Goal: Task Accomplishment & Management: Use online tool/utility

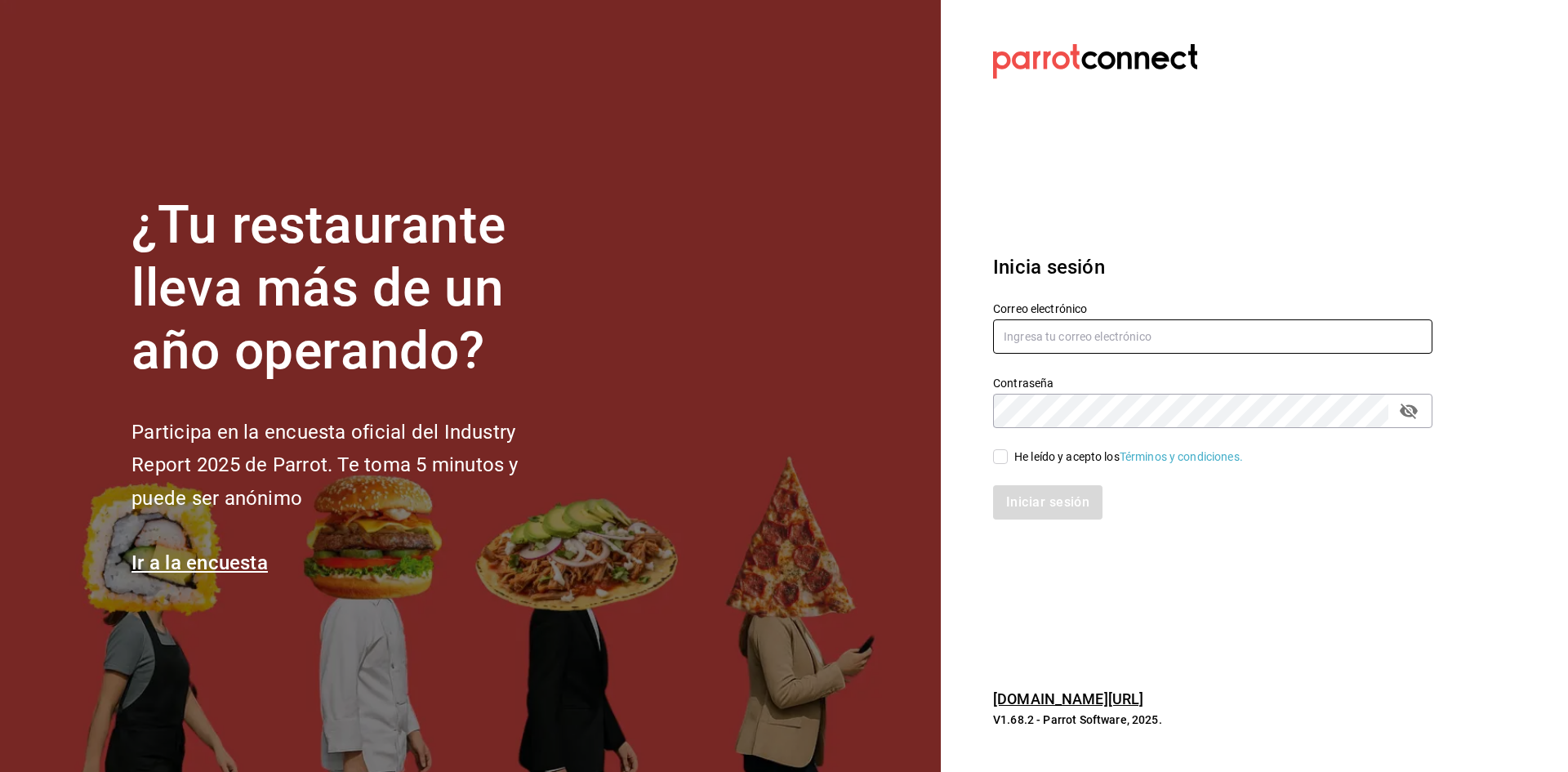
click at [1033, 341] on input "text" at bounding box center [1213, 336] width 439 height 35
type input "[EMAIL_ADDRESS][DOMAIN_NAME]"
click at [997, 455] on input "He leído y acepto los Términos y condiciones." at bounding box center [1001, 457] width 15 height 15
checkbox input "true"
click at [1041, 500] on button "Iniciar sesión" at bounding box center [1048, 502] width 111 height 35
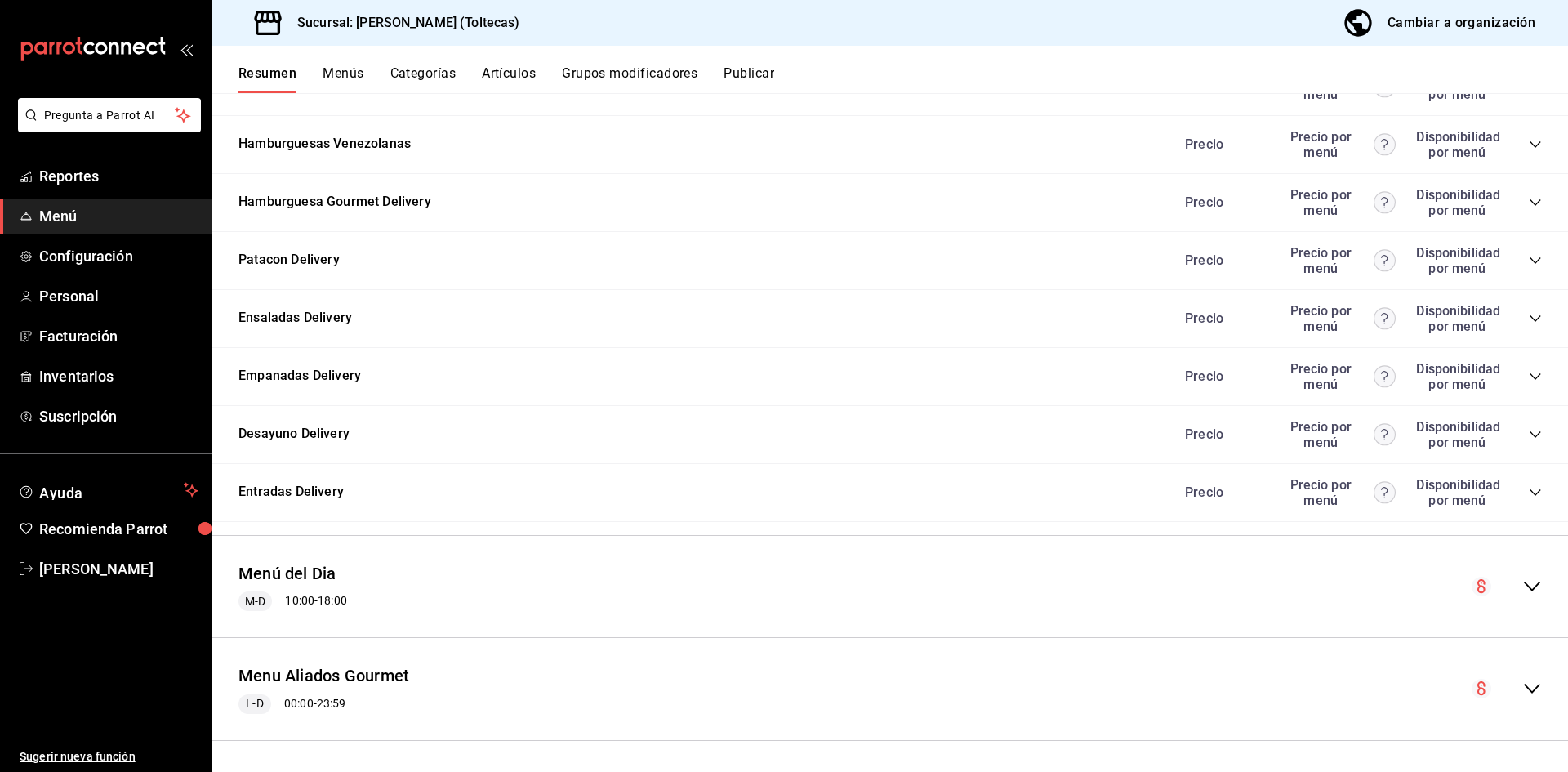
scroll to position [1677, 0]
drag, startPoint x: 1521, startPoint y: 587, endPoint x: 1502, endPoint y: 593, distance: 19.9
click at [1524, 587] on icon "collapse-menu-row" at bounding box center [1532, 584] width 16 height 9
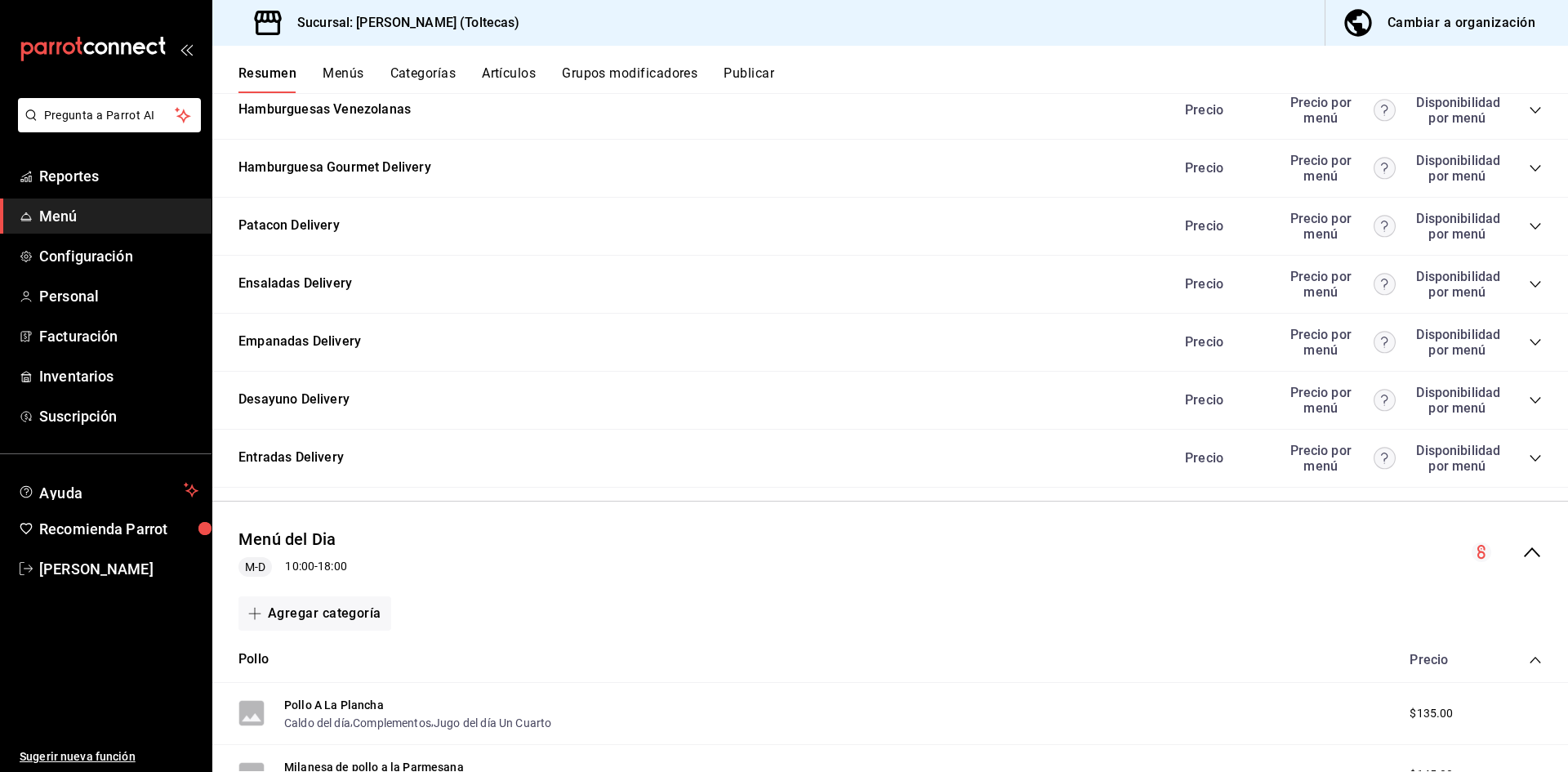
scroll to position [2003, 0]
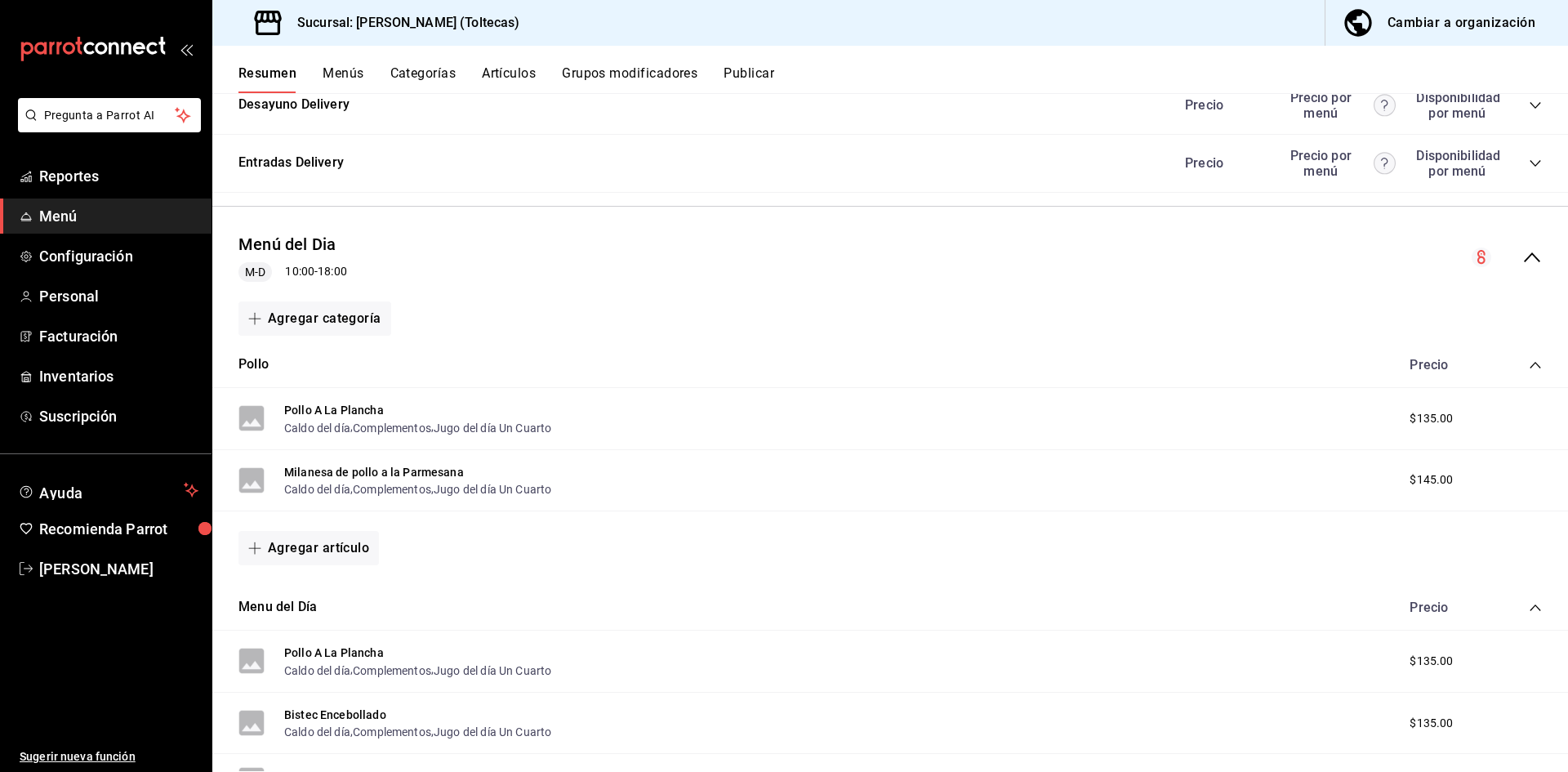
click at [427, 68] on button "Categorías" at bounding box center [423, 79] width 66 height 28
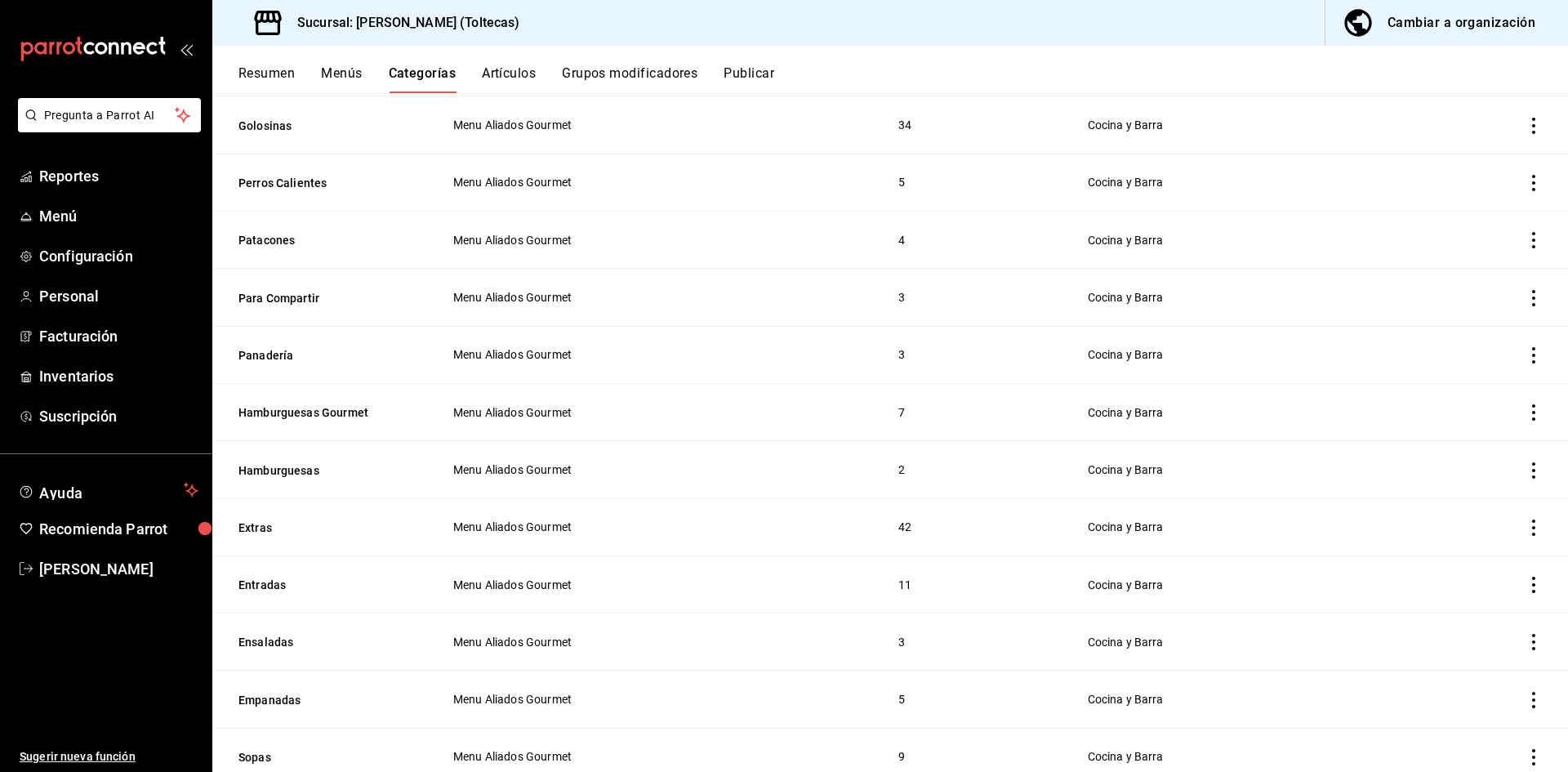
scroll to position [781, 0]
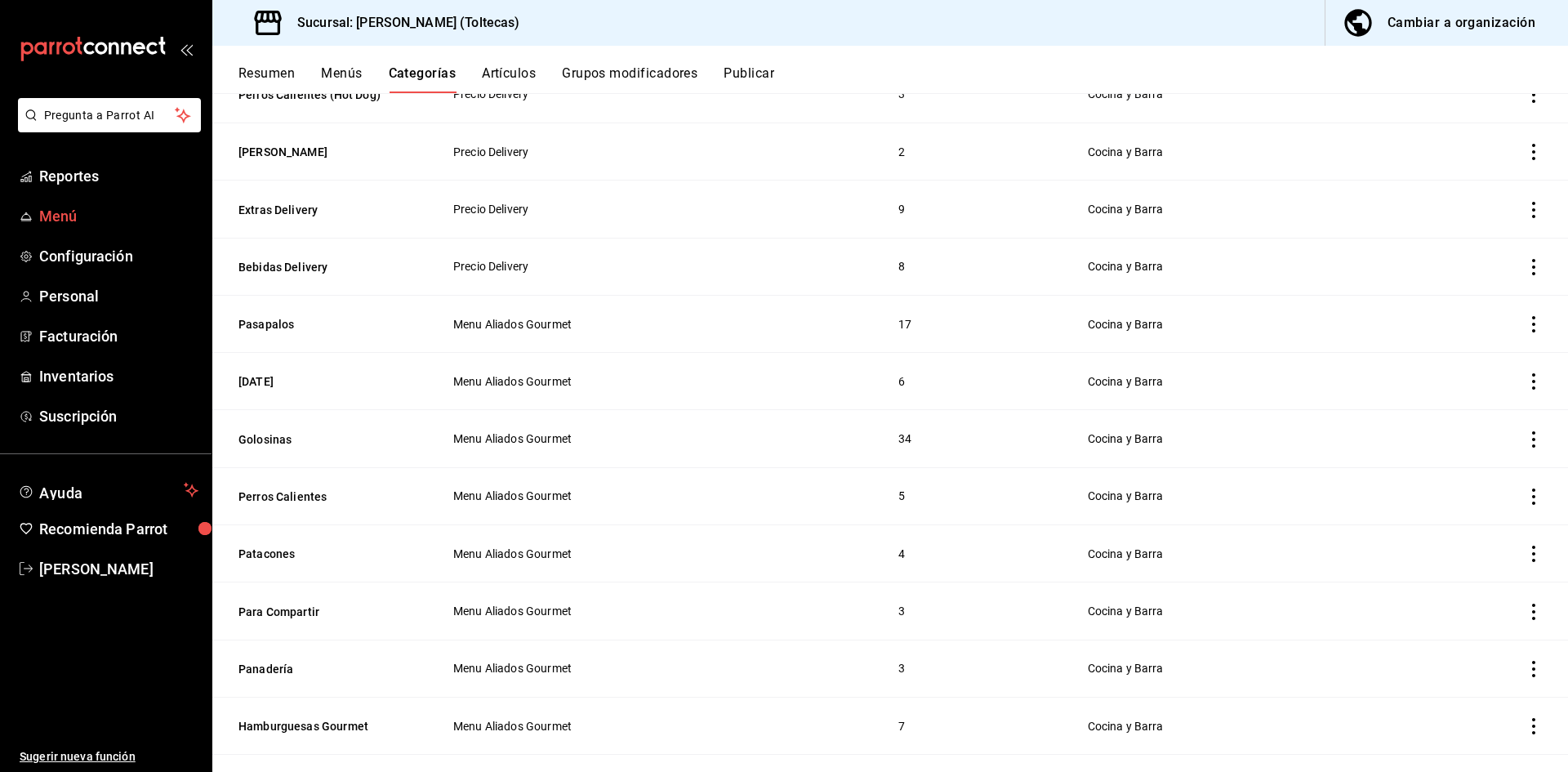
drag, startPoint x: 92, startPoint y: 217, endPoint x: 129, endPoint y: 214, distance: 37.1
click at [92, 217] on span "Menú" at bounding box center [119, 216] width 159 height 22
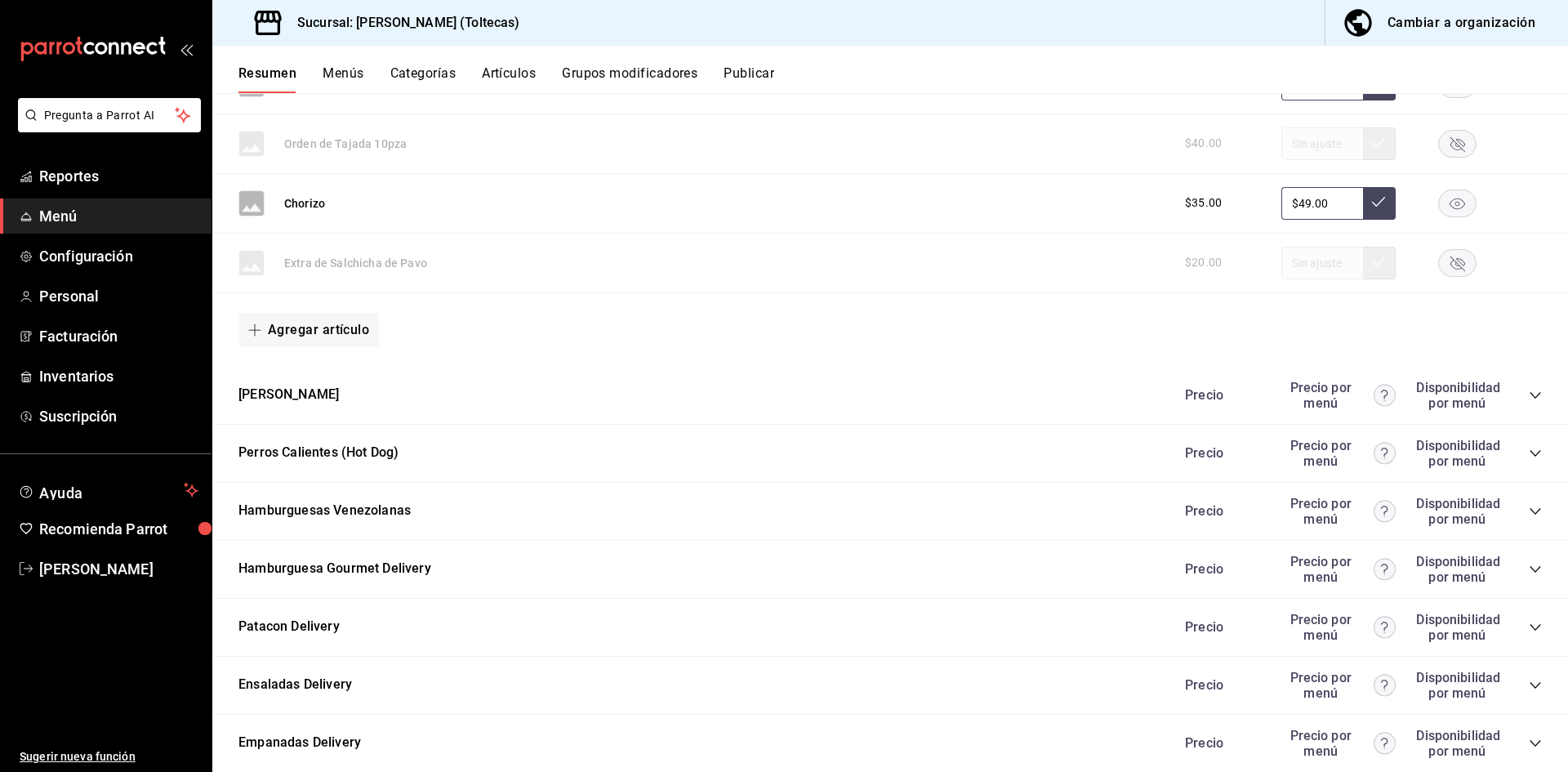
scroll to position [1677, 0]
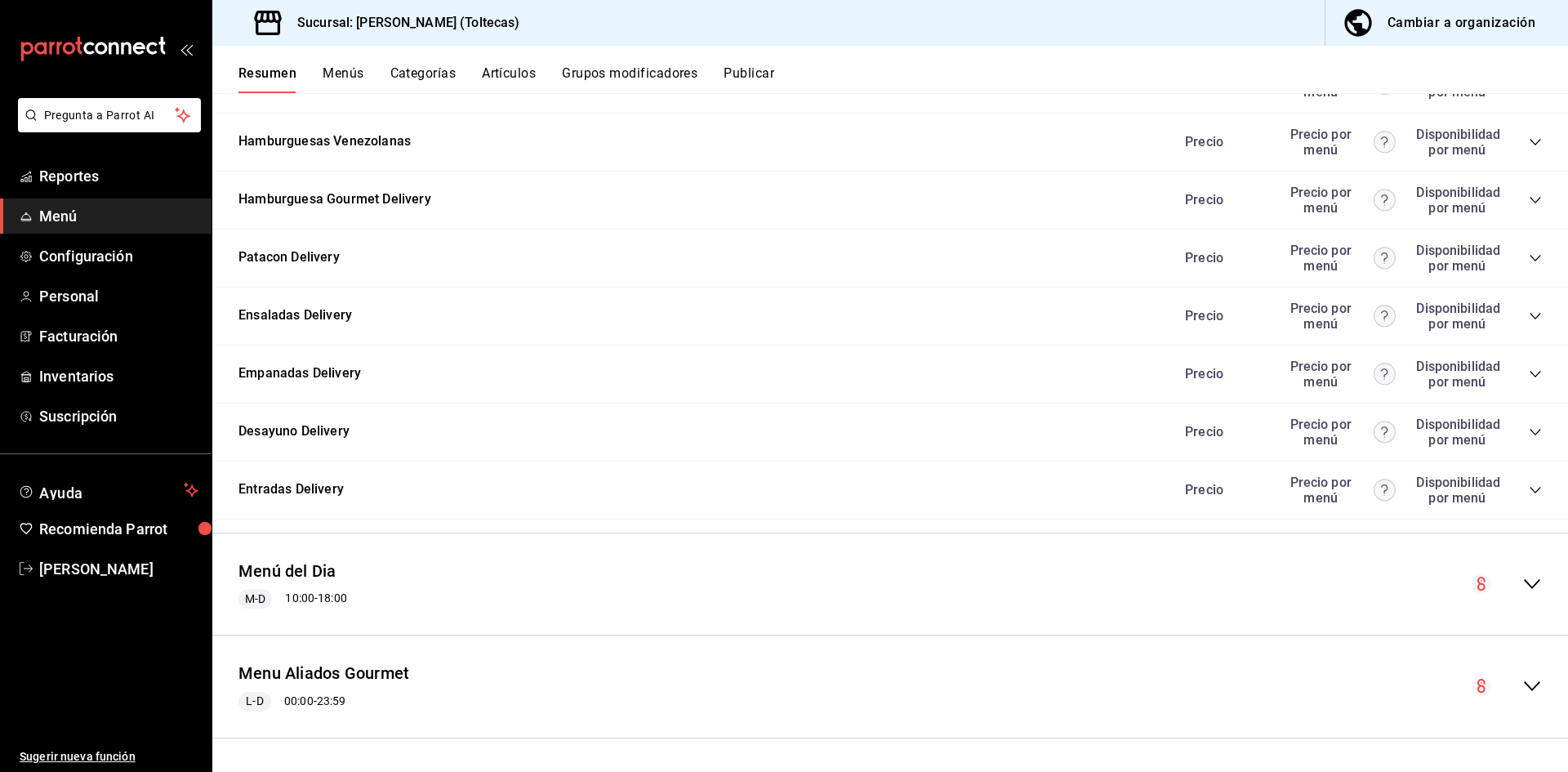
click at [1524, 580] on icon "collapse-menu-row" at bounding box center [1532, 584] width 16 height 9
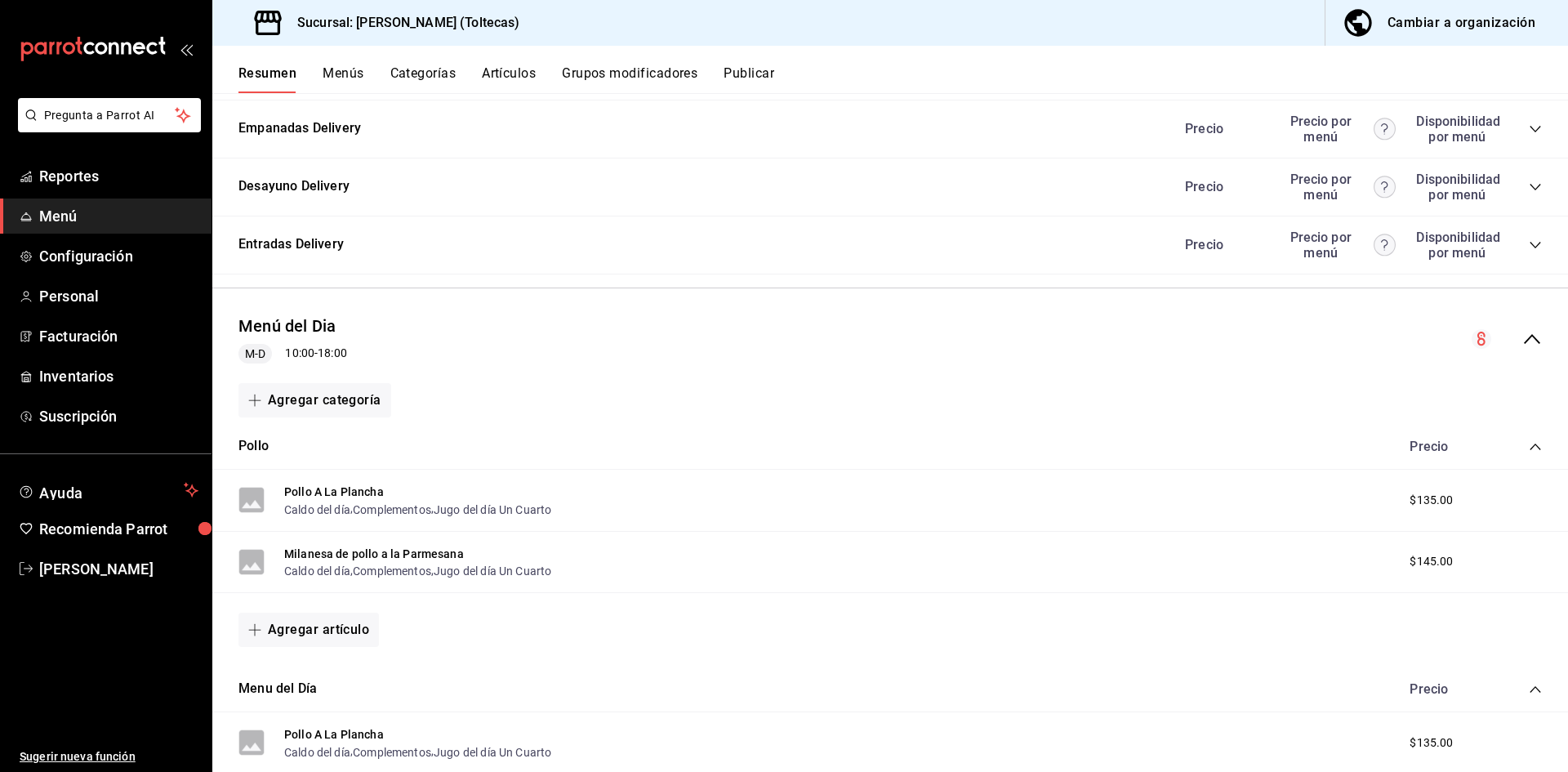
scroll to position [2003, 0]
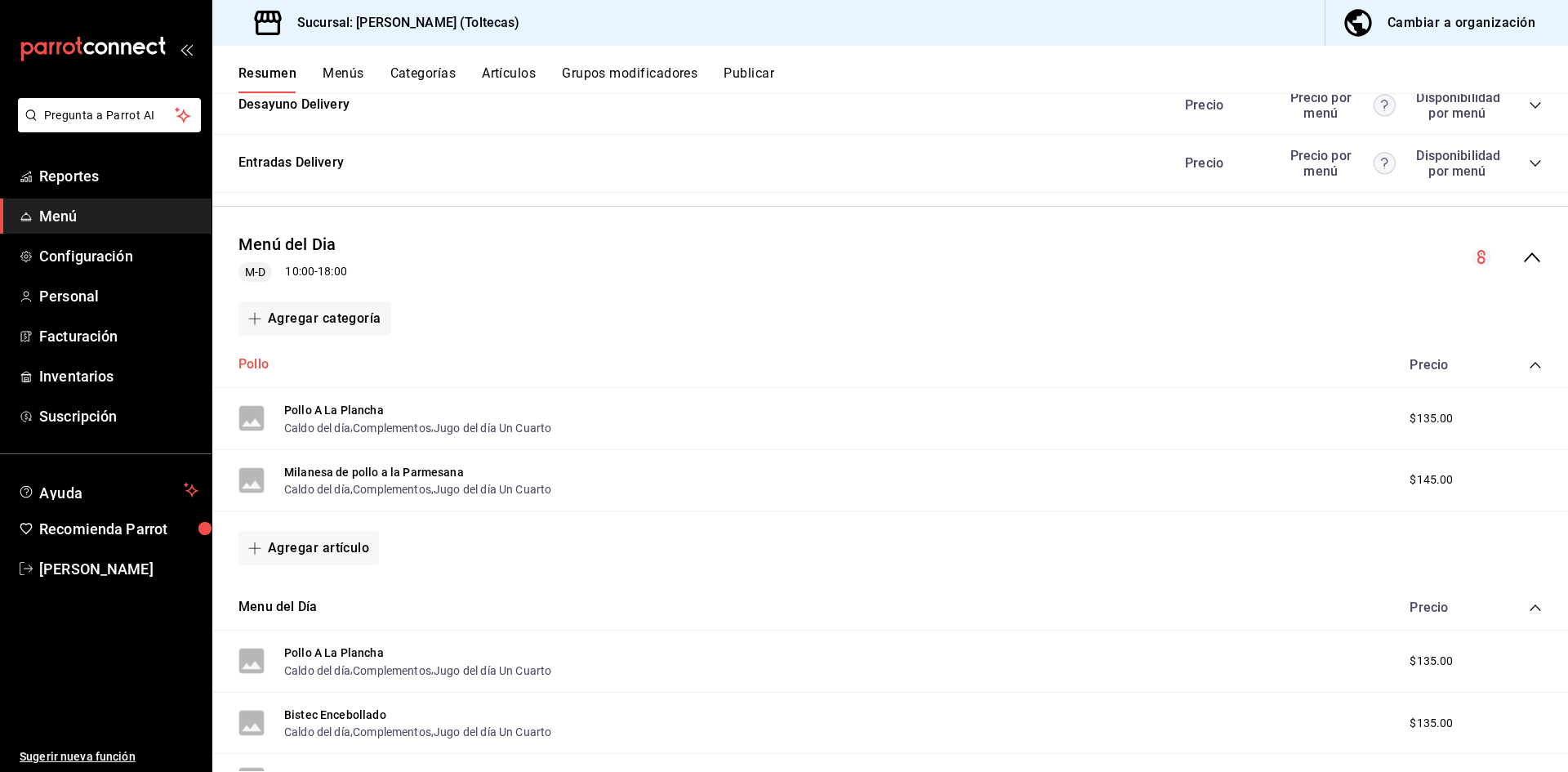
click at [249, 360] on button "Pollo" at bounding box center [253, 365] width 30 height 19
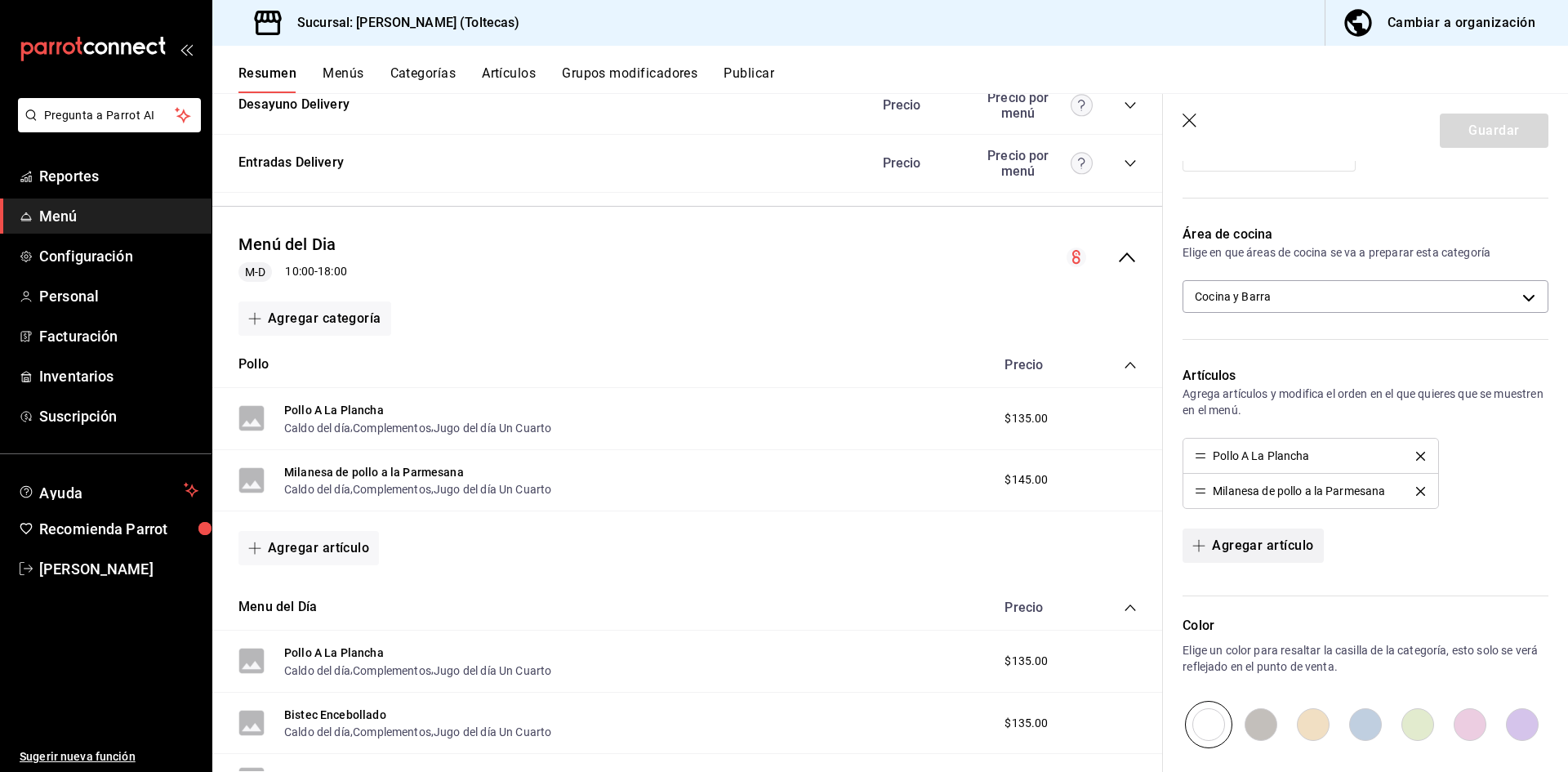
scroll to position [245, 0]
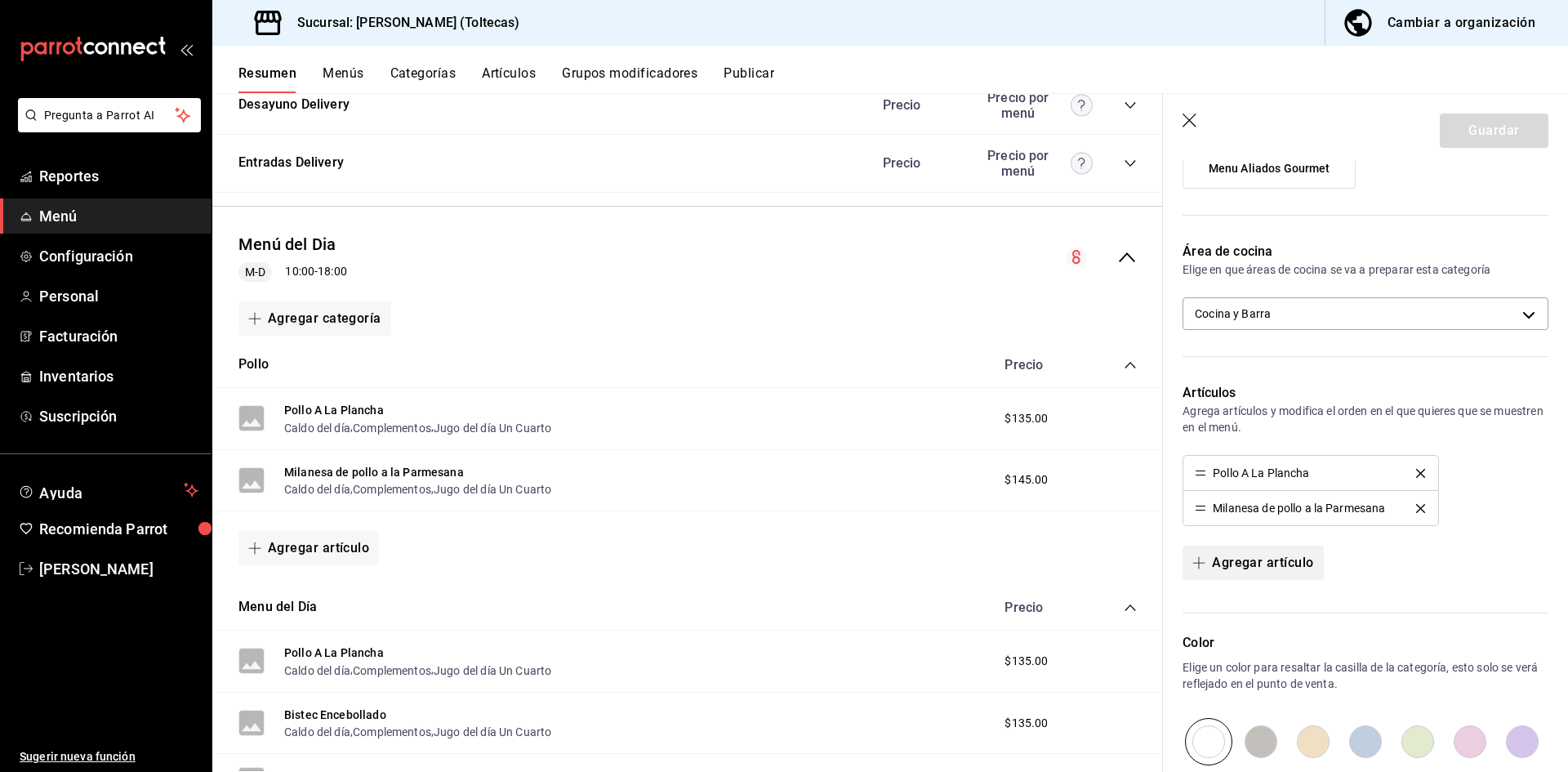
click at [1265, 559] on button "Agregar artículo" at bounding box center [1253, 563] width 140 height 35
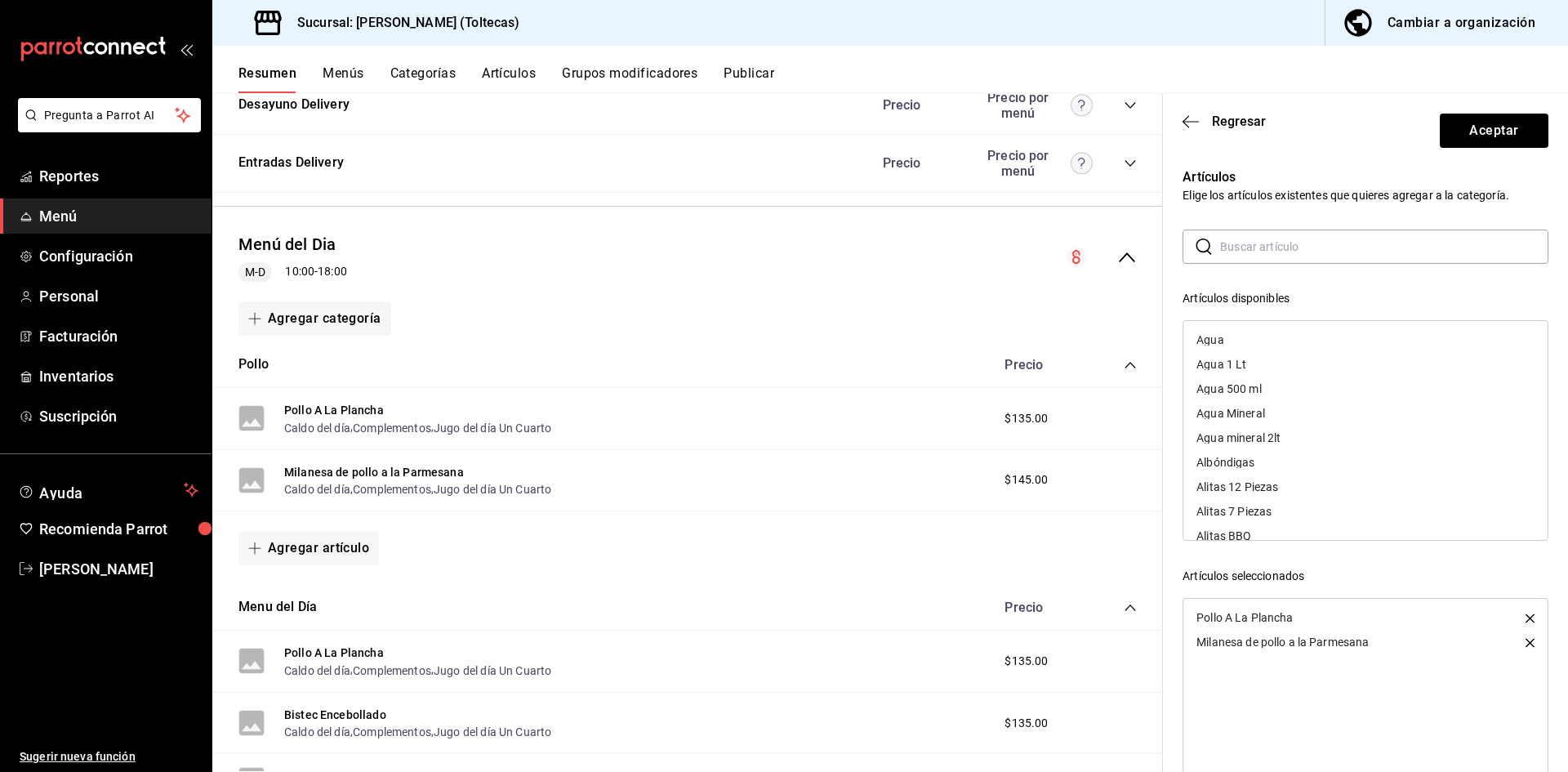
scroll to position [81, 0]
click at [1257, 251] on input "text" at bounding box center [1384, 246] width 328 height 33
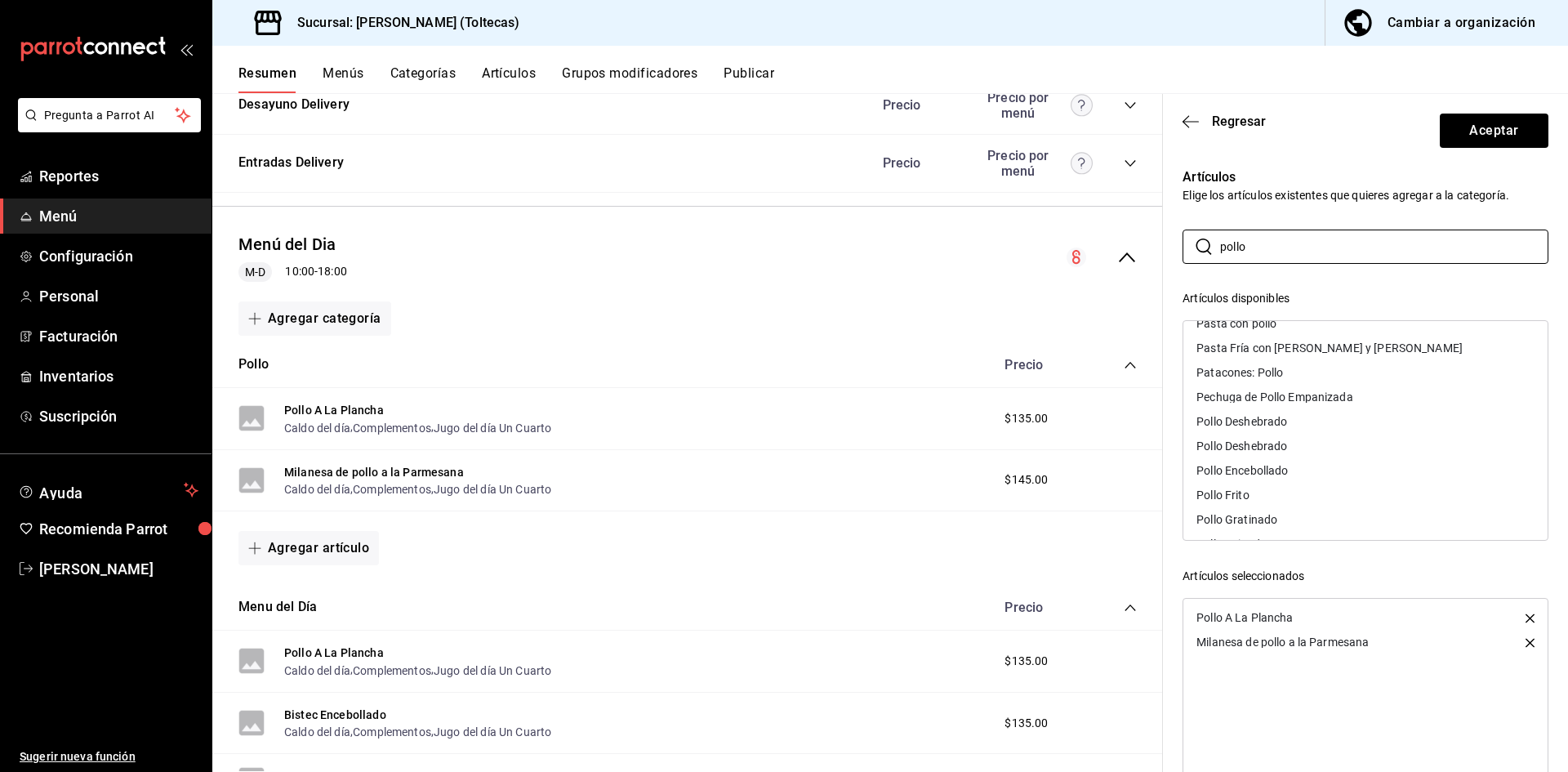
scroll to position [490, 0]
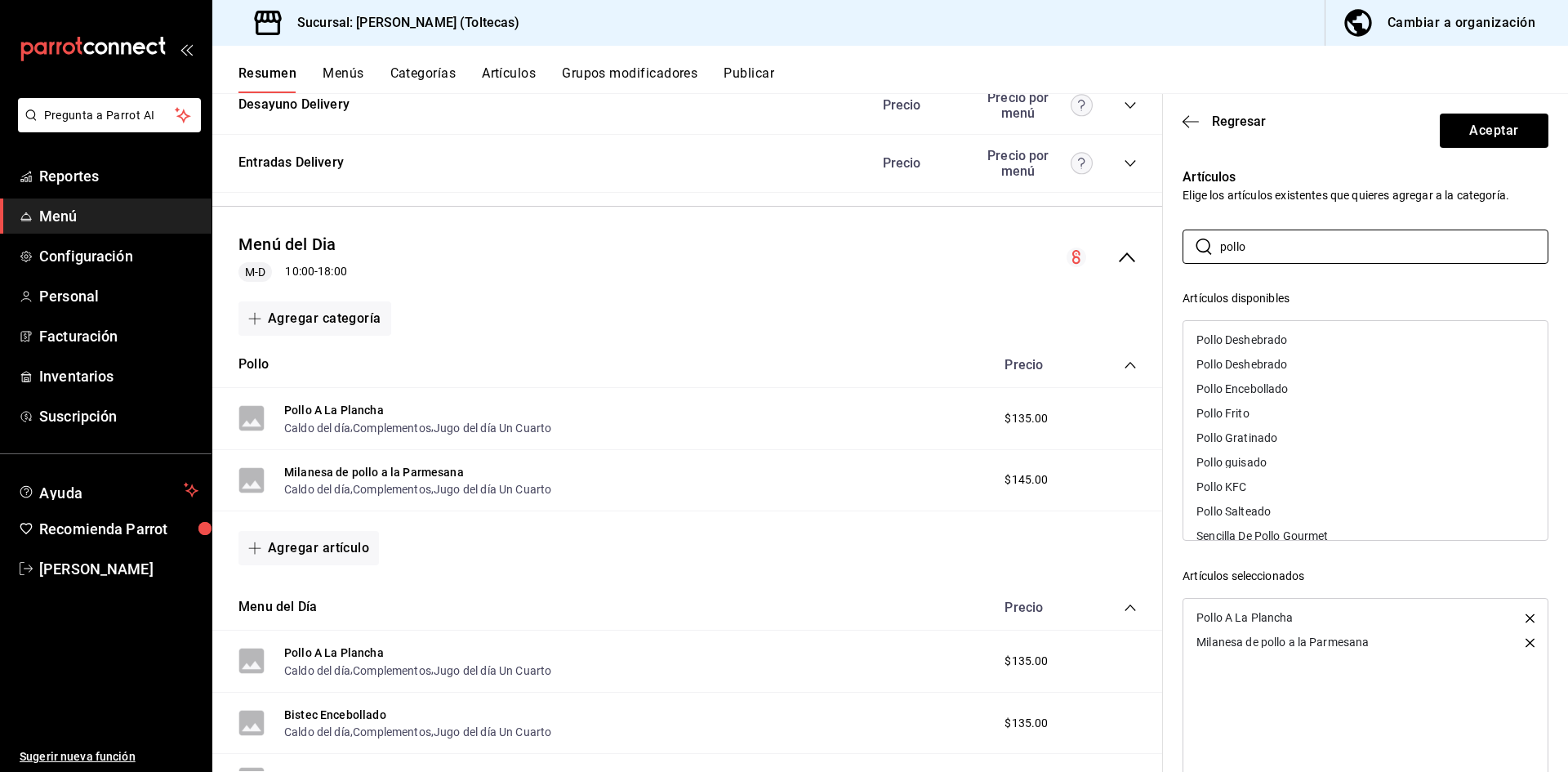
type input "pollo"
click at [1288, 392] on div "Pollo Encebollado" at bounding box center [1243, 389] width 92 height 11
click at [1298, 464] on div "Pollo KFC" at bounding box center [1366, 463] width 364 height 24
click at [1321, 460] on div "Pollo Salteado" at bounding box center [1366, 463] width 364 height 24
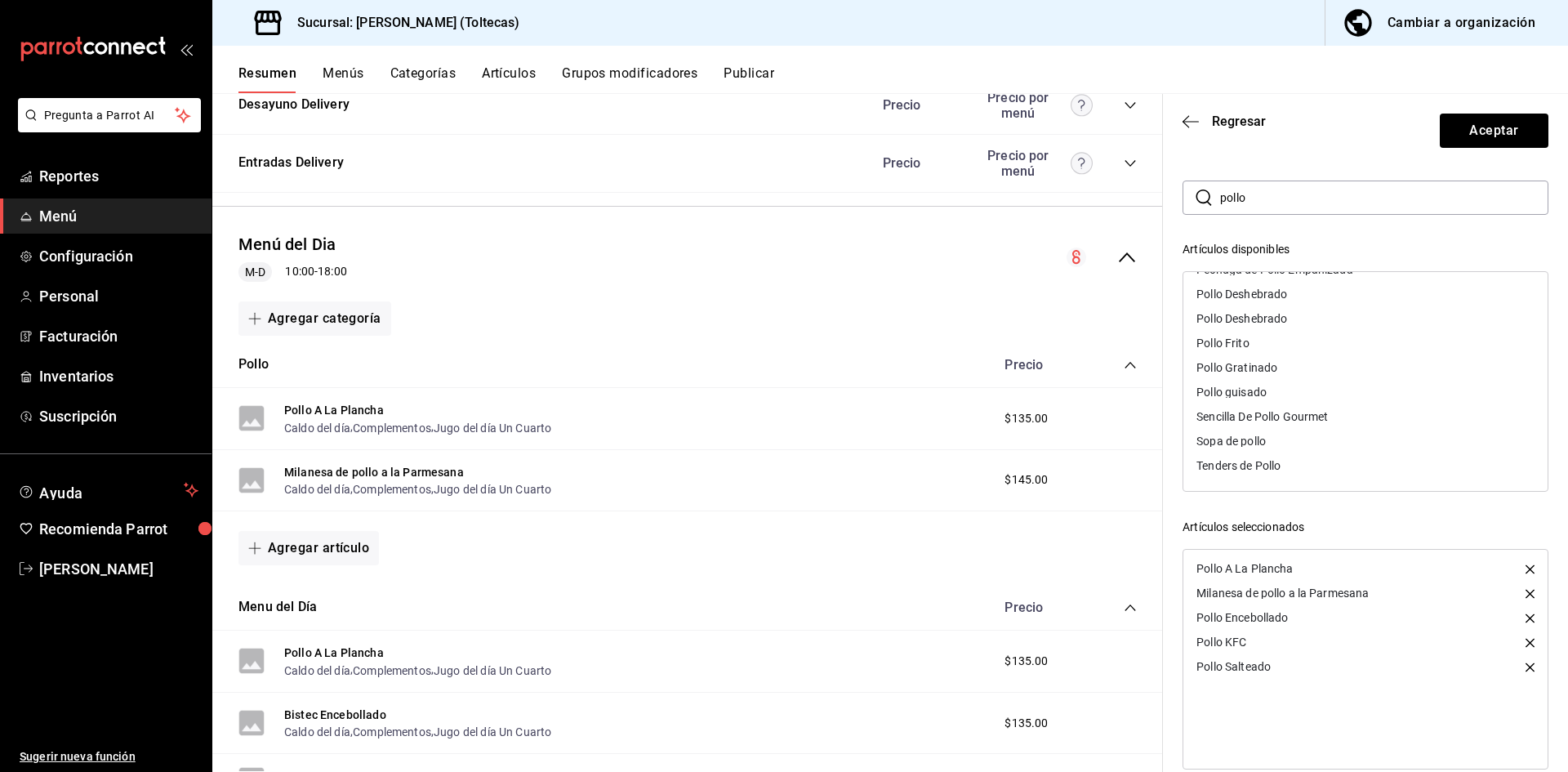
scroll to position [74, 0]
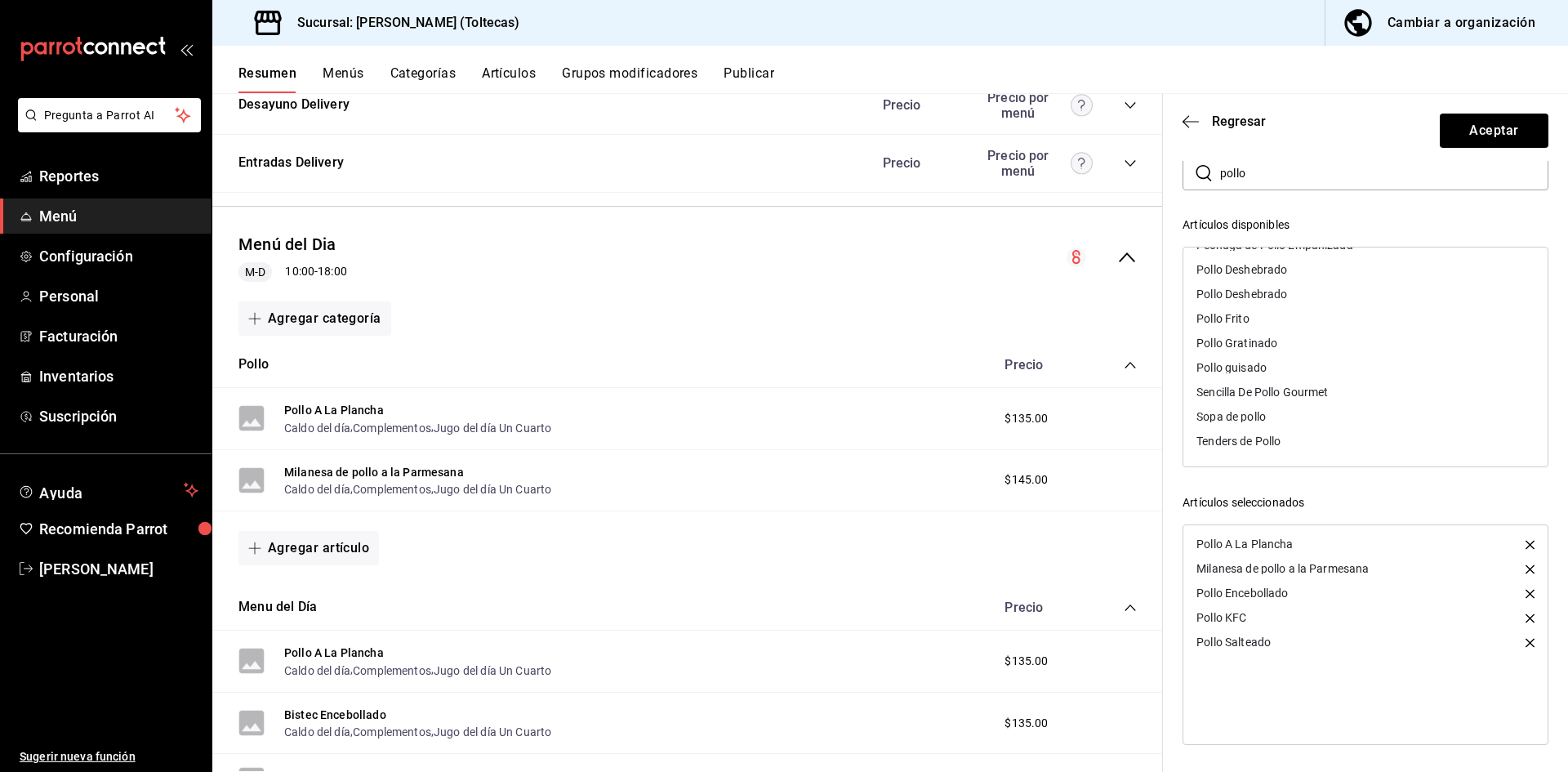
click at [1311, 436] on div "Tenders de Pollo" at bounding box center [1366, 441] width 364 height 24
click at [1271, 362] on div "Pollo Gratinado" at bounding box center [1237, 367] width 81 height 11
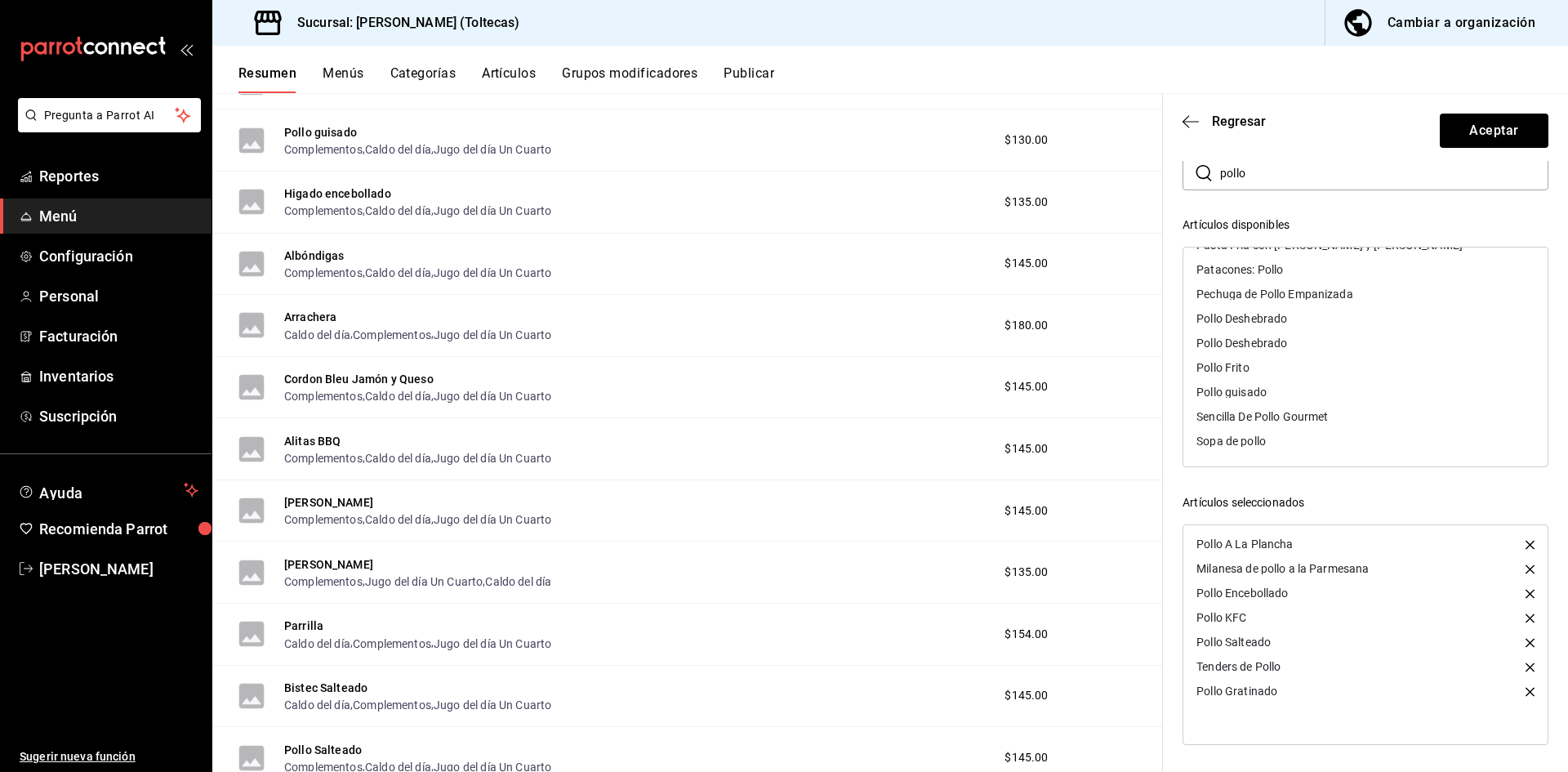
scroll to position [2820, 0]
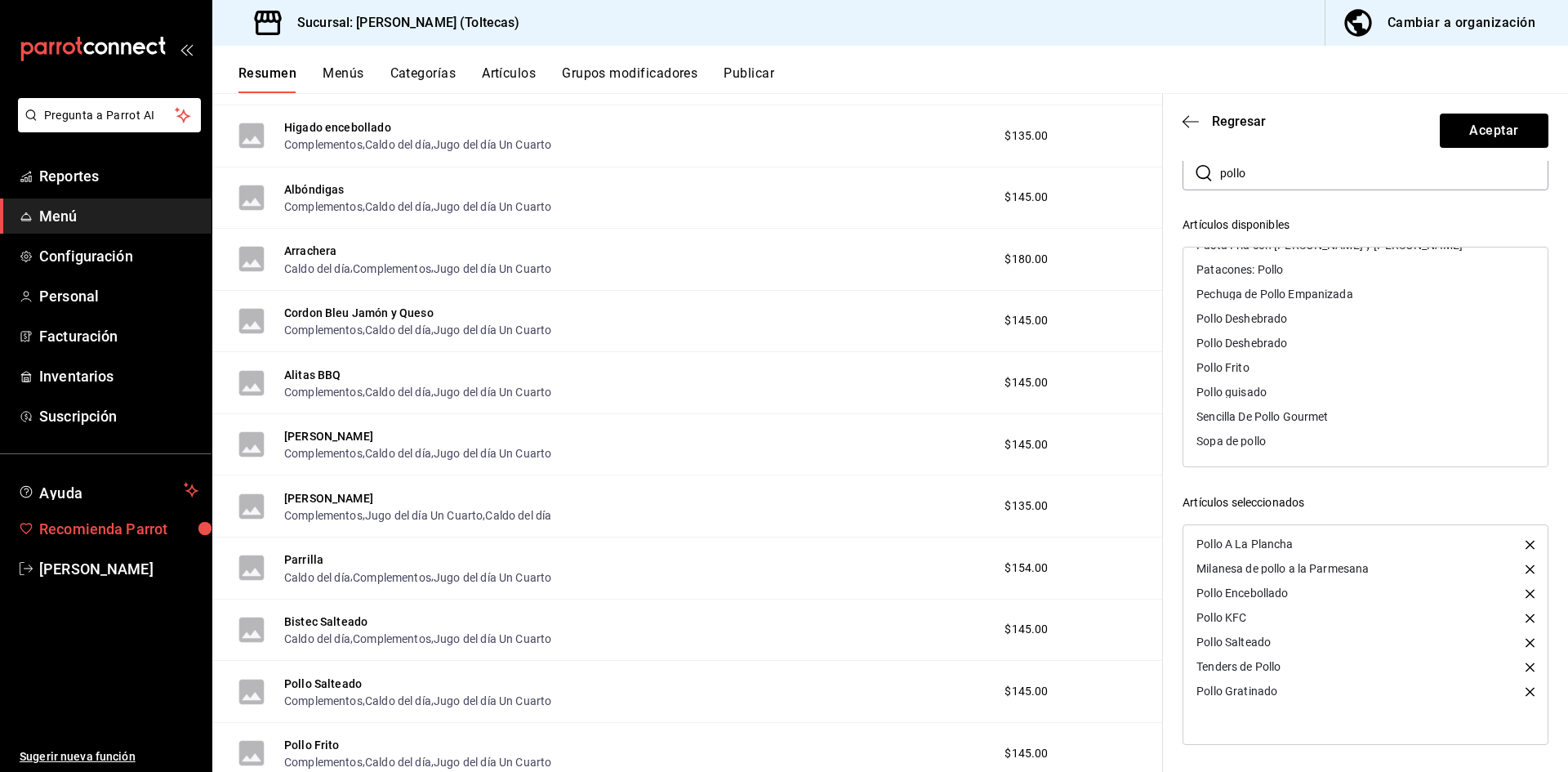
click at [112, 529] on span "Recomienda Parrot" at bounding box center [119, 529] width 159 height 22
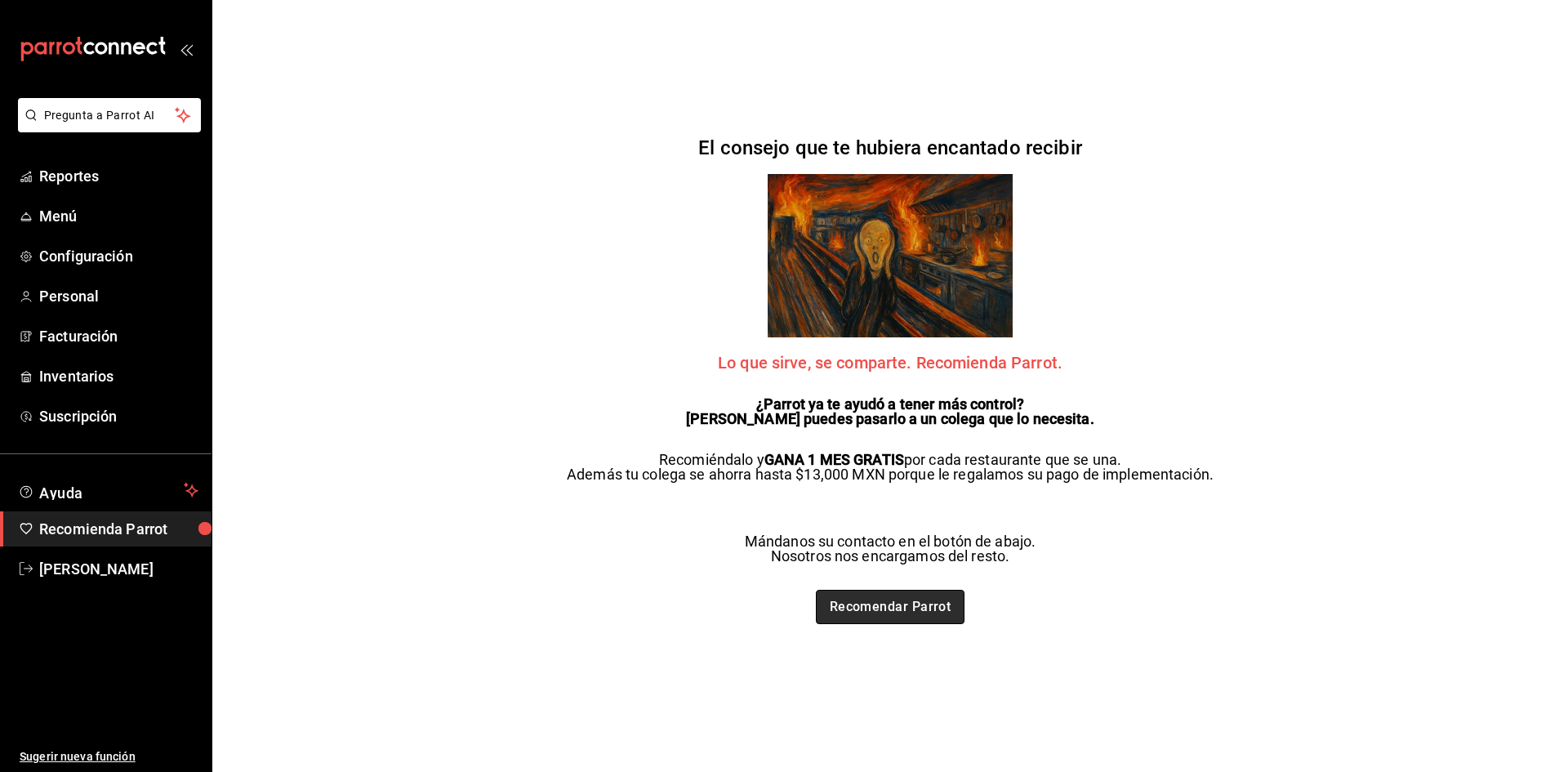
click at [918, 608] on link "Recomendar Parrot" at bounding box center [891, 607] width 150 height 35
click at [76, 178] on span "Reportes" at bounding box center [119, 177] width 159 height 22
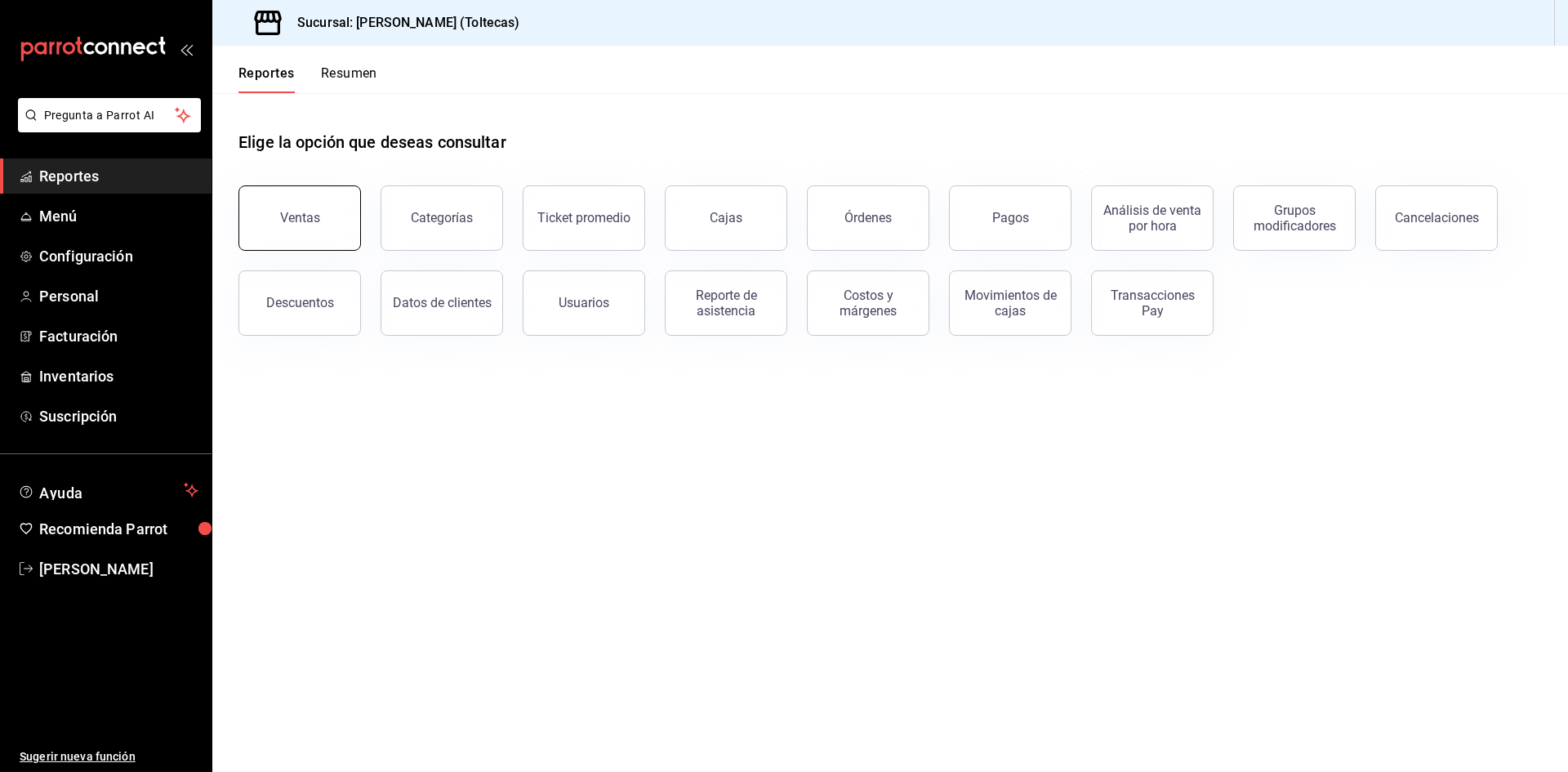
click at [293, 225] on button "Ventas" at bounding box center [299, 218] width 122 height 65
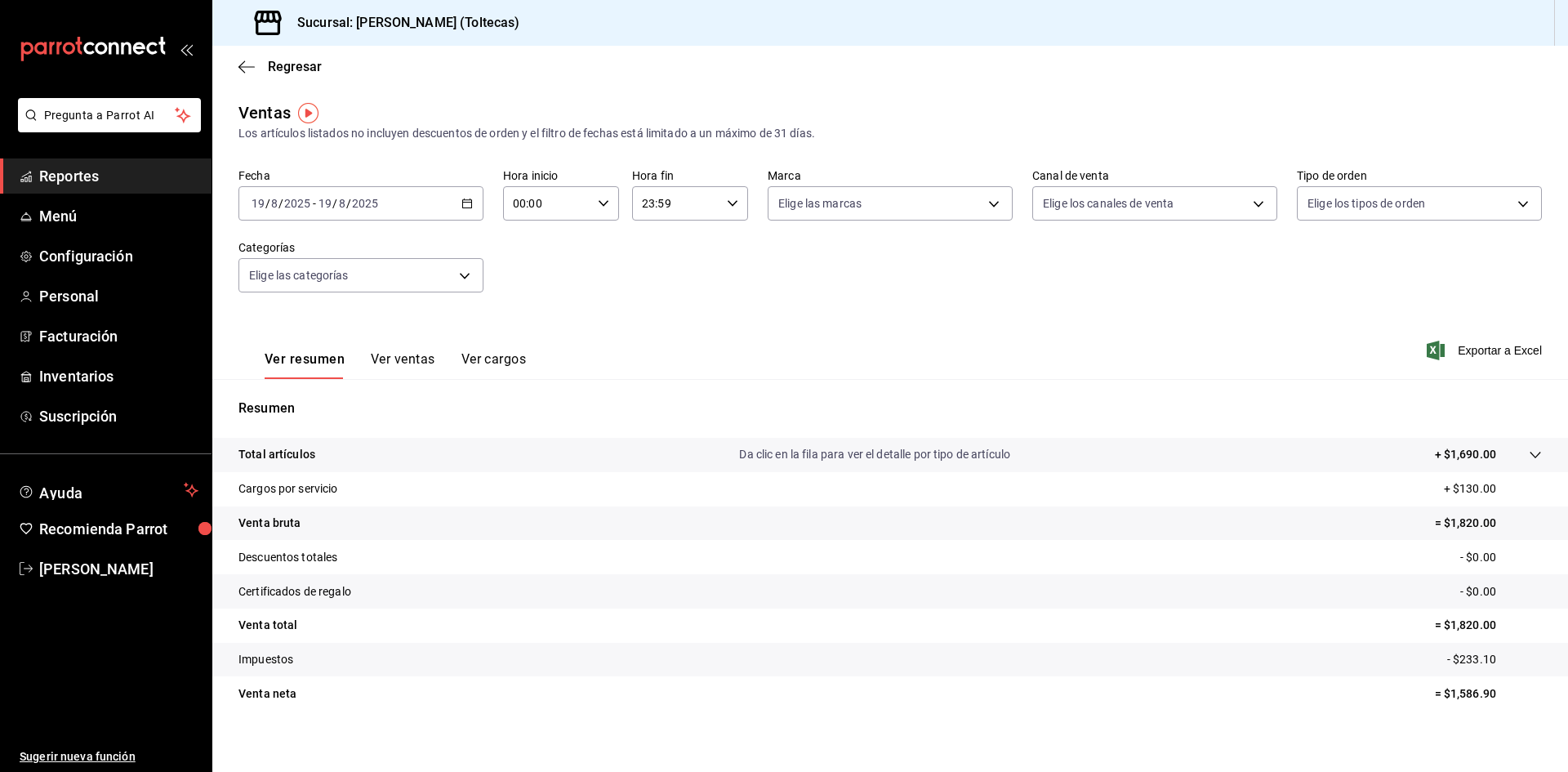
click at [349, 205] on span "/" at bounding box center [349, 204] width 5 height 13
click at [290, 402] on span "Rango de fechas" at bounding box center [315, 400] width 126 height 17
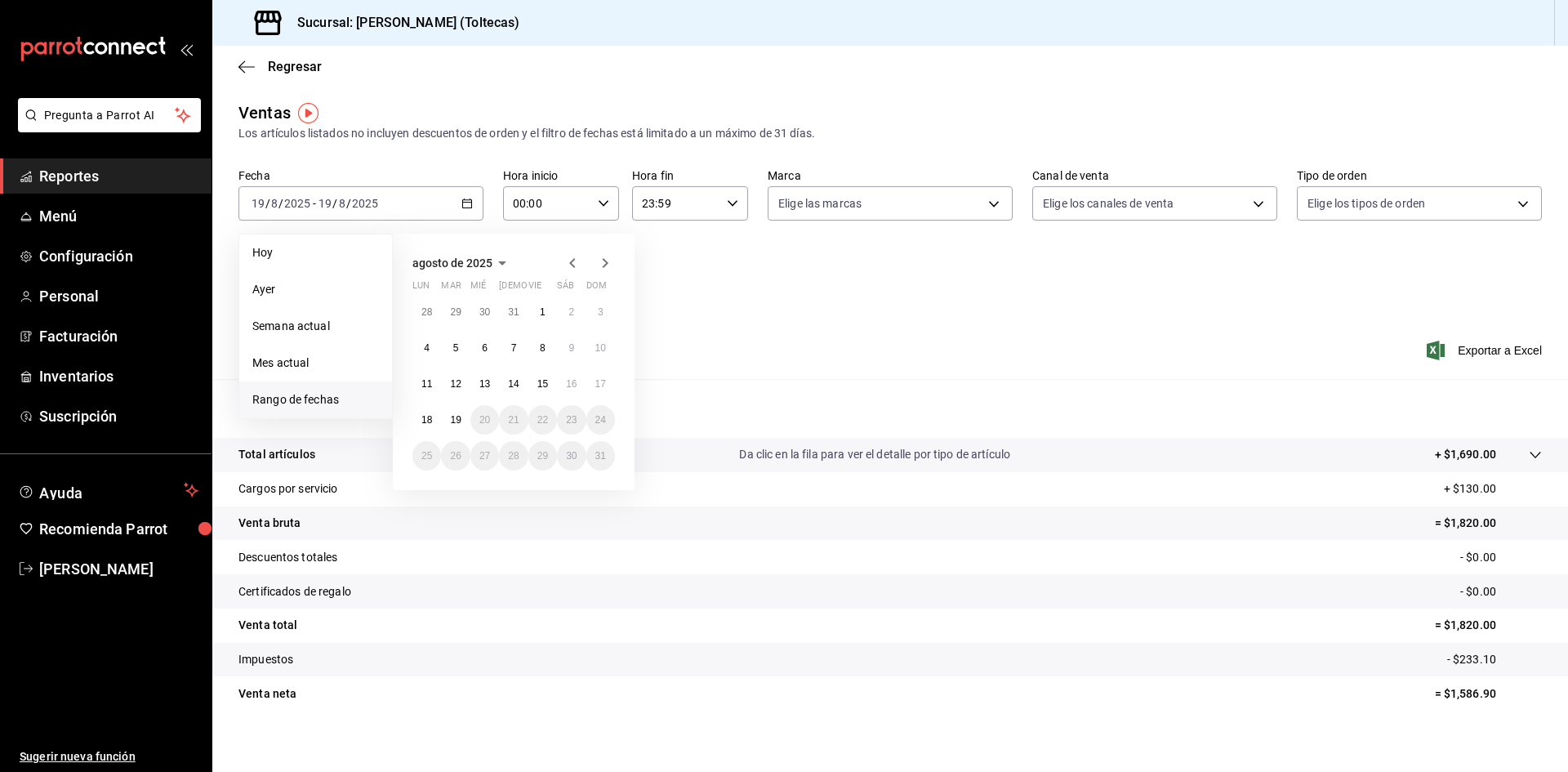
click at [571, 263] on icon "button" at bounding box center [572, 263] width 6 height 9
click at [449, 310] on button "1" at bounding box center [455, 318] width 29 height 29
drag, startPoint x: 517, startPoint y: 452, endPoint x: 804, endPoint y: 329, distance: 312.2
click at [516, 457] on abbr "31" at bounding box center [513, 463] width 10 height 11
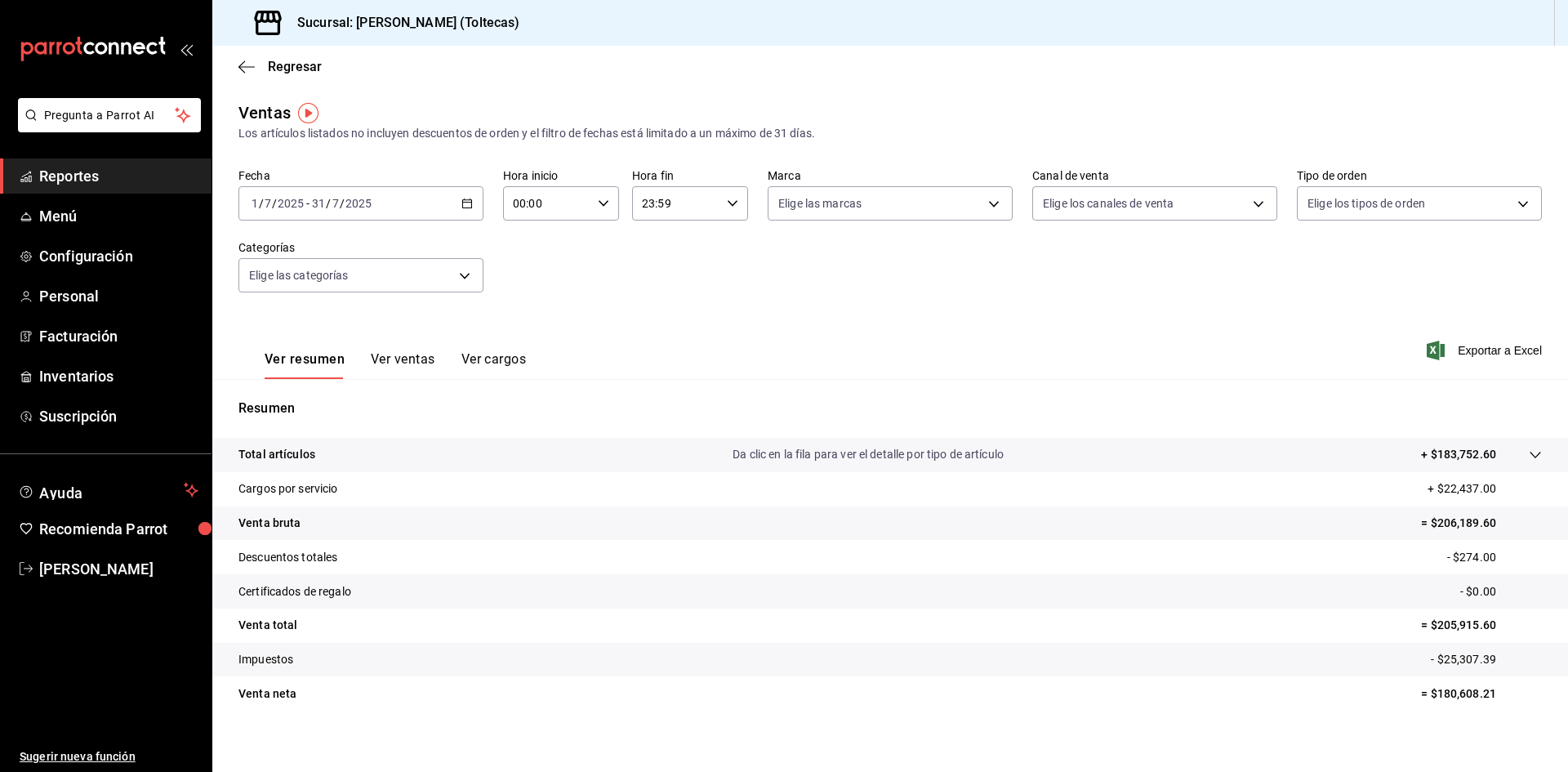
click at [373, 200] on div "2025-07-31 31 / 7 / 2025" at bounding box center [341, 204] width 64 height 13
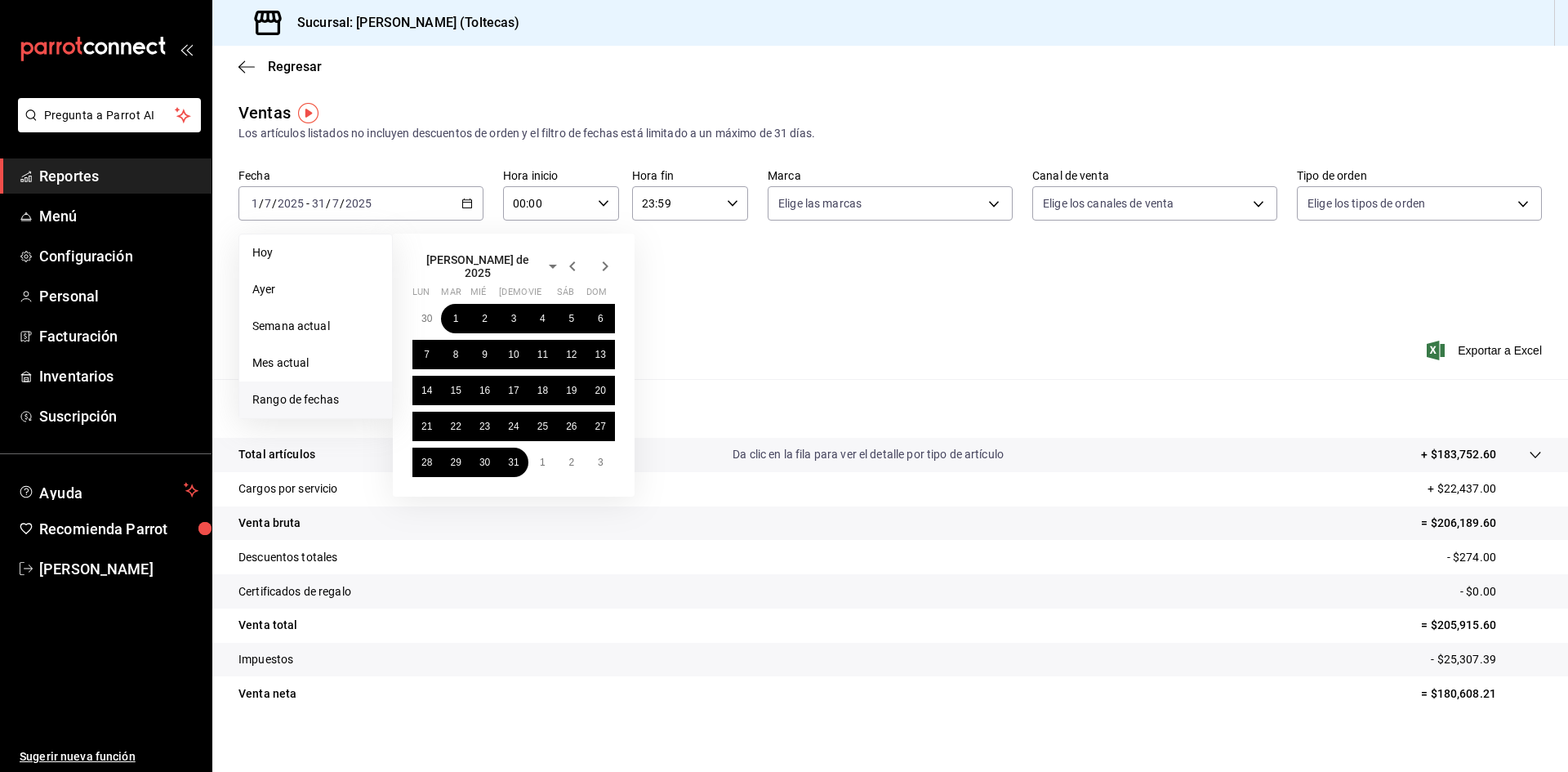
click at [574, 264] on icon "button" at bounding box center [572, 265] width 20 height 20
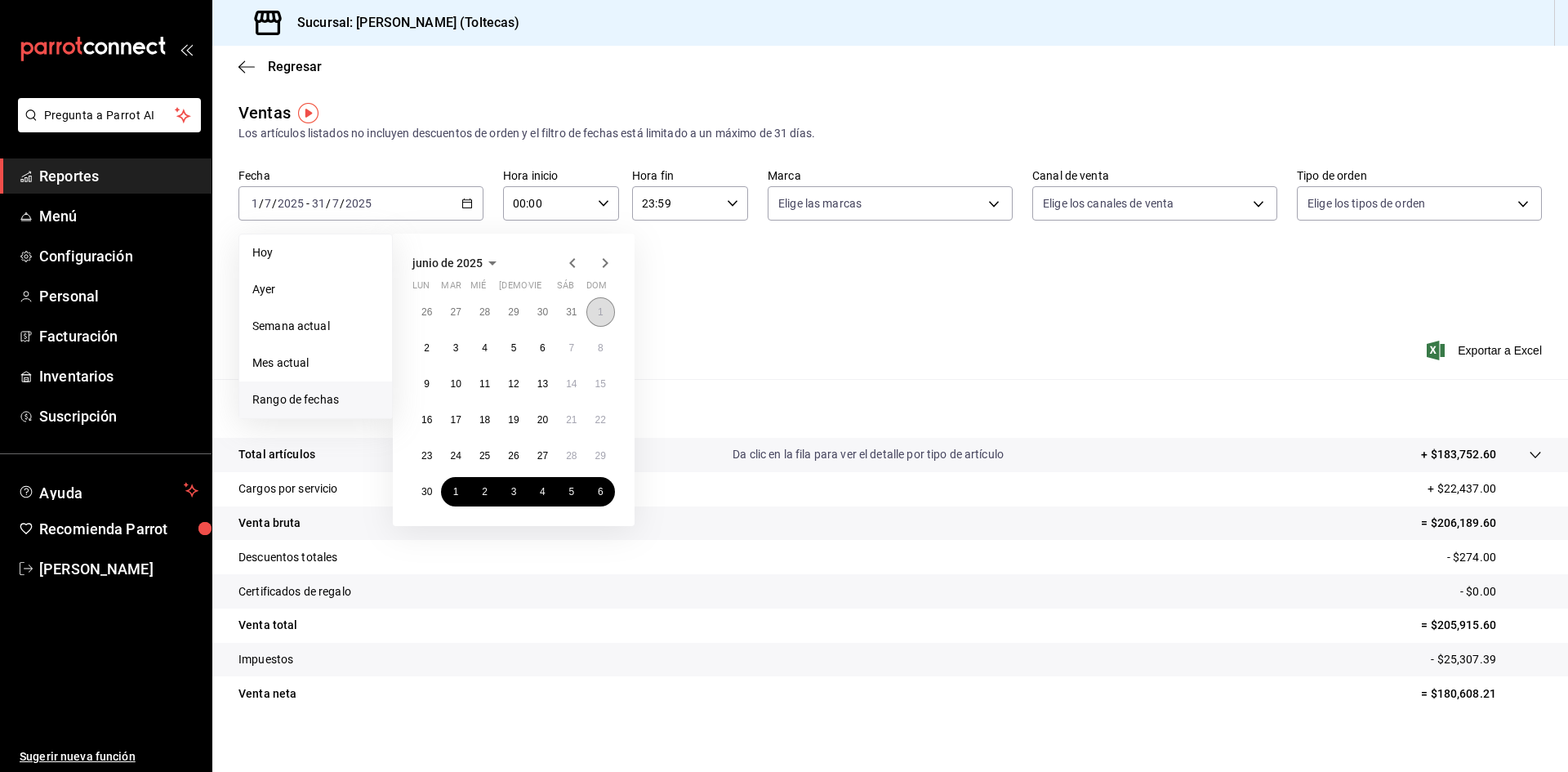
click at [598, 310] on abbr "1" at bounding box center [601, 312] width 6 height 11
click at [432, 494] on button "30" at bounding box center [426, 491] width 29 height 29
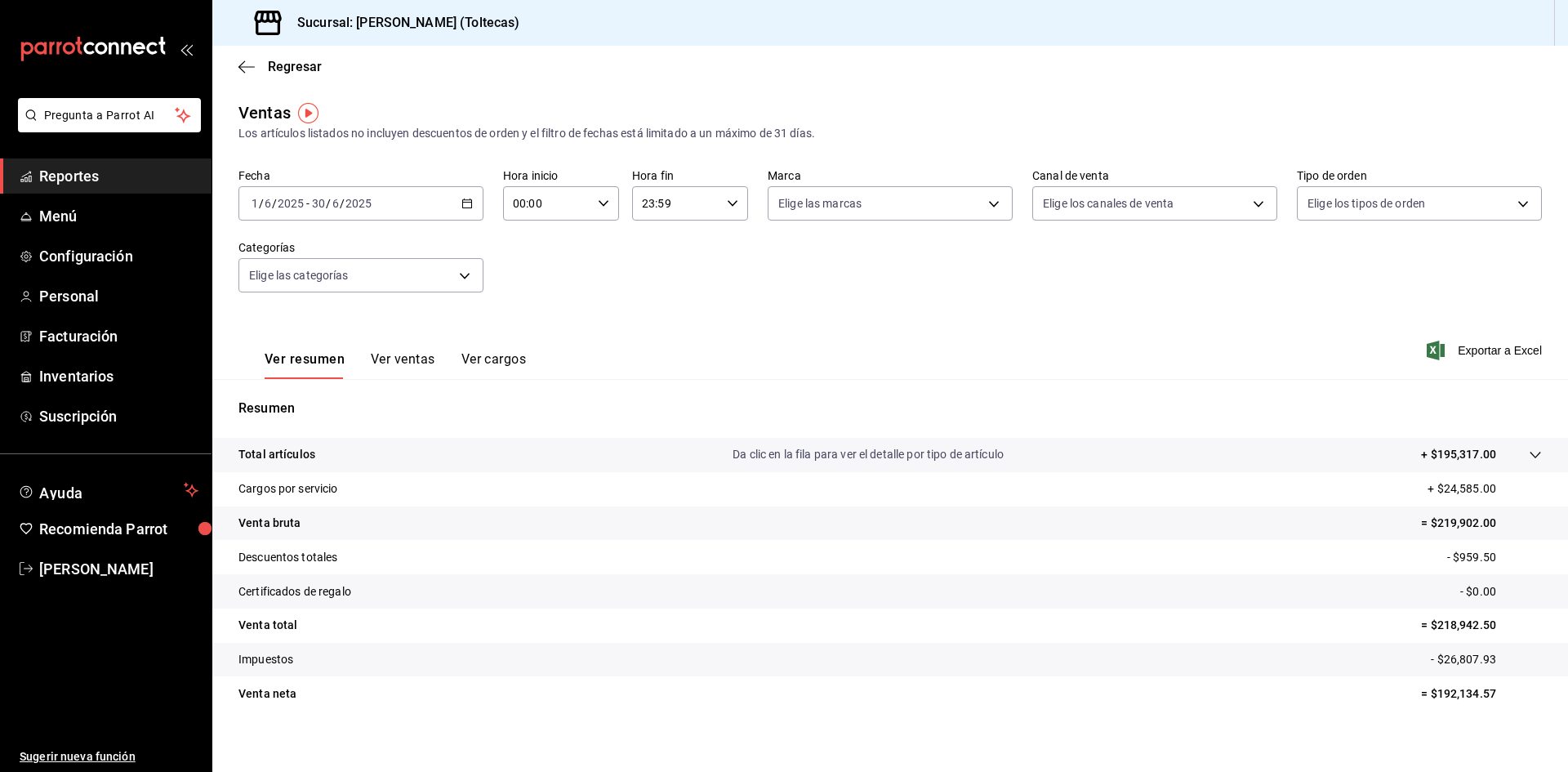
click at [397, 203] on div "2025-06-01 1 / 6 / 2025 - 2025-06-30 30 / 6 / 2025" at bounding box center [361, 203] width 245 height 35
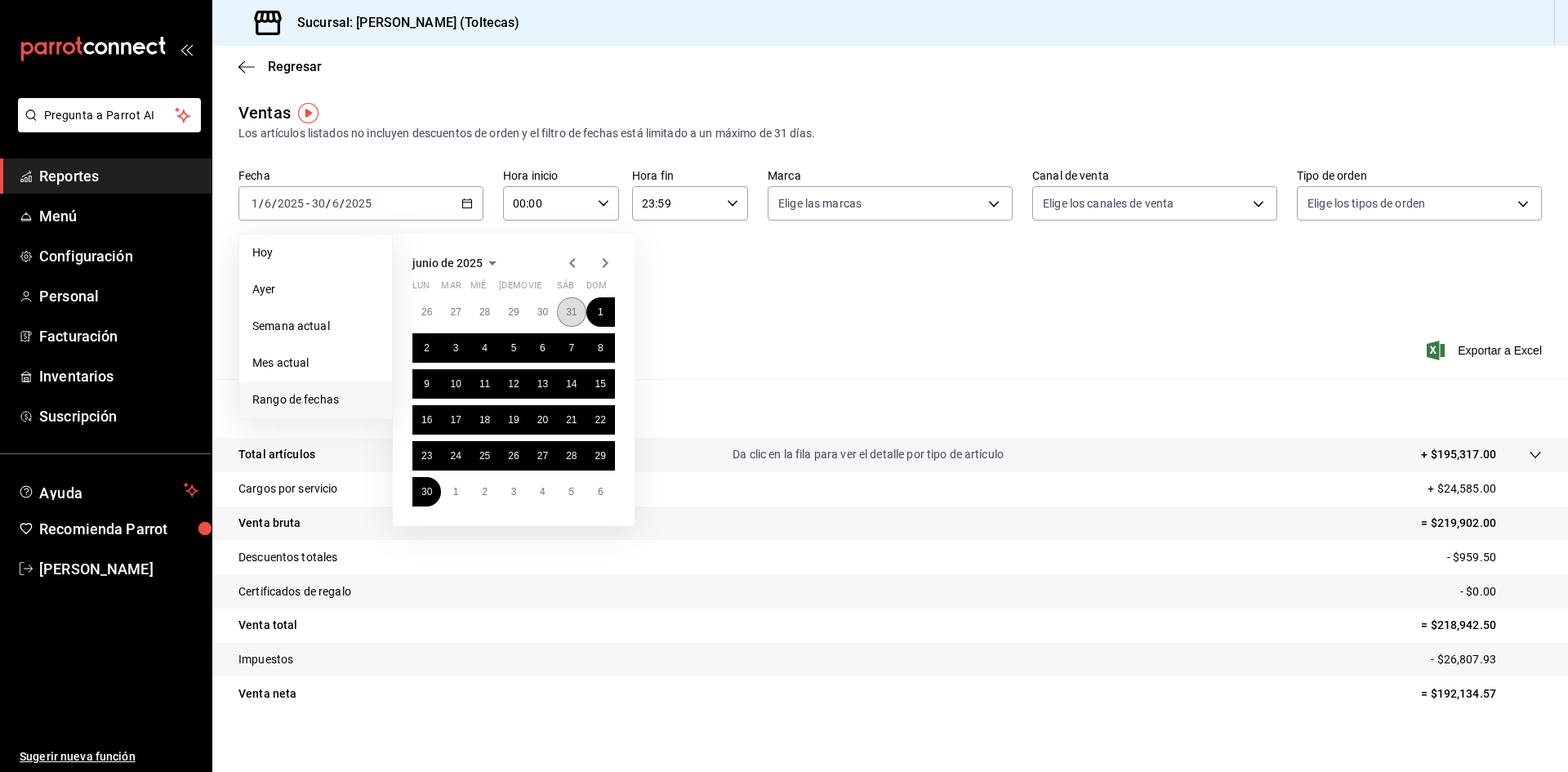
click at [568, 309] on abbr "31" at bounding box center [571, 312] width 10 height 11
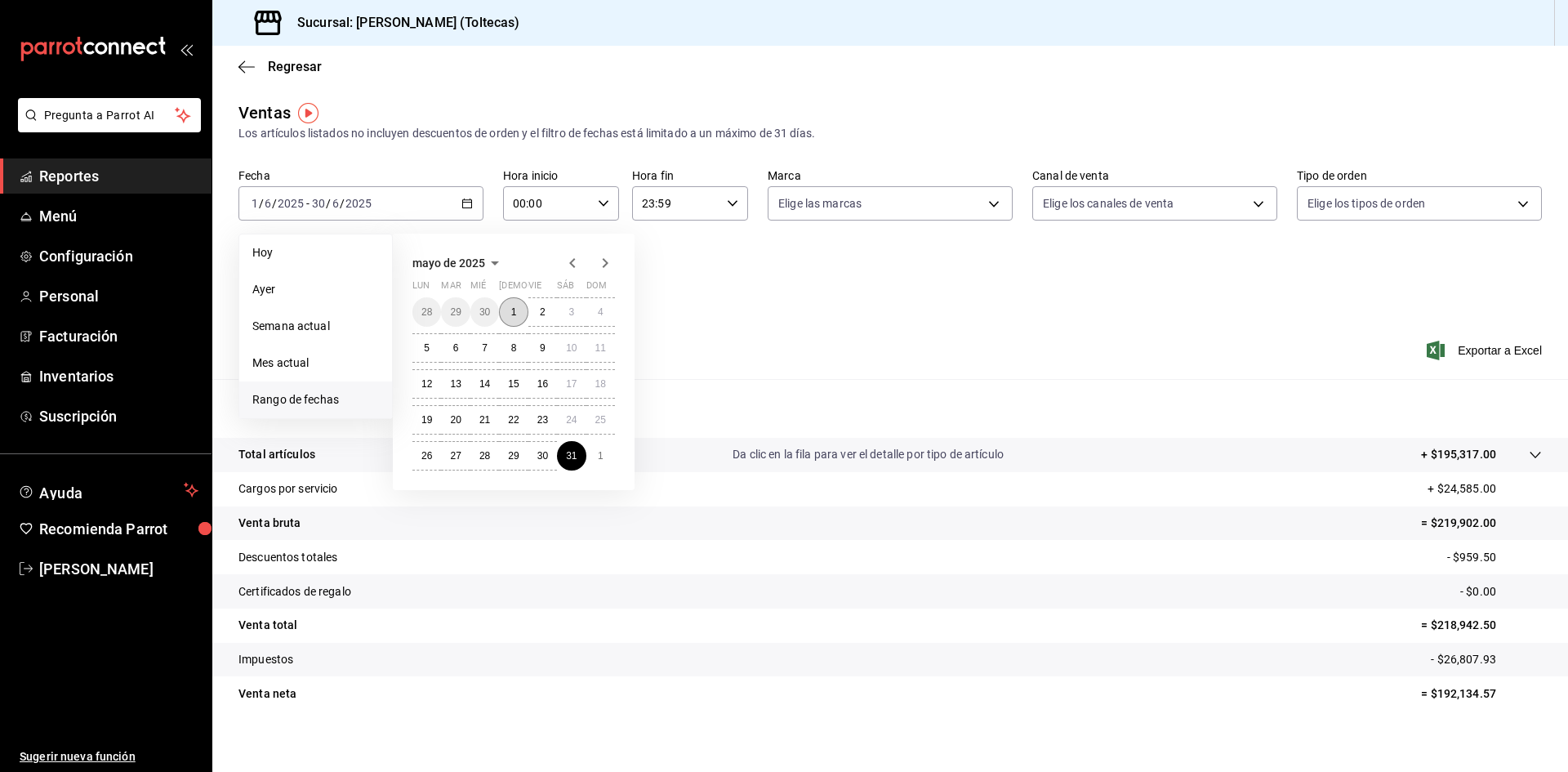
click at [518, 312] on button "1" at bounding box center [513, 311] width 29 height 29
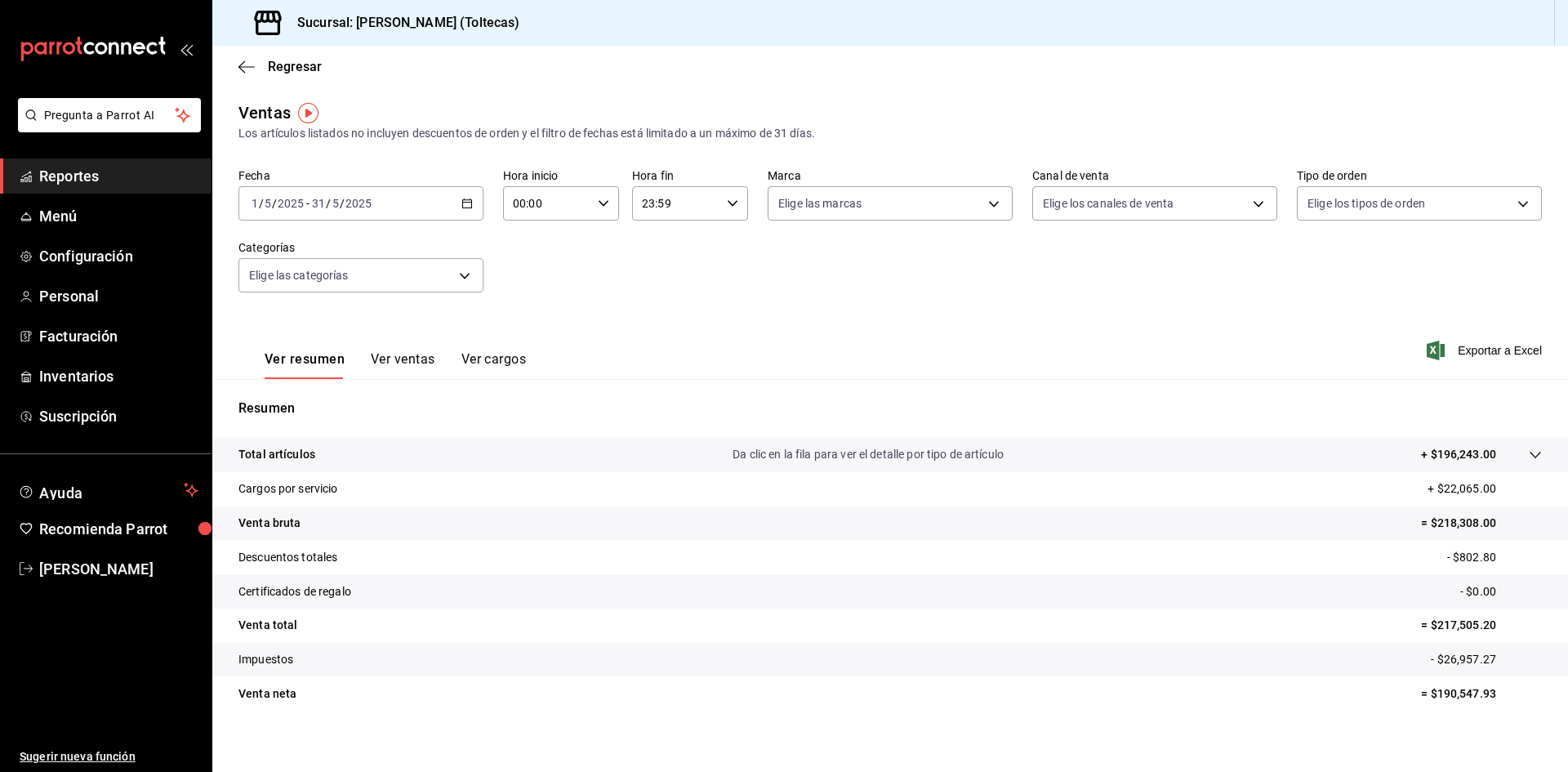
click at [599, 268] on div "Fecha 2025-05-01 1 / 5 / 2025 - 2025-05-31 31 / 5 / 2025 Hora inicio 00:00 Hora…" at bounding box center [890, 240] width 1304 height 144
click at [352, 204] on input "2025" at bounding box center [359, 204] width 28 height 13
click at [467, 195] on div "2025-05-01 1 / 5 / 2025 - 2025-05-31 31 / 5 / 2025" at bounding box center [361, 203] width 245 height 35
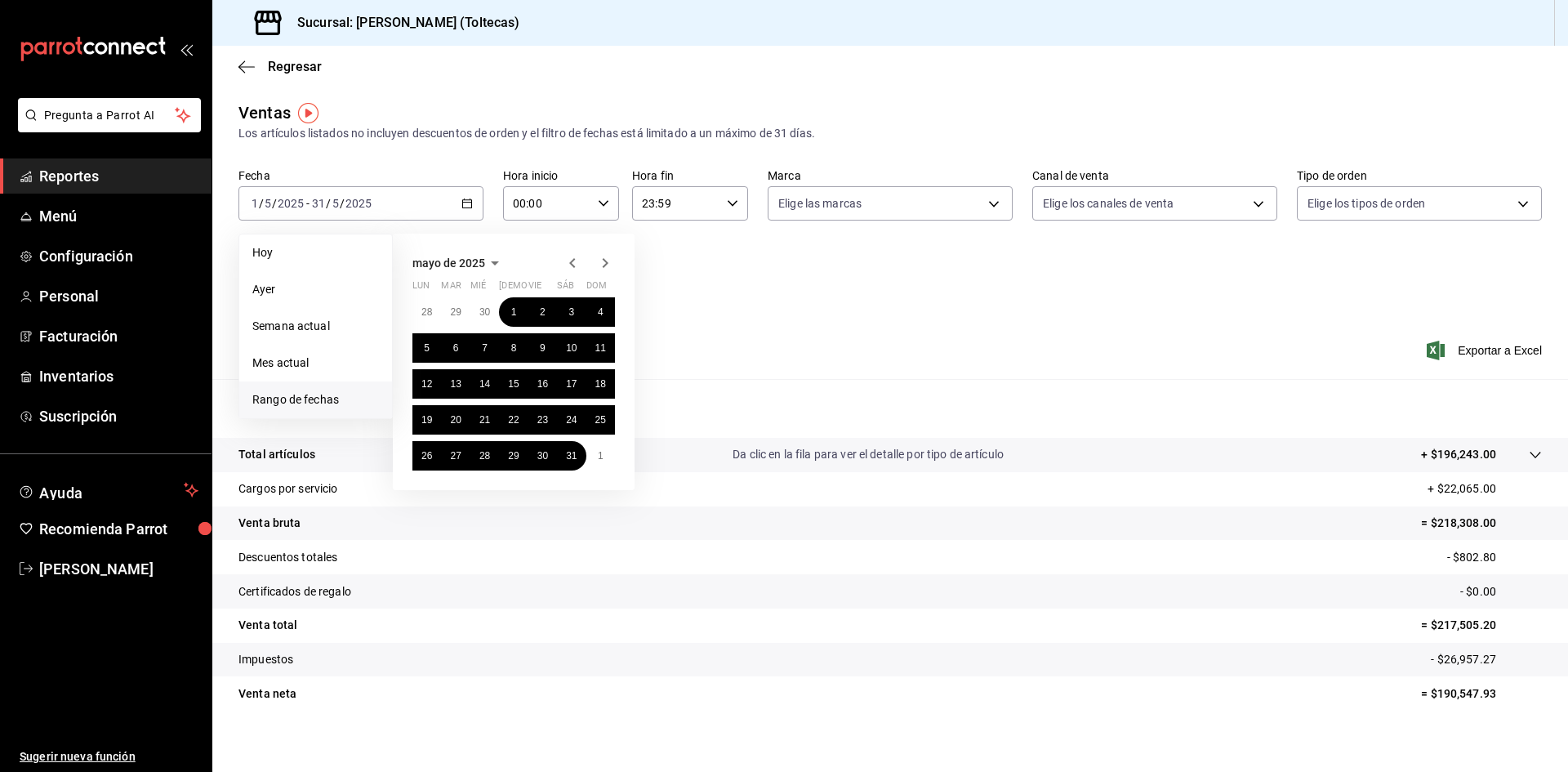
click at [568, 263] on icon "button" at bounding box center [572, 263] width 20 height 20
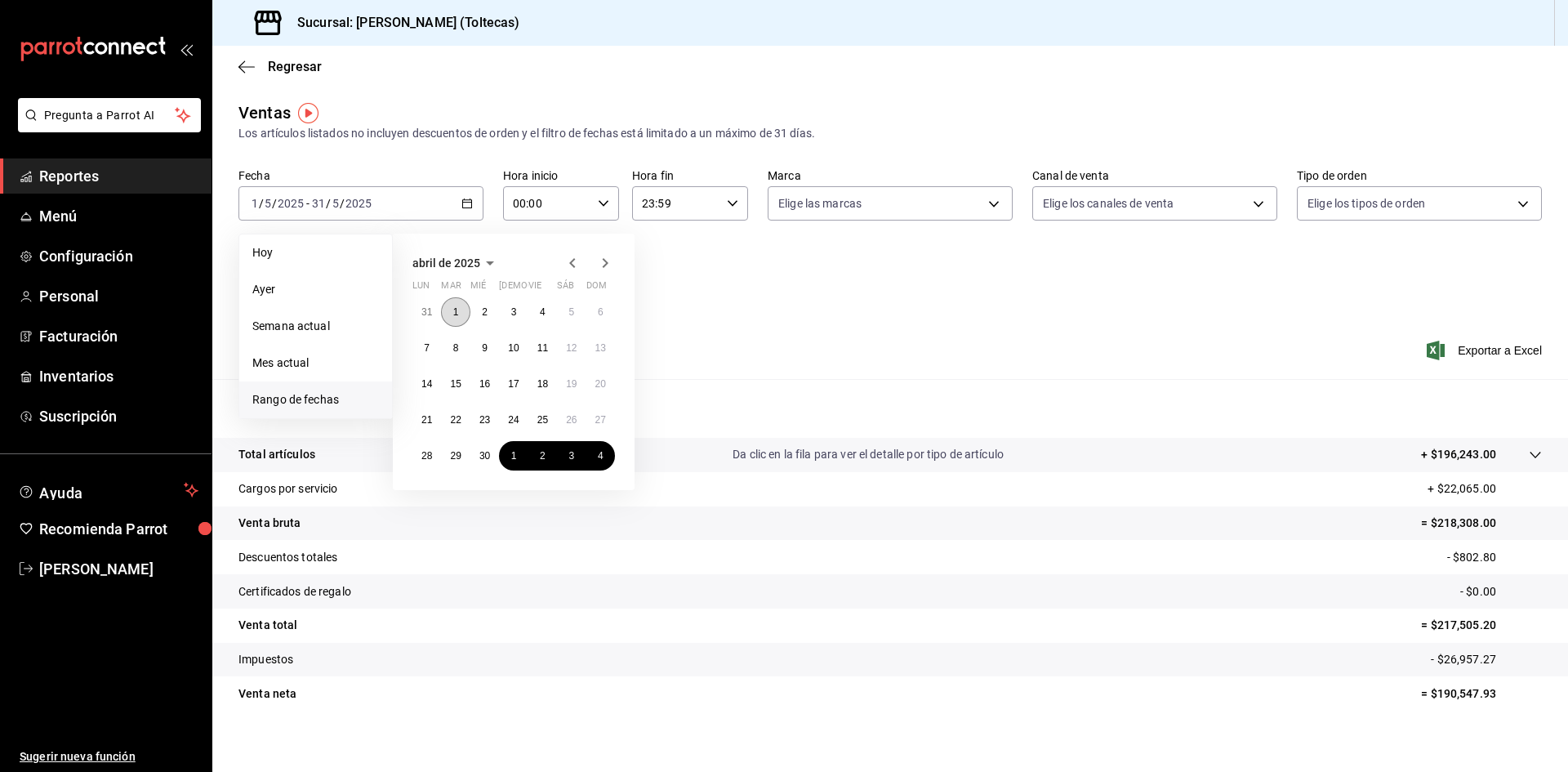
click at [455, 307] on abbr "1" at bounding box center [456, 312] width 6 height 11
click at [736, 325] on div "Ver resumen Ver ventas Ver cargos Exportar a Excel" at bounding box center [890, 346] width 1356 height 67
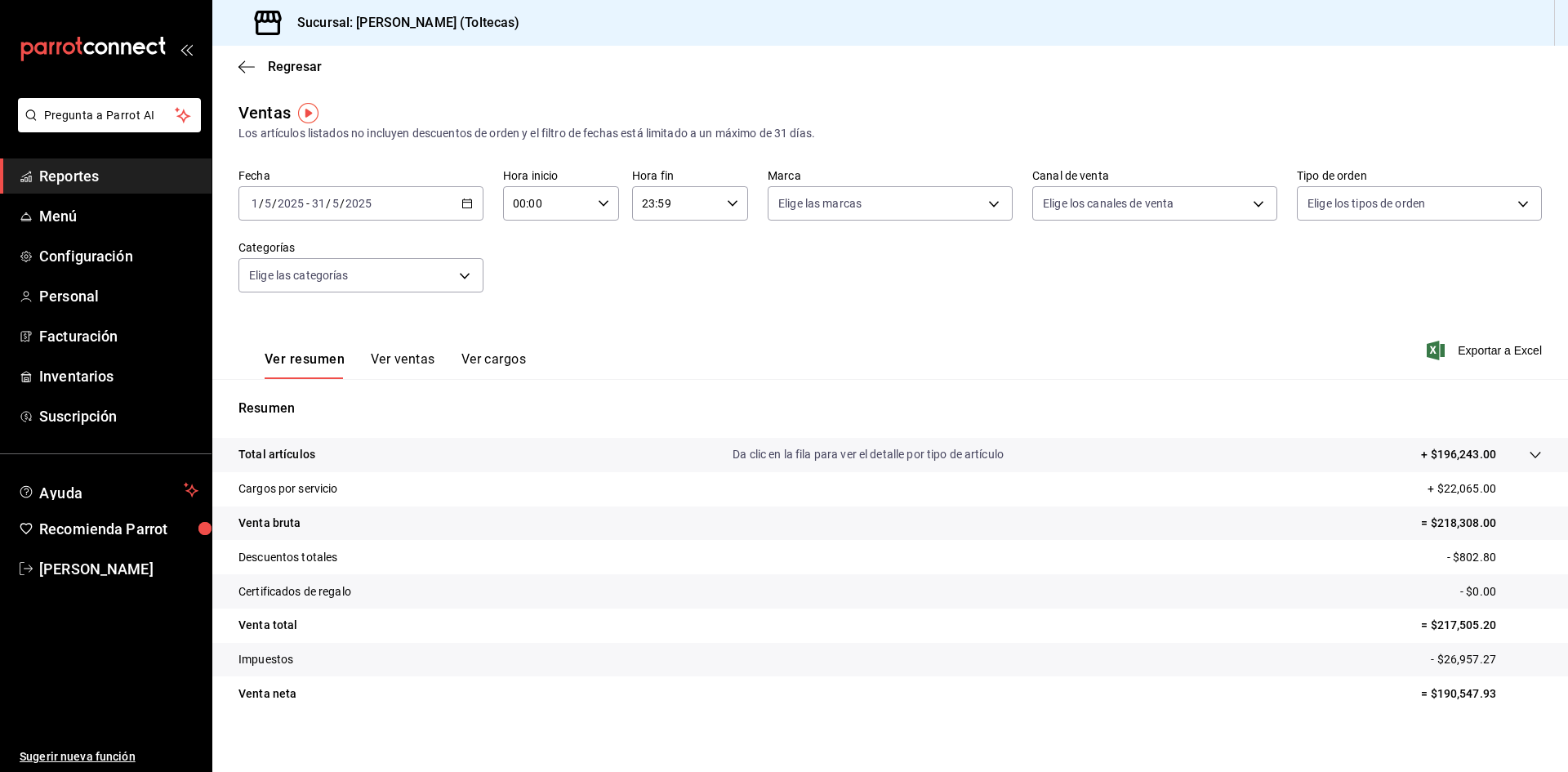
click at [306, 212] on div "2025-05-01 1 / 5 / 2025 - 2025-05-31 31 / 5 / 2025" at bounding box center [361, 203] width 245 height 35
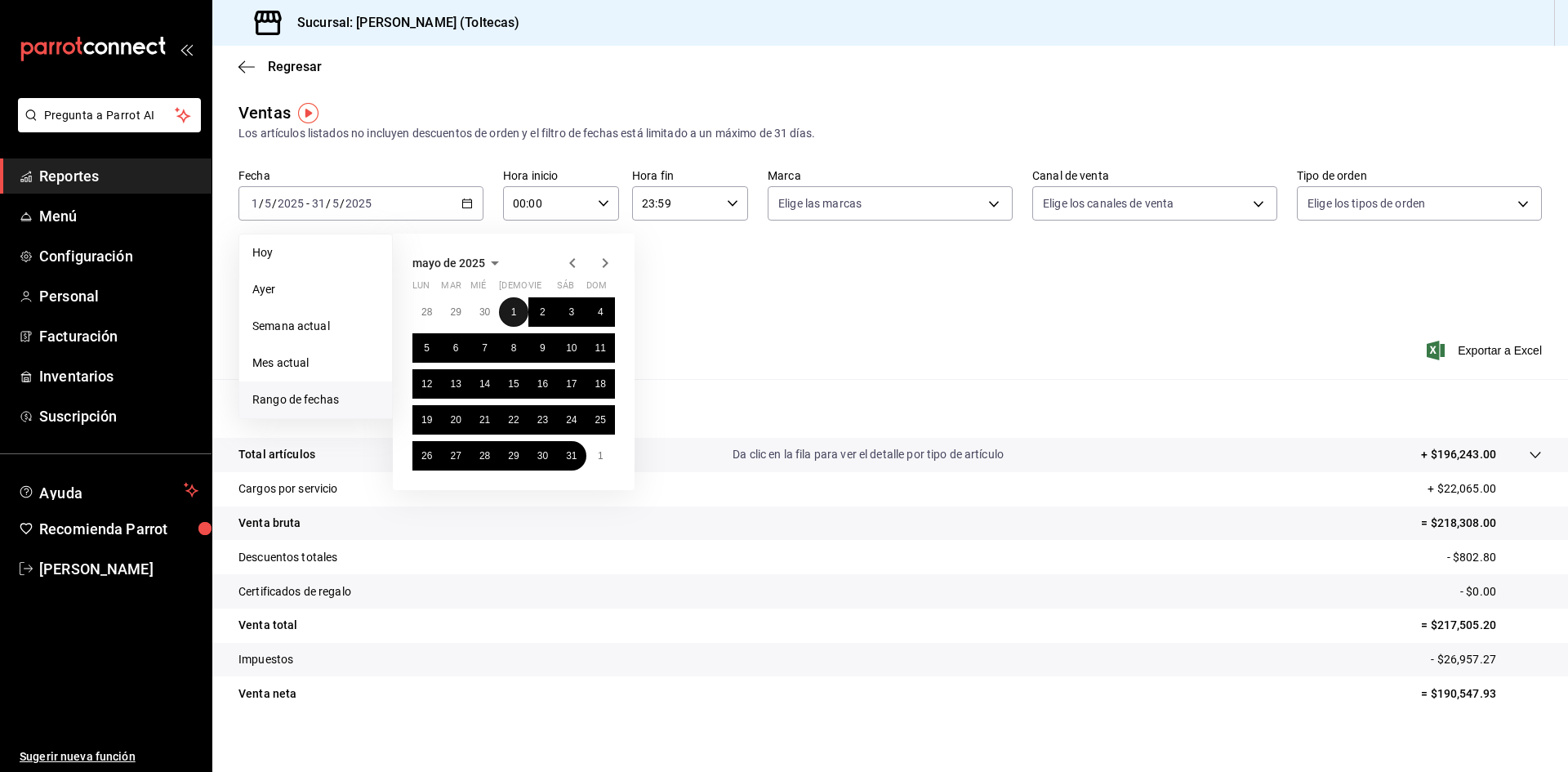
click at [512, 309] on abbr "1" at bounding box center [514, 312] width 6 height 11
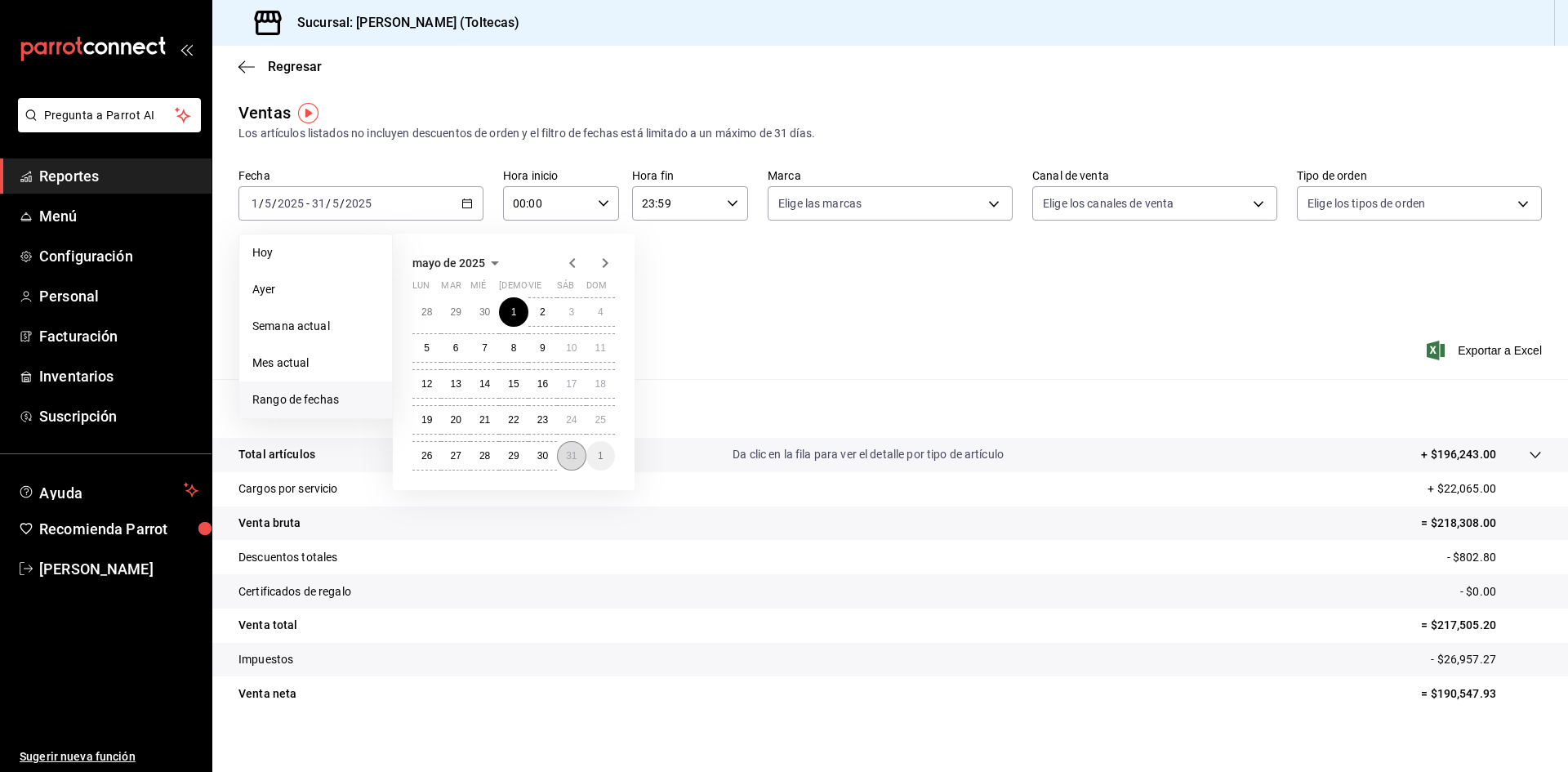
click at [568, 456] on abbr "31" at bounding box center [571, 456] width 10 height 11
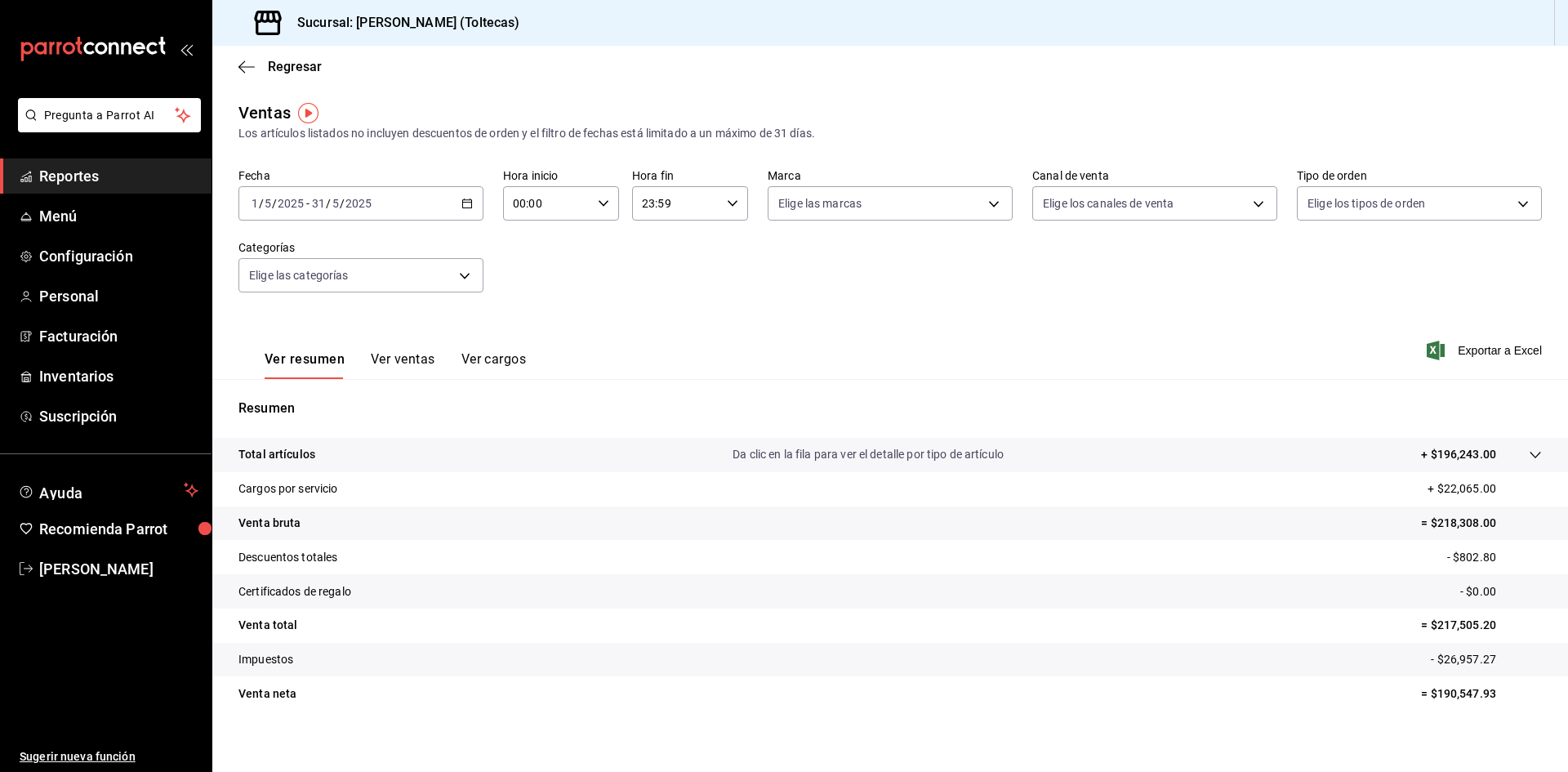
click at [374, 210] on div "2025-05-01 1 / 5 / 2025 - 2025-05-31 31 / 5 / 2025" at bounding box center [361, 203] width 245 height 35
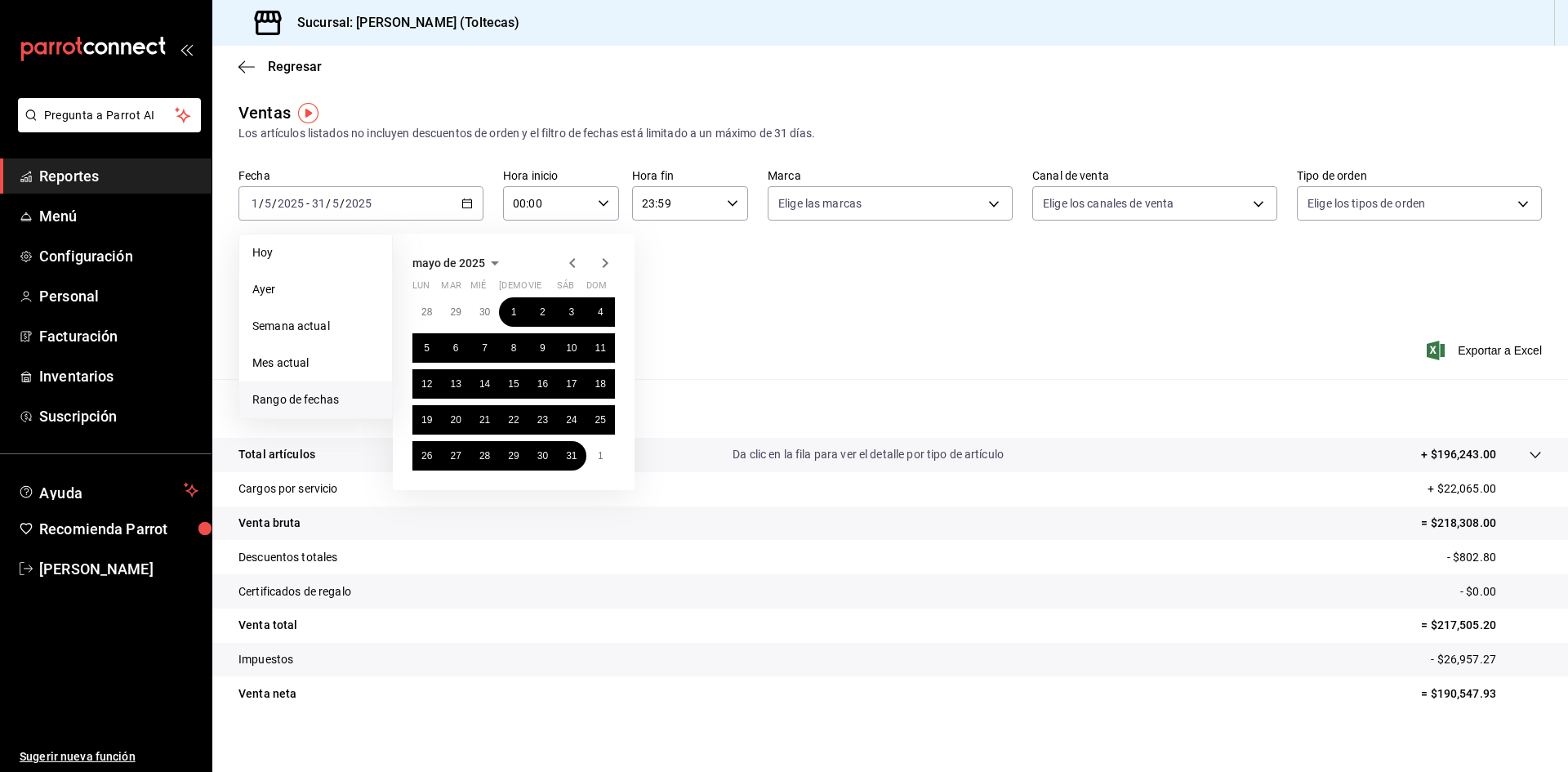
click at [577, 264] on icon "button" at bounding box center [572, 263] width 20 height 20
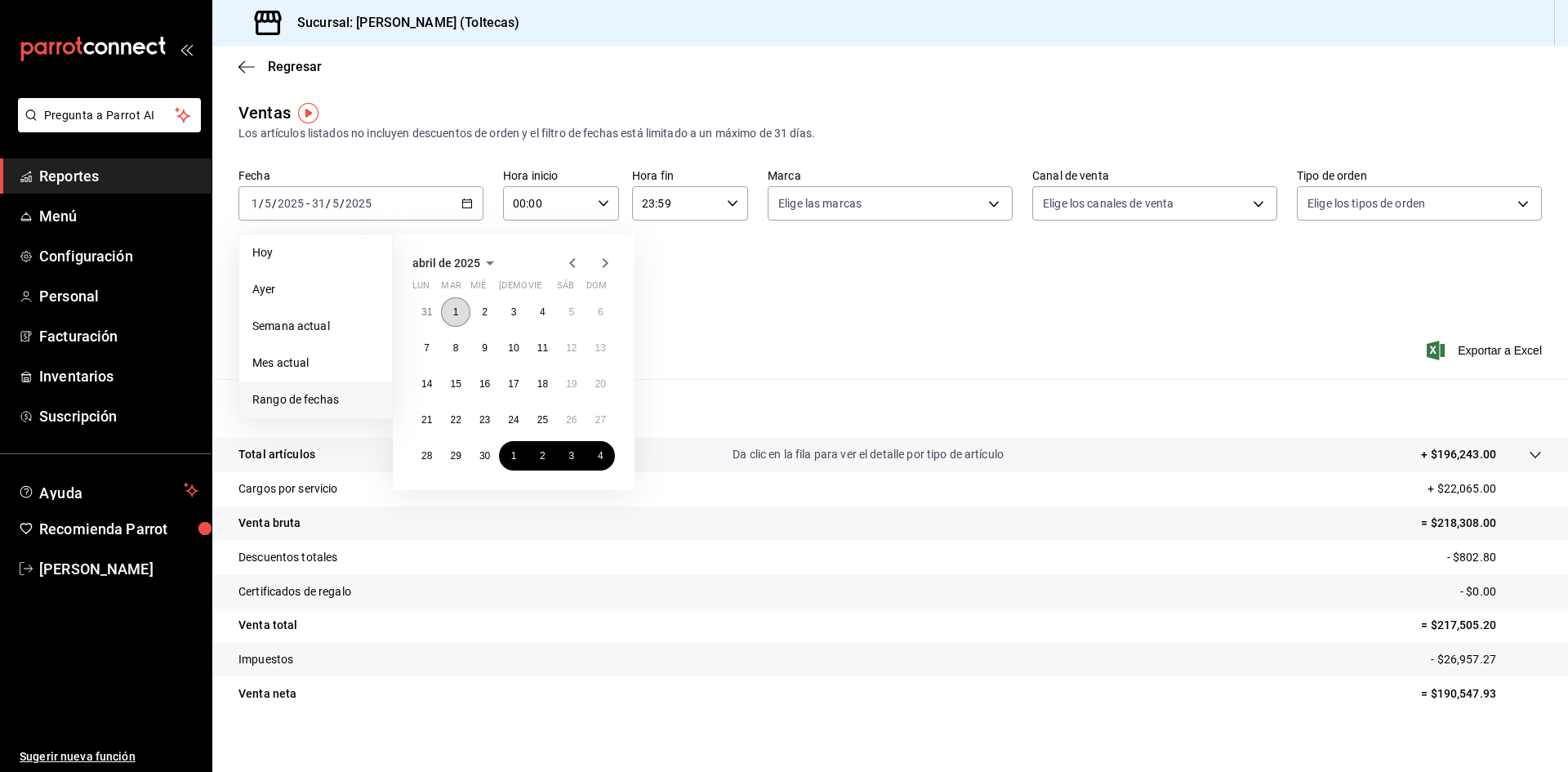
click at [462, 315] on button "1" at bounding box center [455, 311] width 29 height 29
click at [488, 457] on abbr "30" at bounding box center [484, 456] width 10 height 11
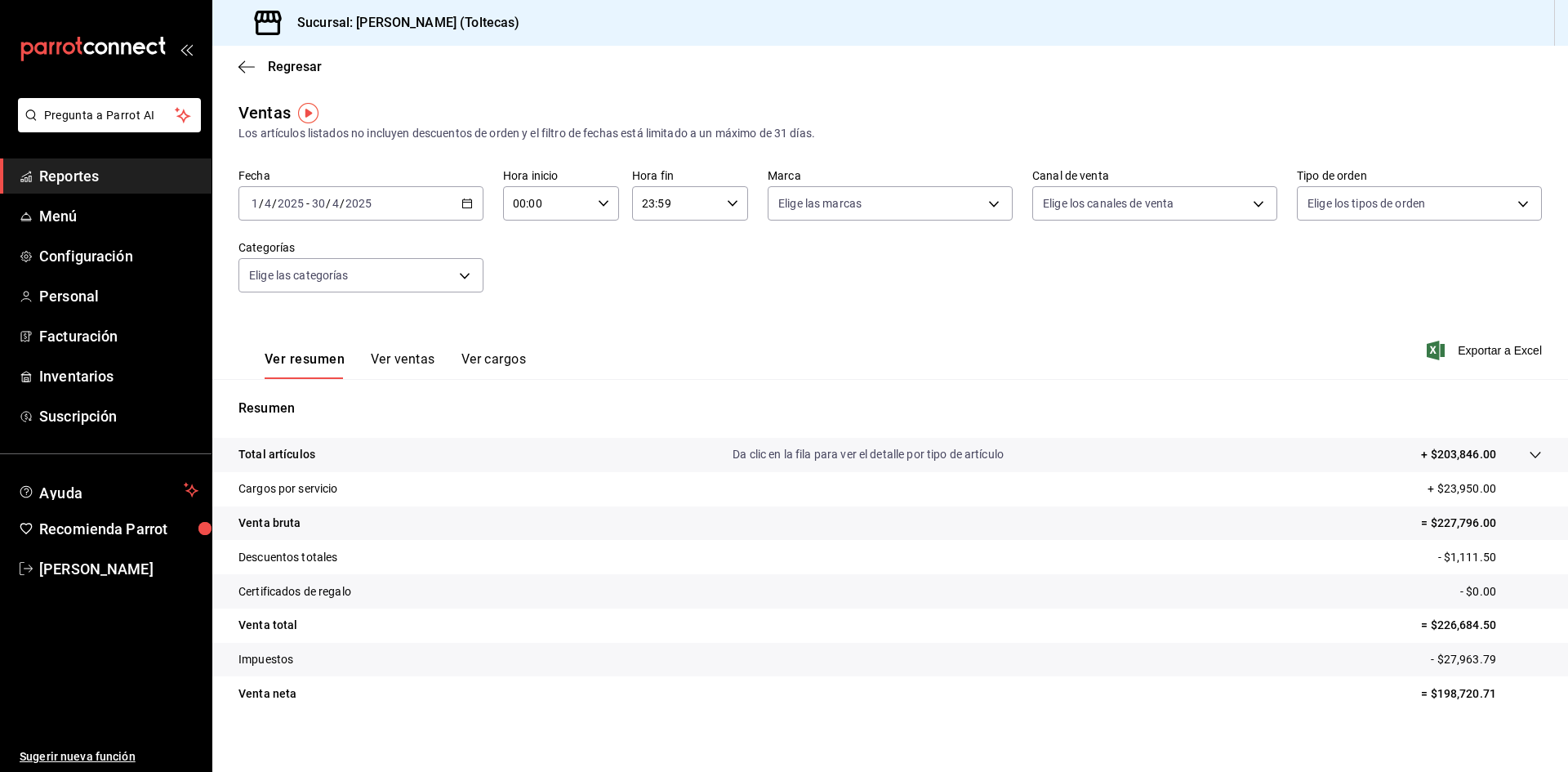
click at [318, 198] on input "30" at bounding box center [319, 204] width 15 height 13
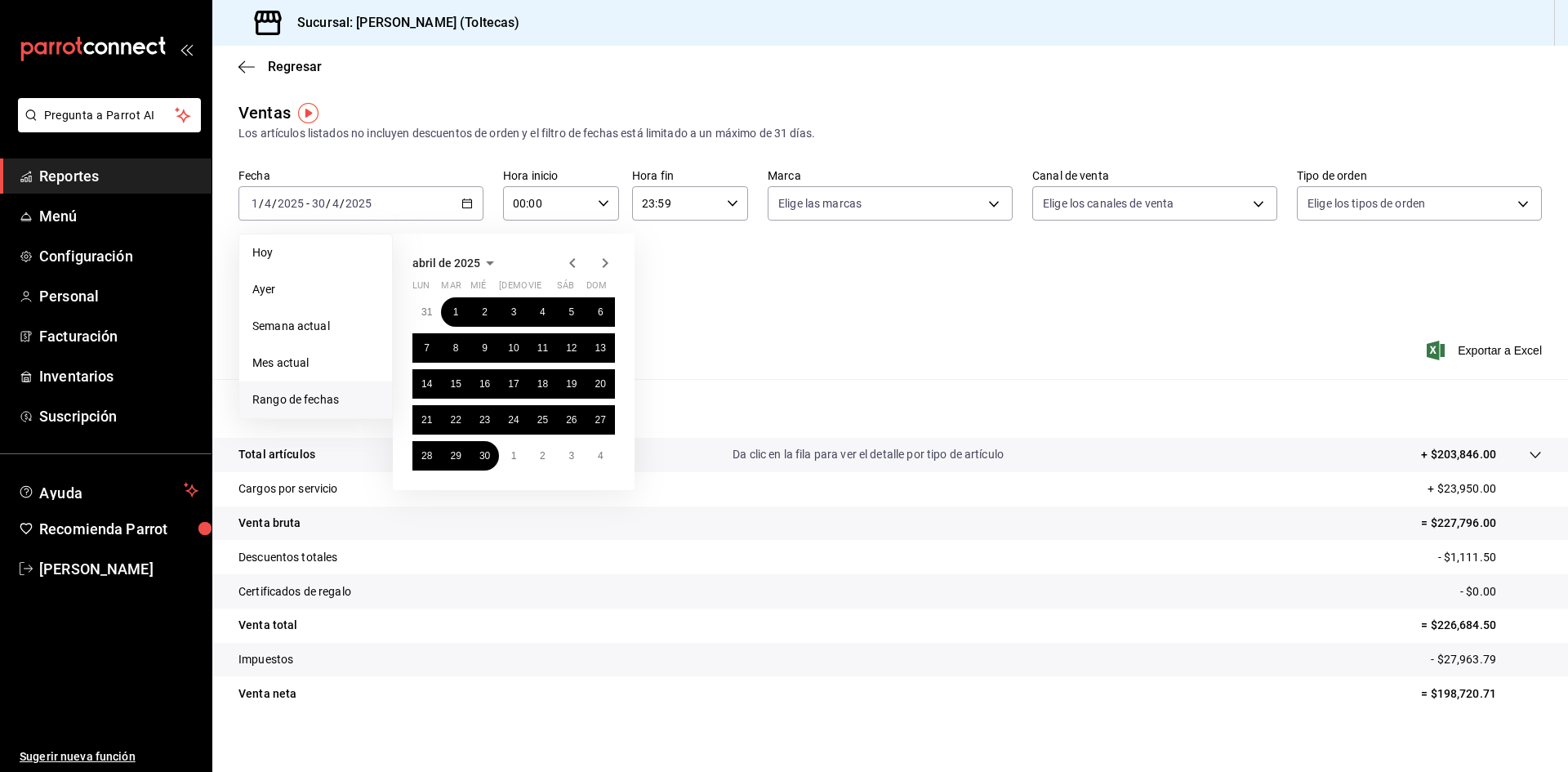
click at [577, 264] on icon "button" at bounding box center [572, 263] width 20 height 20
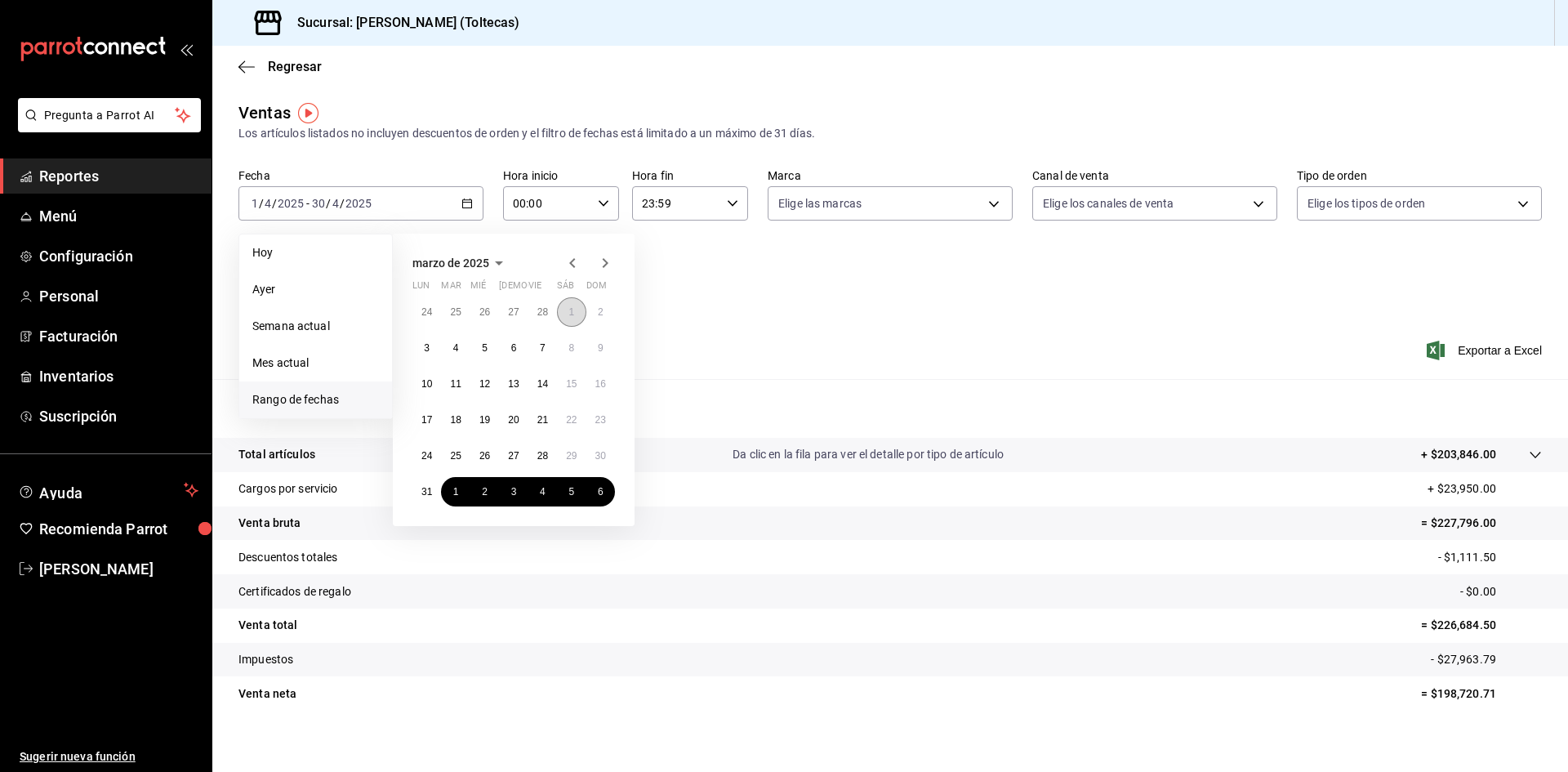
click at [572, 310] on abbr "1" at bounding box center [571, 312] width 6 height 11
click at [427, 486] on abbr "31" at bounding box center [426, 492] width 10 height 11
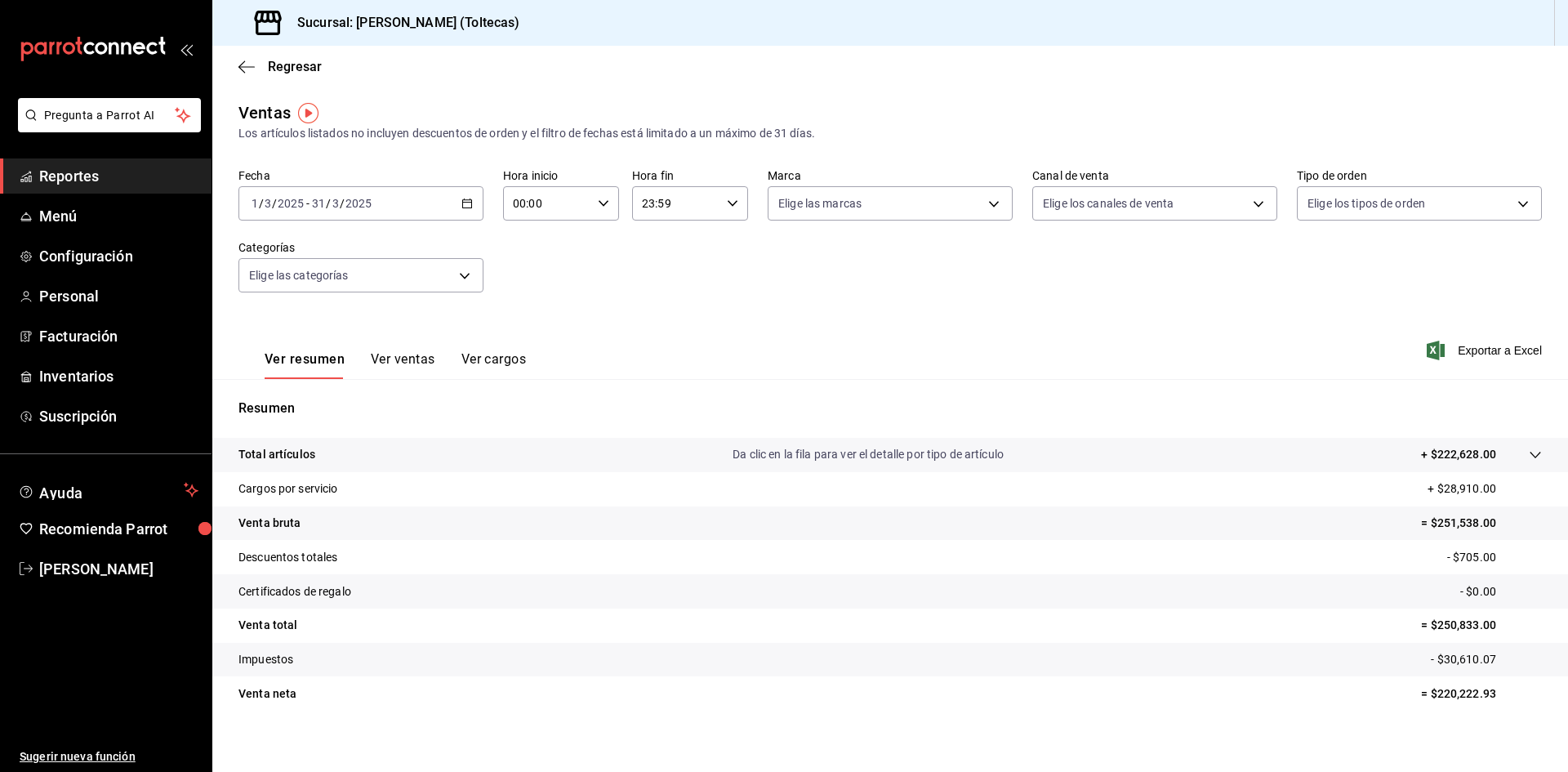
click at [467, 204] on icon "button" at bounding box center [467, 204] width 11 height 11
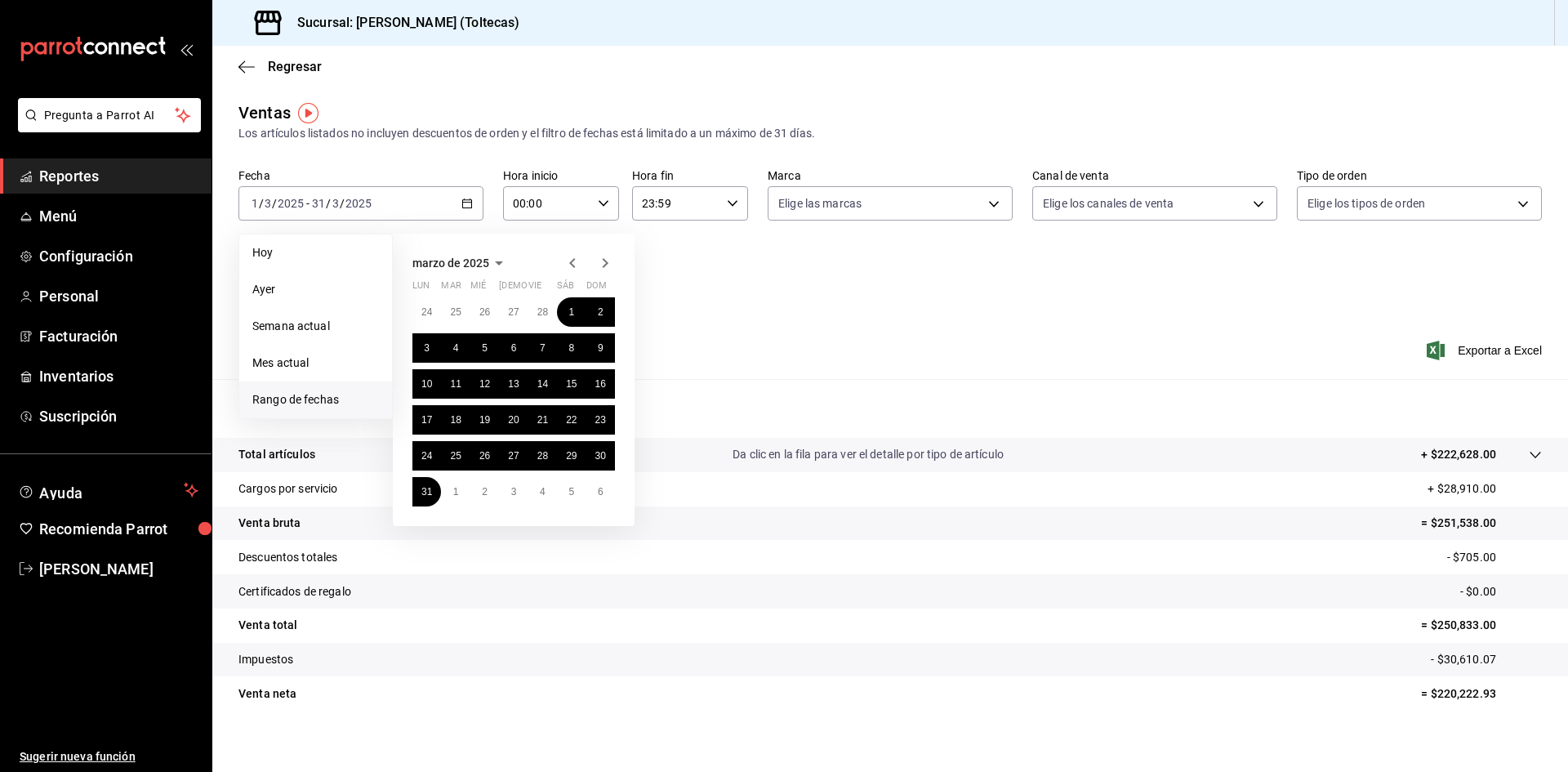
click at [573, 263] on icon "button" at bounding box center [572, 263] width 20 height 20
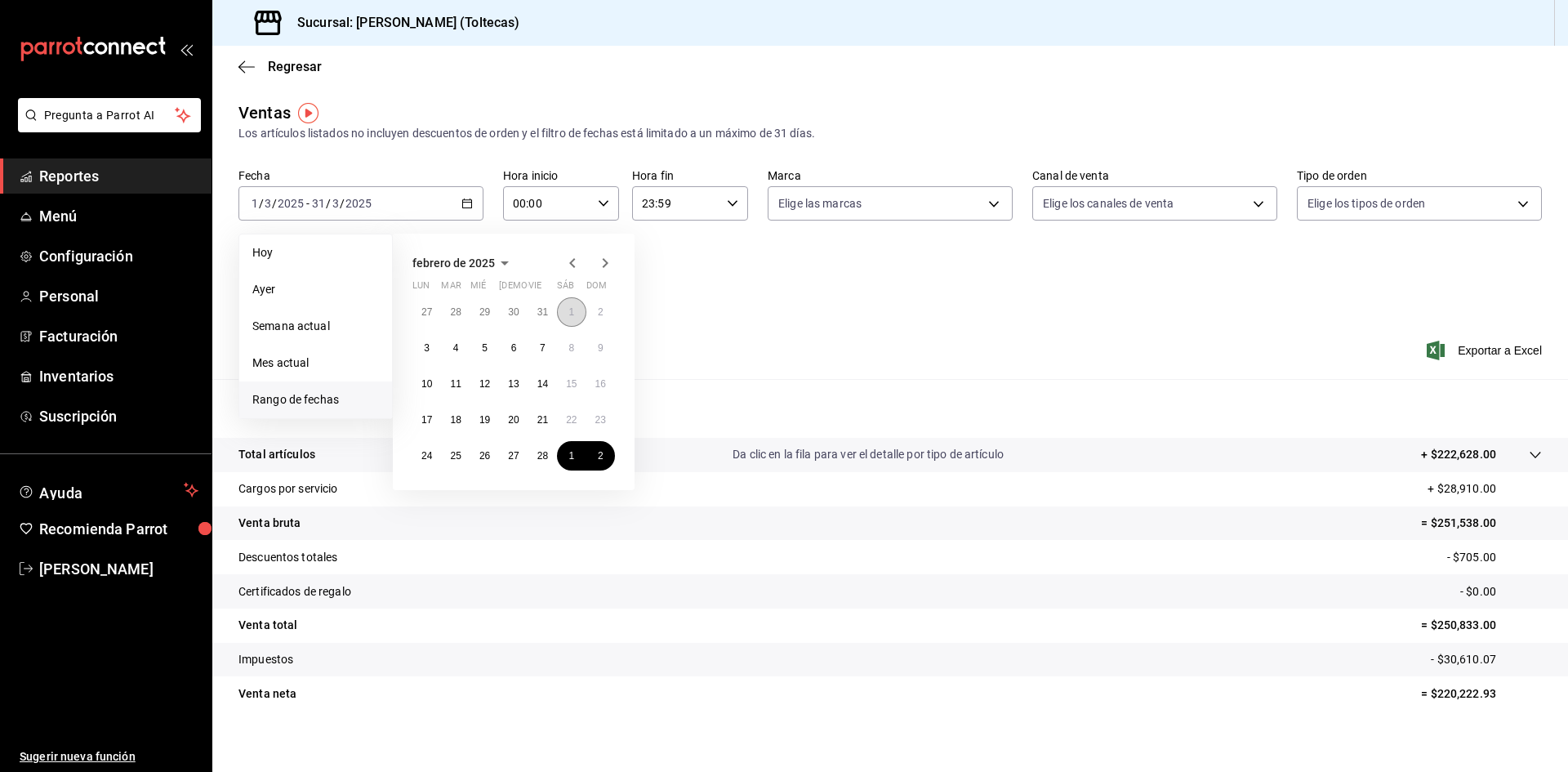
click at [573, 313] on abbr "1" at bounding box center [571, 312] width 6 height 11
click at [542, 450] on abbr "28" at bounding box center [542, 456] width 10 height 11
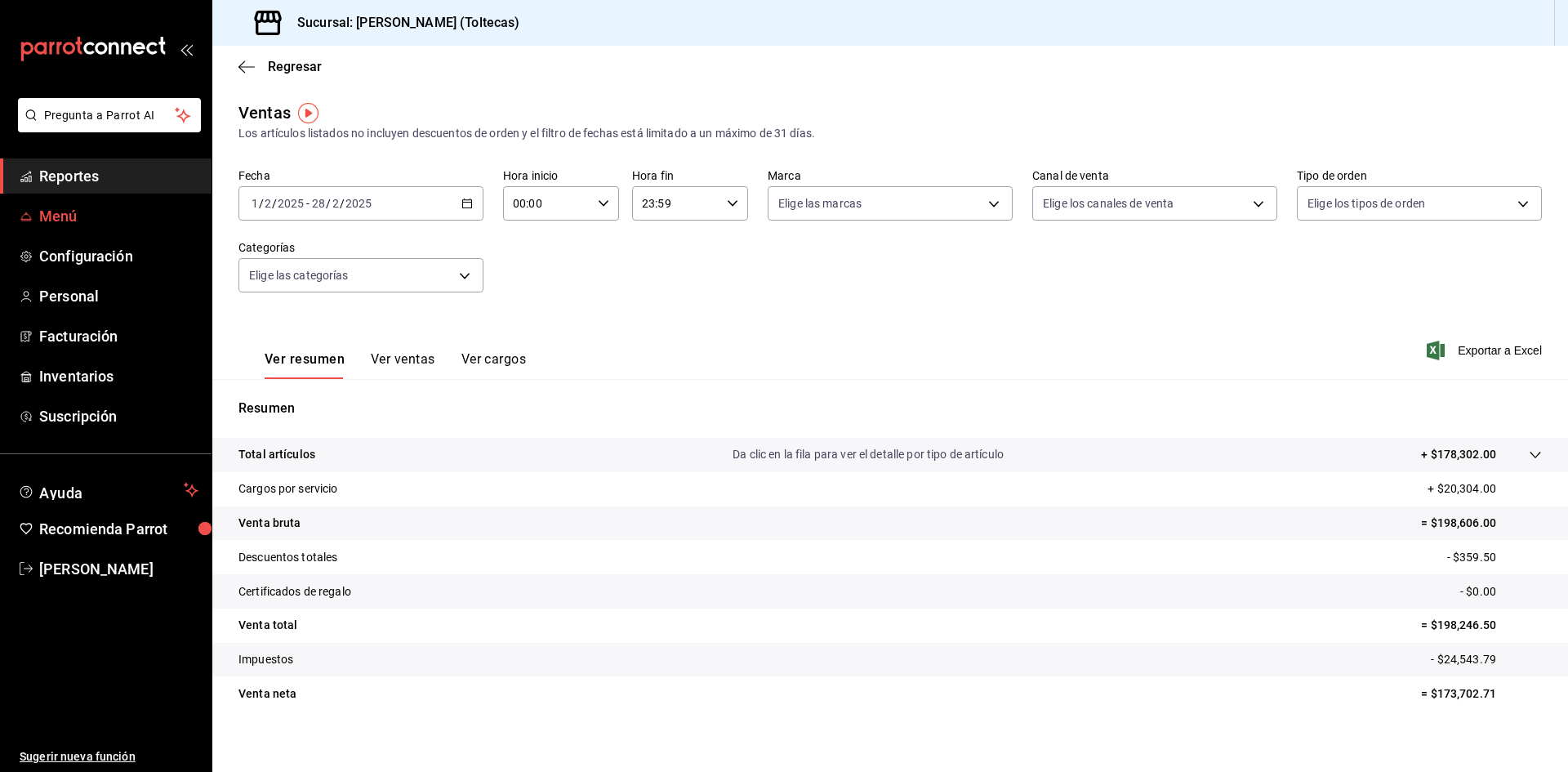
click at [79, 211] on span "Menú" at bounding box center [119, 216] width 159 height 22
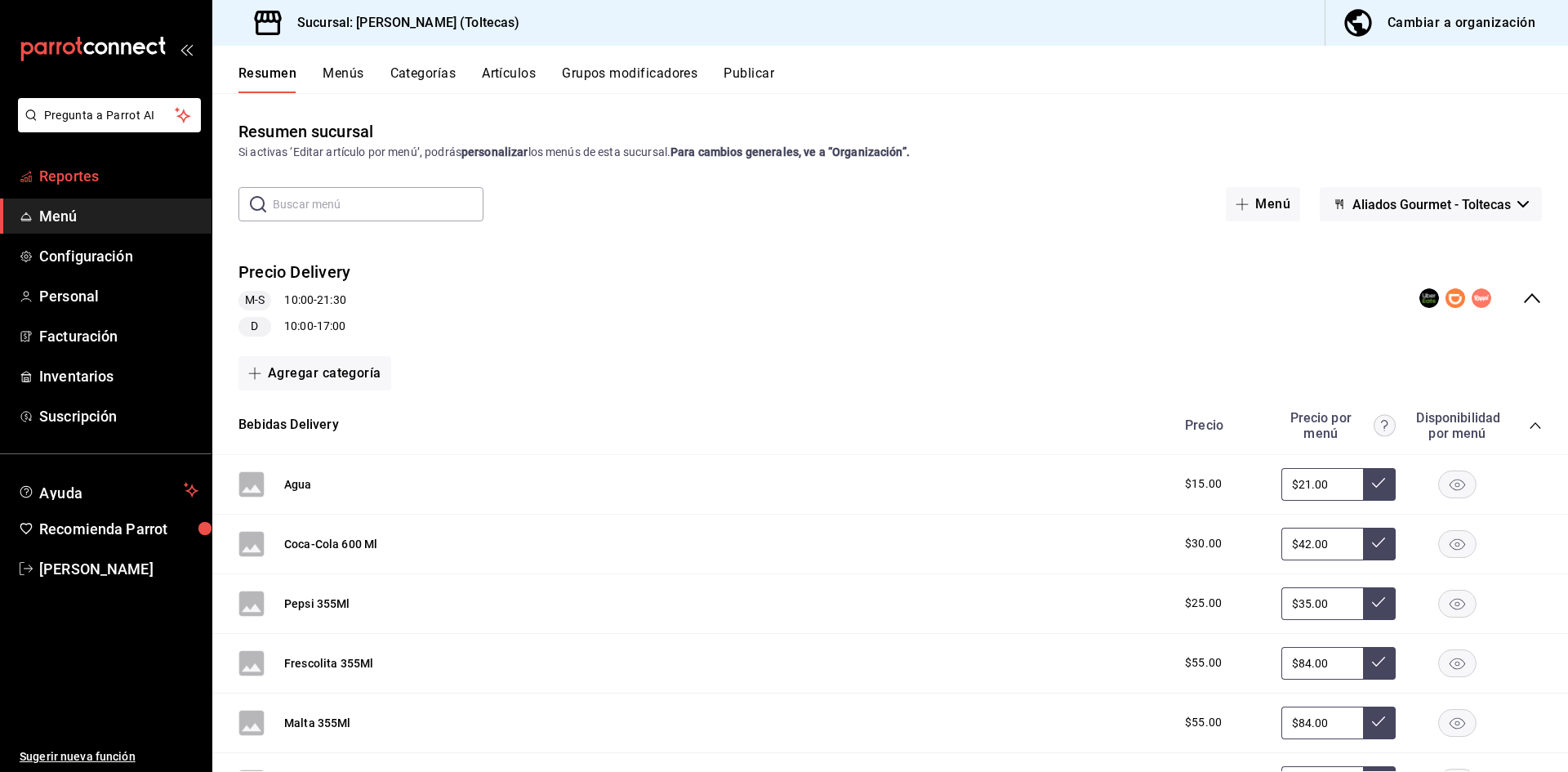
click at [64, 176] on span "Reportes" at bounding box center [119, 177] width 159 height 22
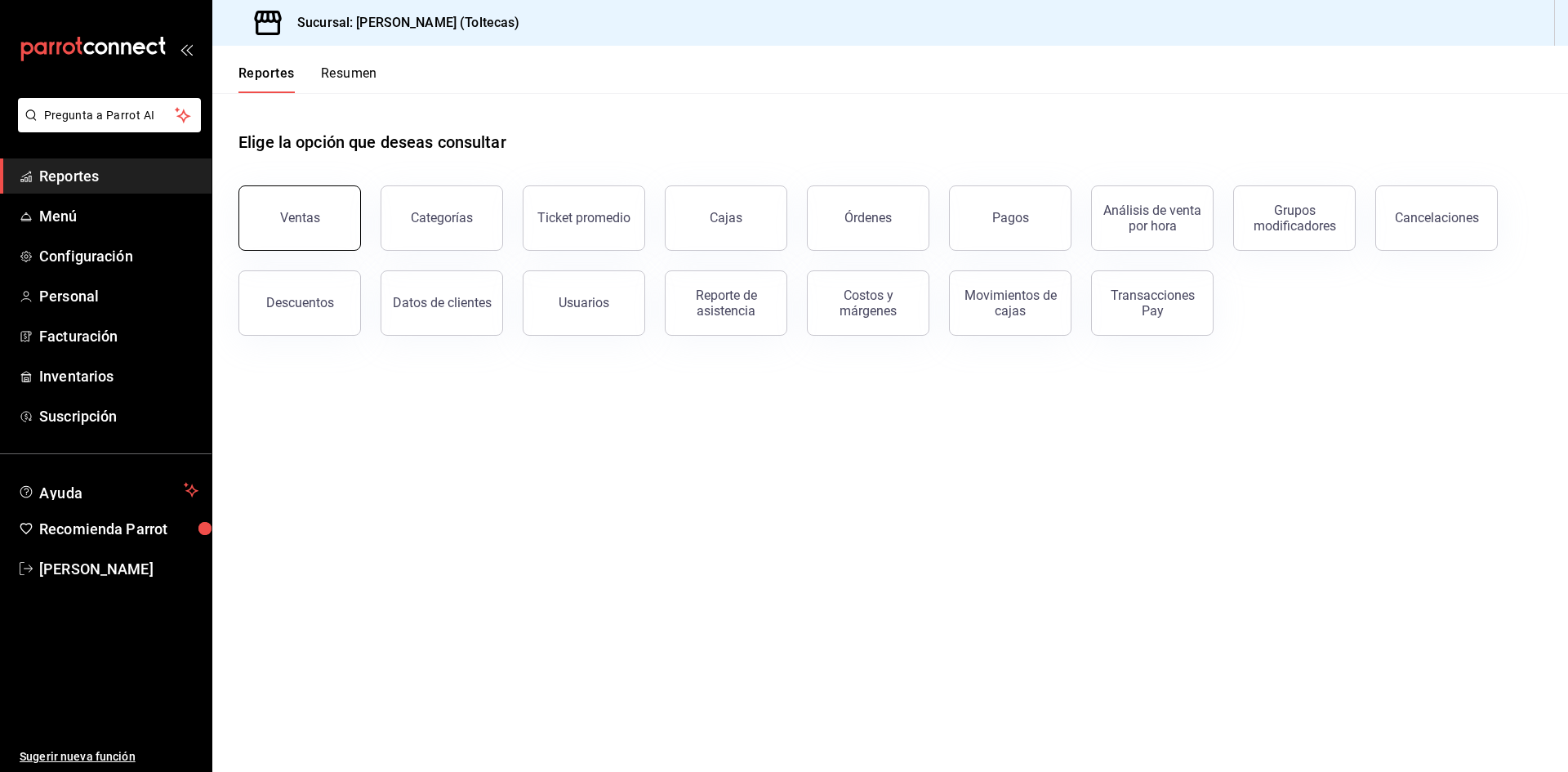
click at [302, 215] on div "Ventas" at bounding box center [300, 218] width 40 height 16
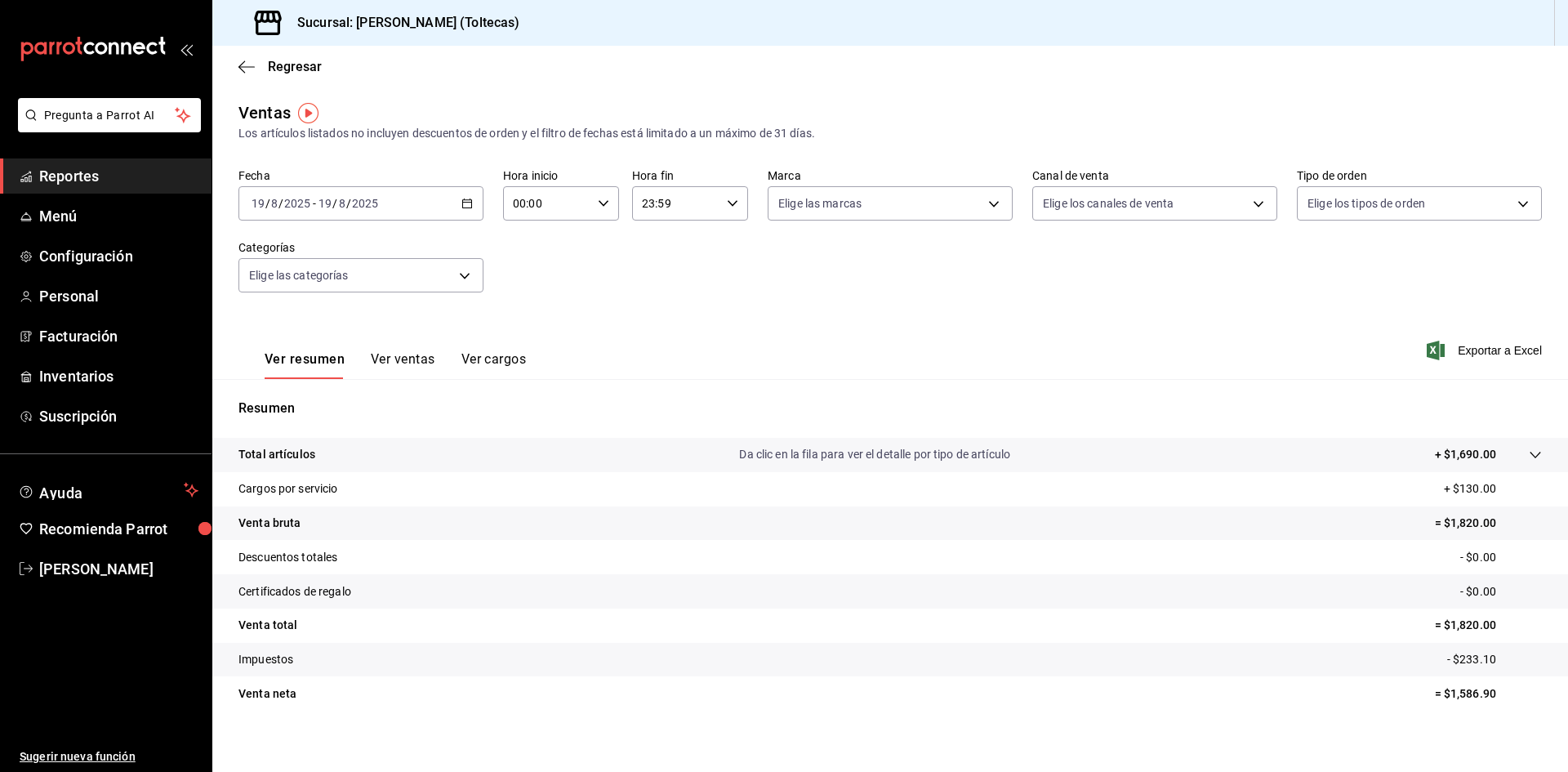
click at [469, 202] on \(Stroke\) "button" at bounding box center [467, 204] width 9 height 9
click at [306, 400] on span "Rango de fechas" at bounding box center [315, 400] width 126 height 17
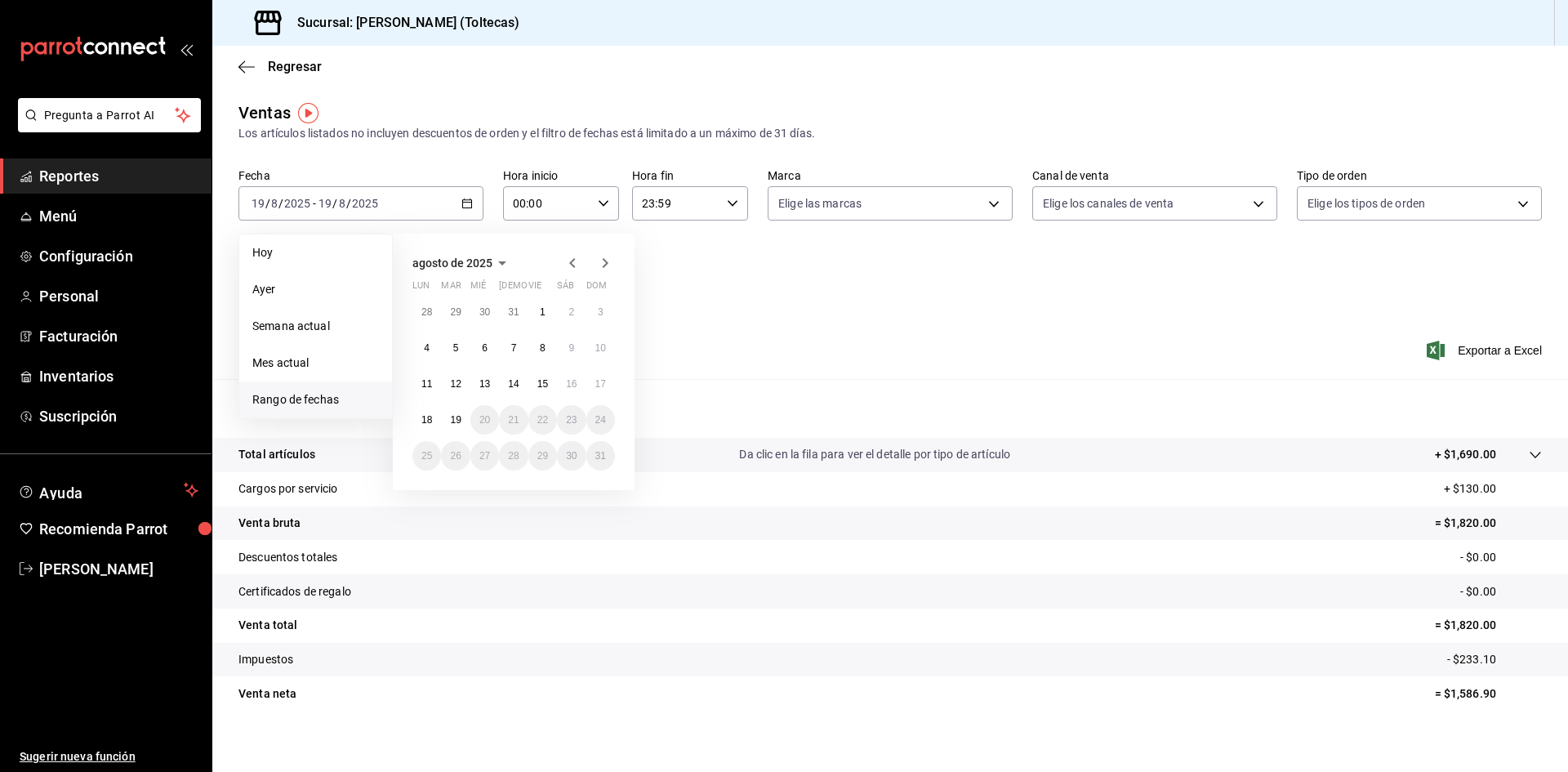
click at [490, 264] on span "agosto de 2025" at bounding box center [452, 263] width 80 height 13
click at [435, 256] on span "2025" at bounding box center [425, 263] width 26 height 13
click at [446, 322] on button "2024" at bounding box center [446, 322] width 68 height 29
click at [457, 350] on button "julio" at bounding box center [446, 352] width 68 height 29
click at [425, 313] on abbr "1" at bounding box center [427, 319] width 6 height 11
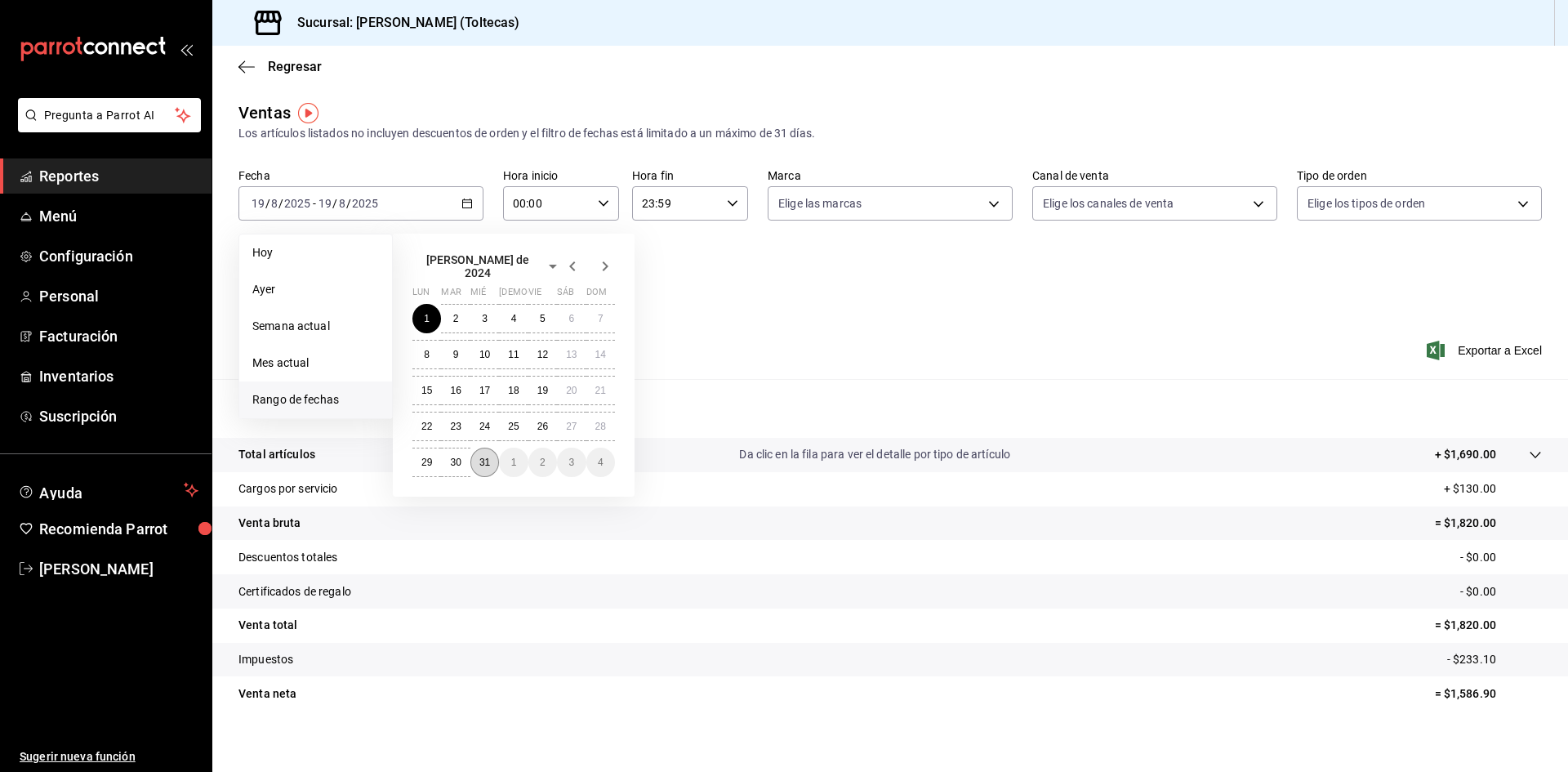
click at [483, 457] on abbr "31" at bounding box center [484, 463] width 10 height 11
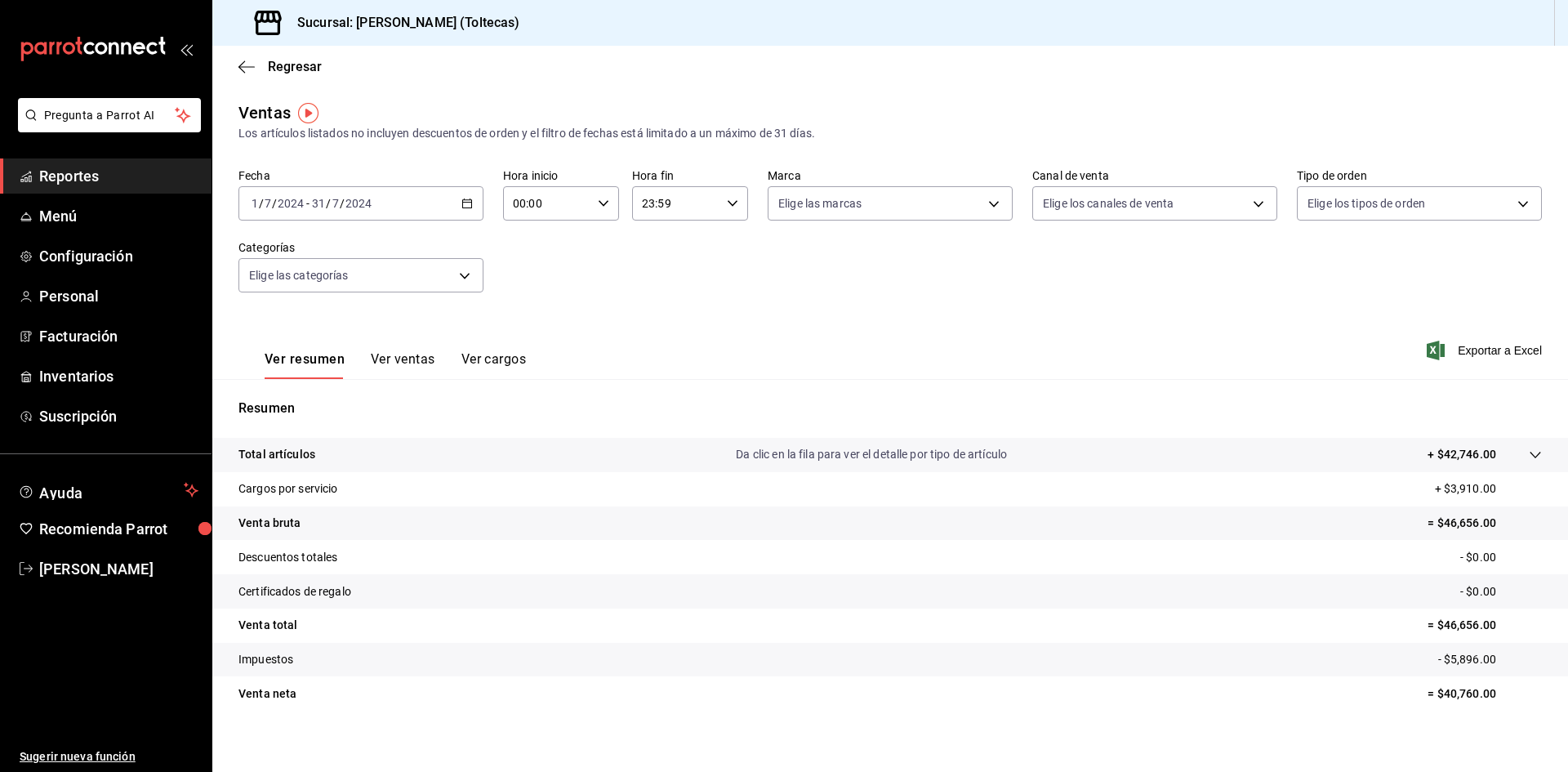
click at [356, 204] on input "2024" at bounding box center [359, 204] width 28 height 13
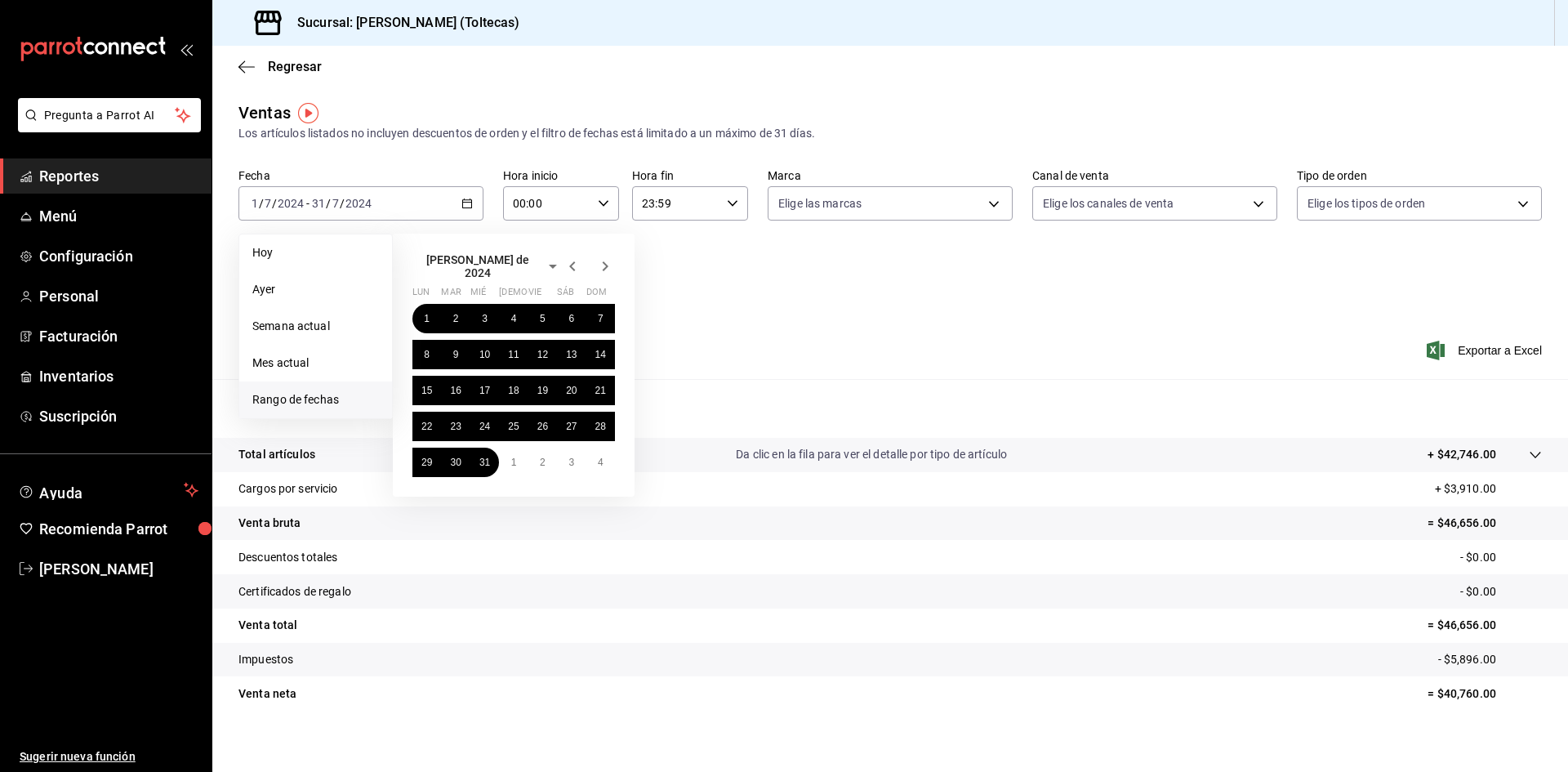
click at [604, 265] on icon "button" at bounding box center [605, 265] width 20 height 20
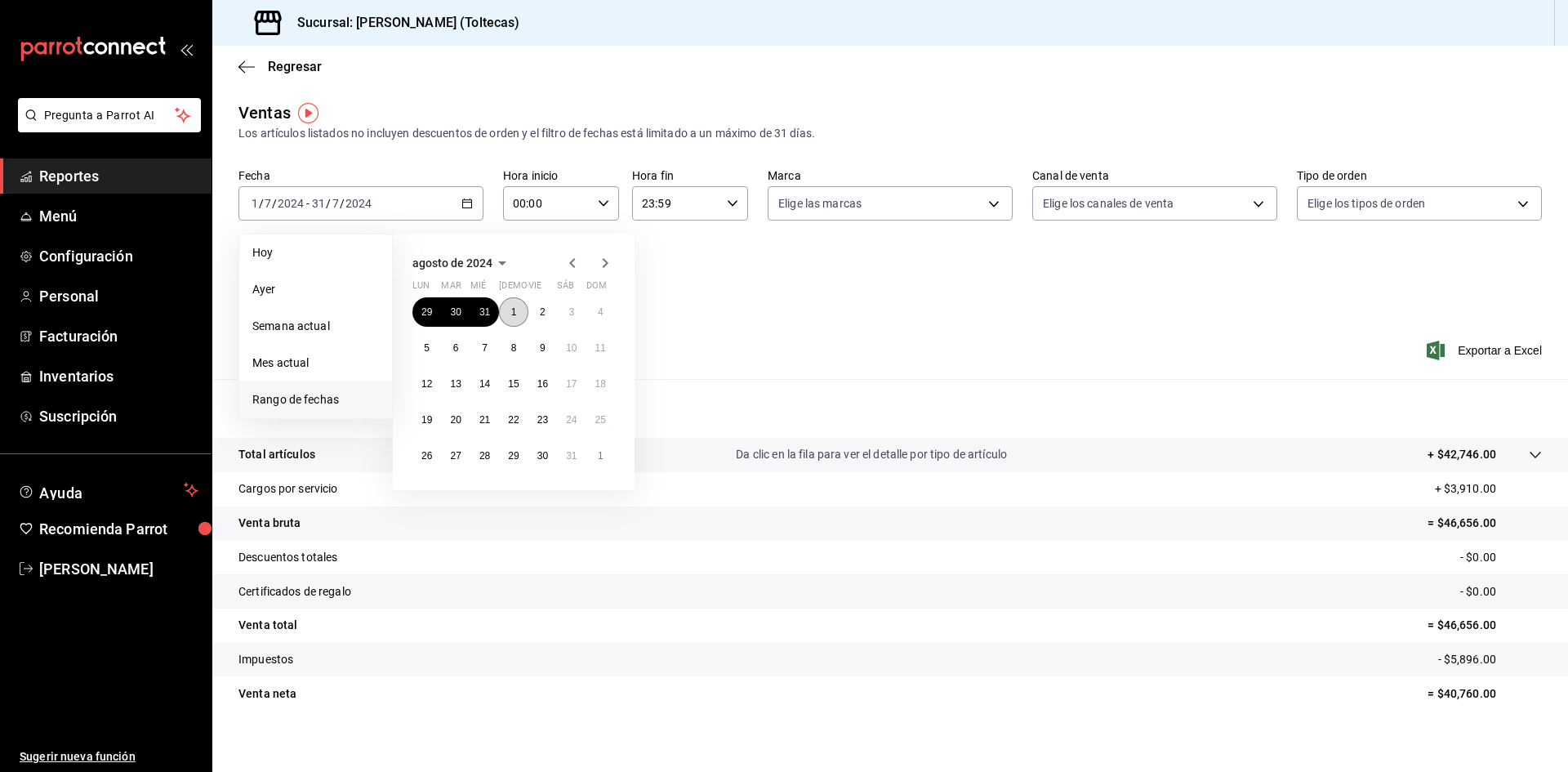
click at [510, 300] on button "1" at bounding box center [513, 311] width 29 height 29
click at [542, 457] on abbr "30" at bounding box center [542, 456] width 10 height 11
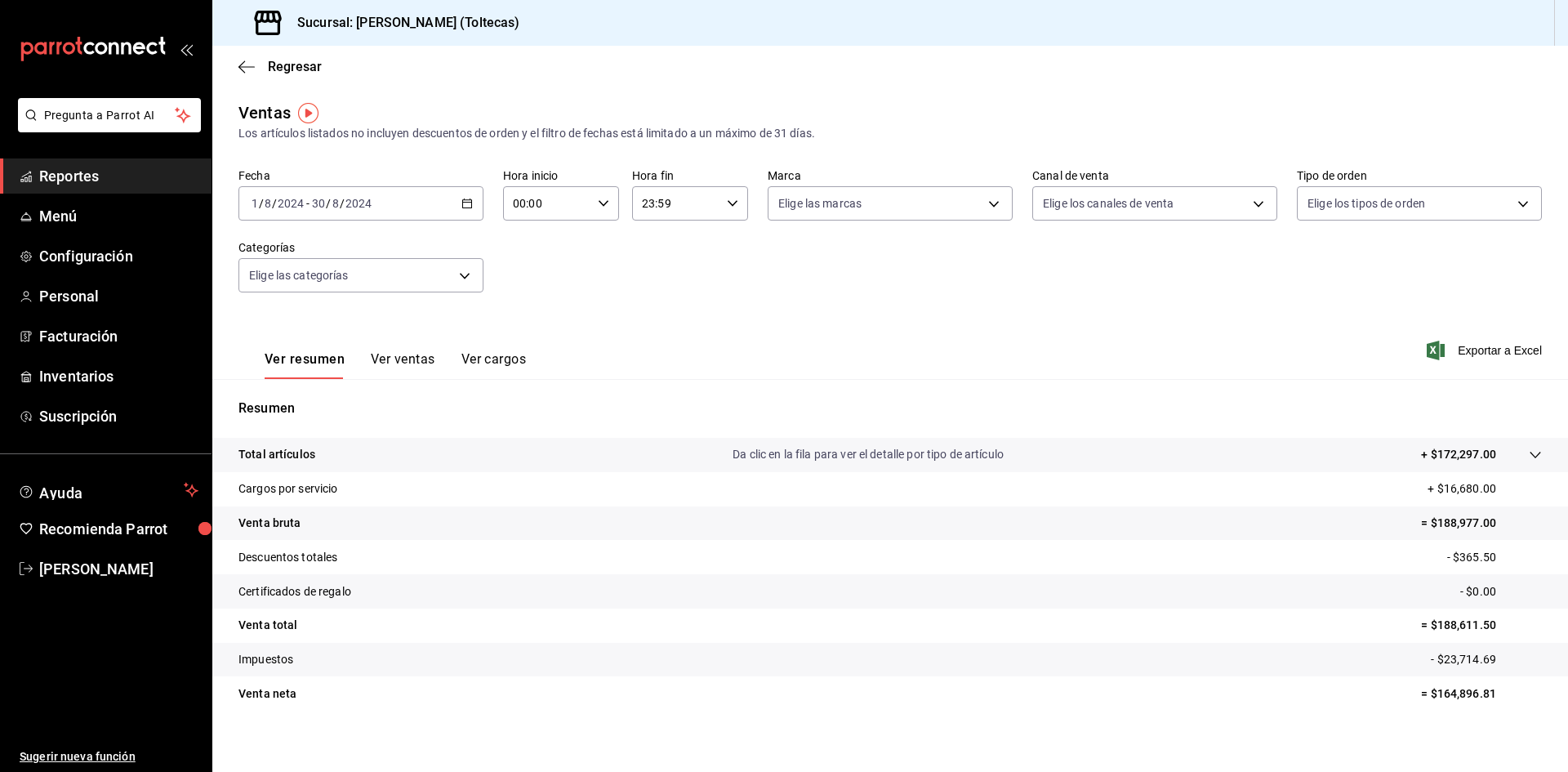
click at [400, 199] on div "2024-08-01 1 / 8 / 2024 - 2024-08-30 30 / 8 / 2024" at bounding box center [361, 203] width 245 height 35
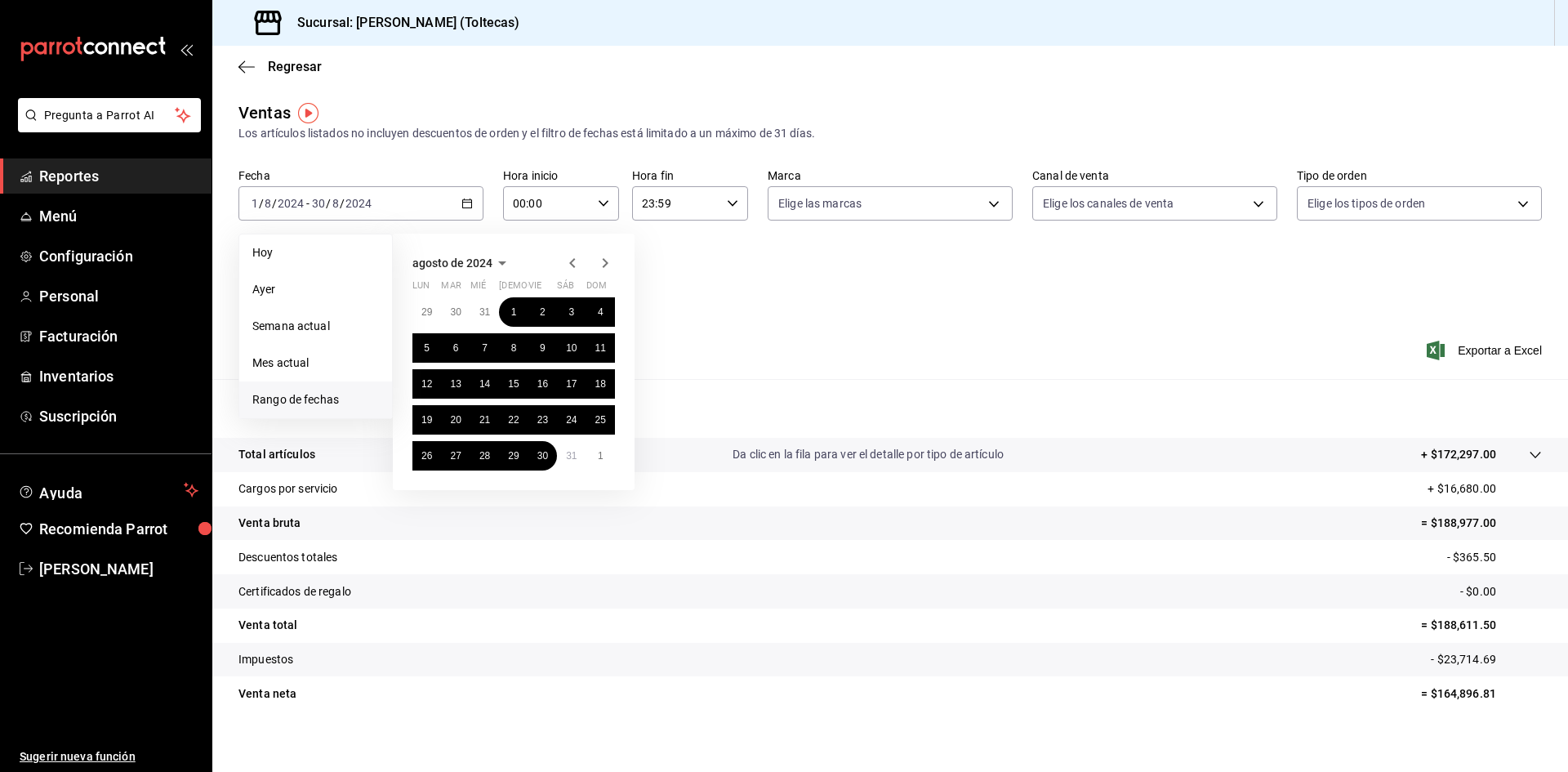
click at [605, 263] on icon "button" at bounding box center [605, 263] width 20 height 20
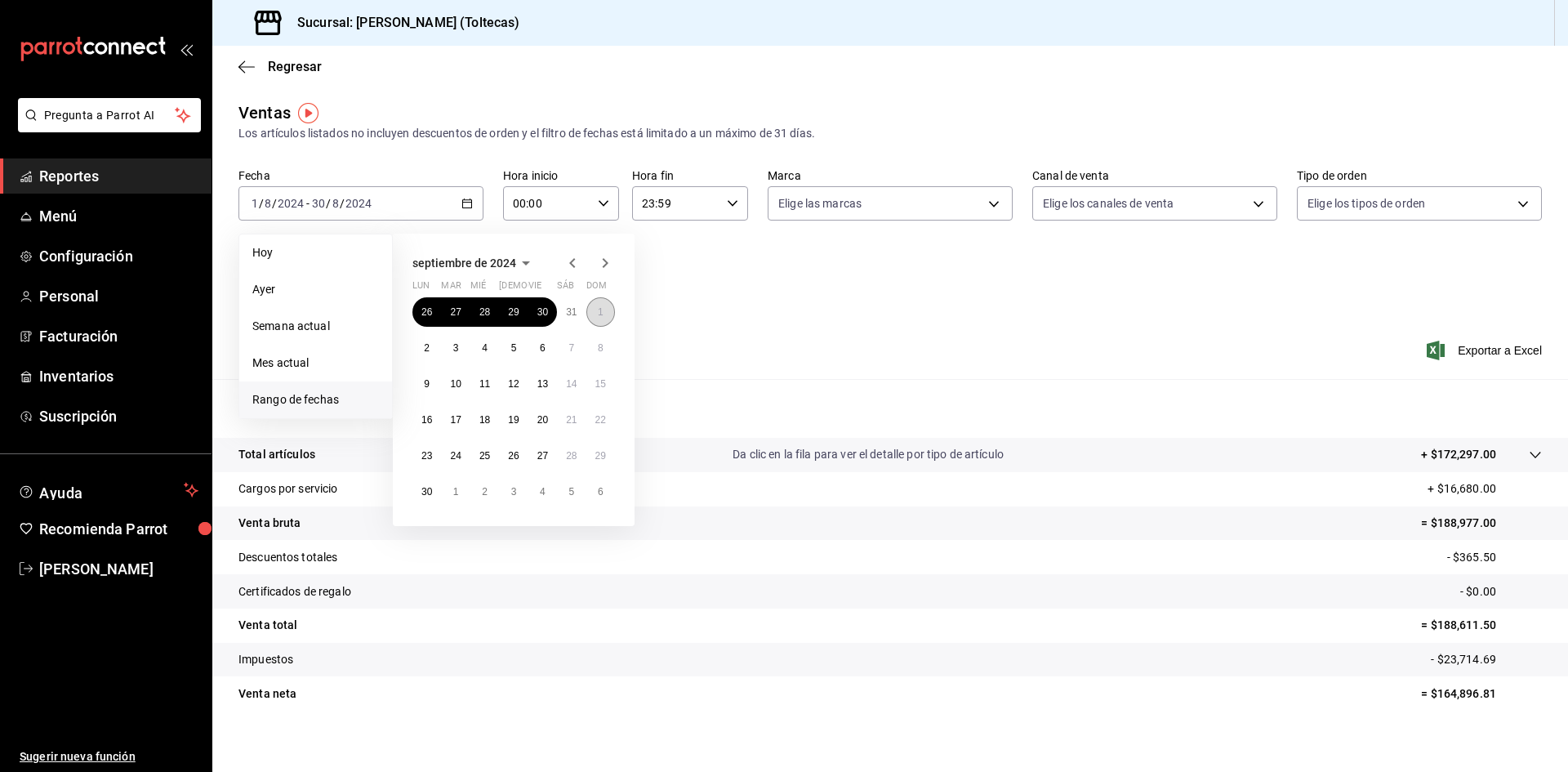
click at [604, 316] on button "1" at bounding box center [601, 311] width 29 height 29
click at [421, 489] on abbr "30" at bounding box center [426, 492] width 10 height 11
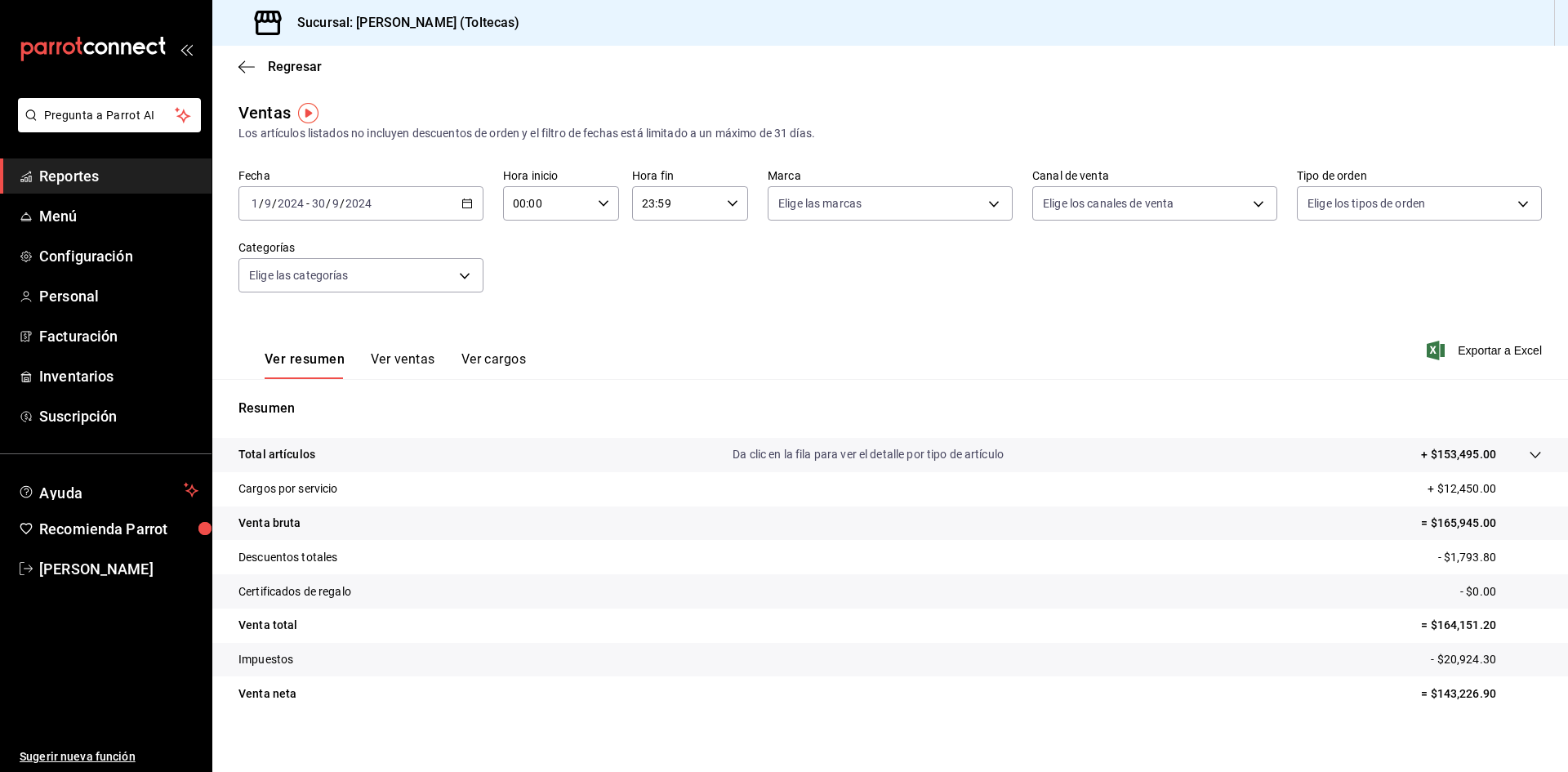
click at [463, 205] on \(Stroke\) "button" at bounding box center [467, 204] width 9 height 9
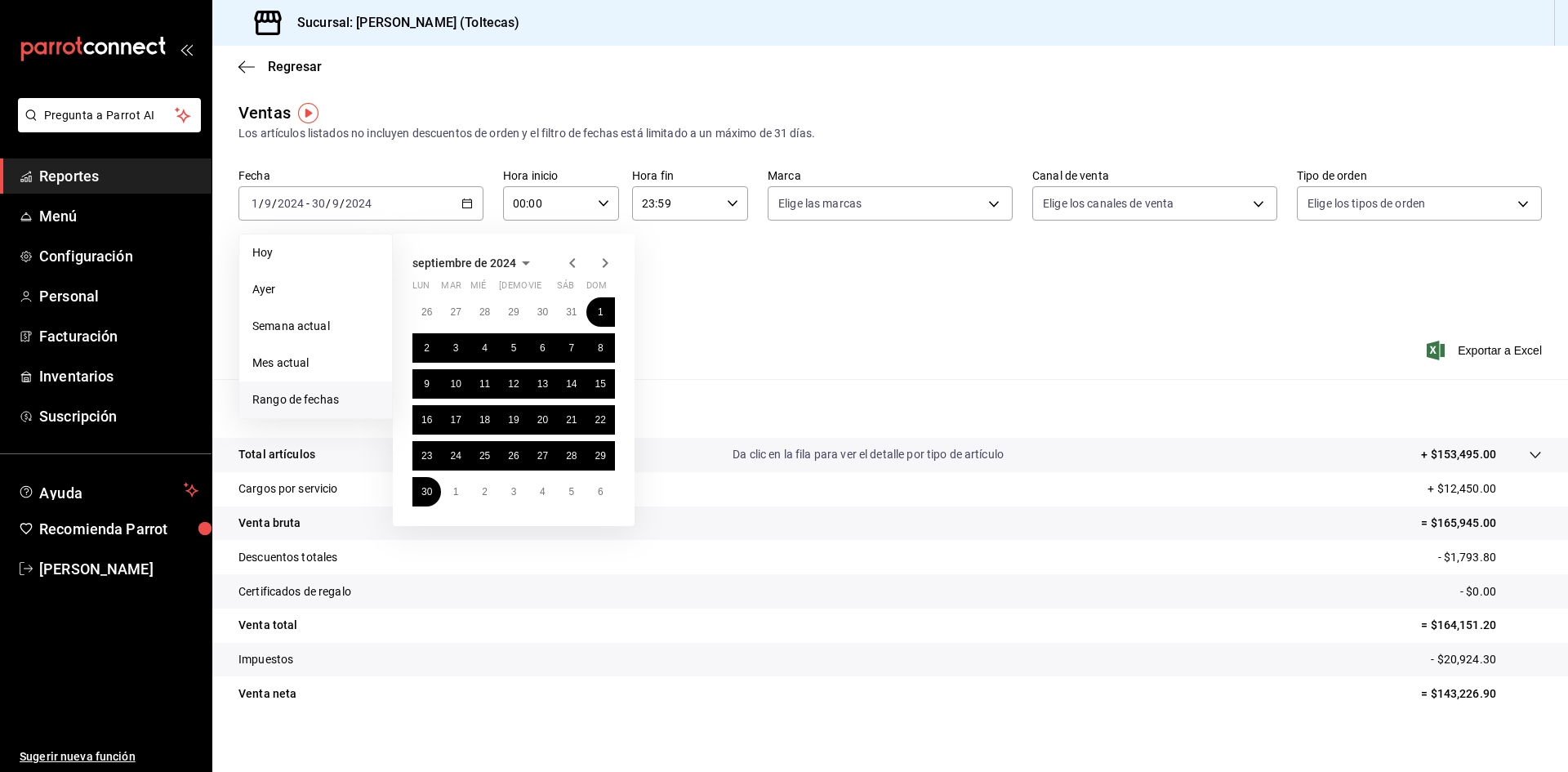
click at [604, 266] on icon "button" at bounding box center [606, 263] width 6 height 9
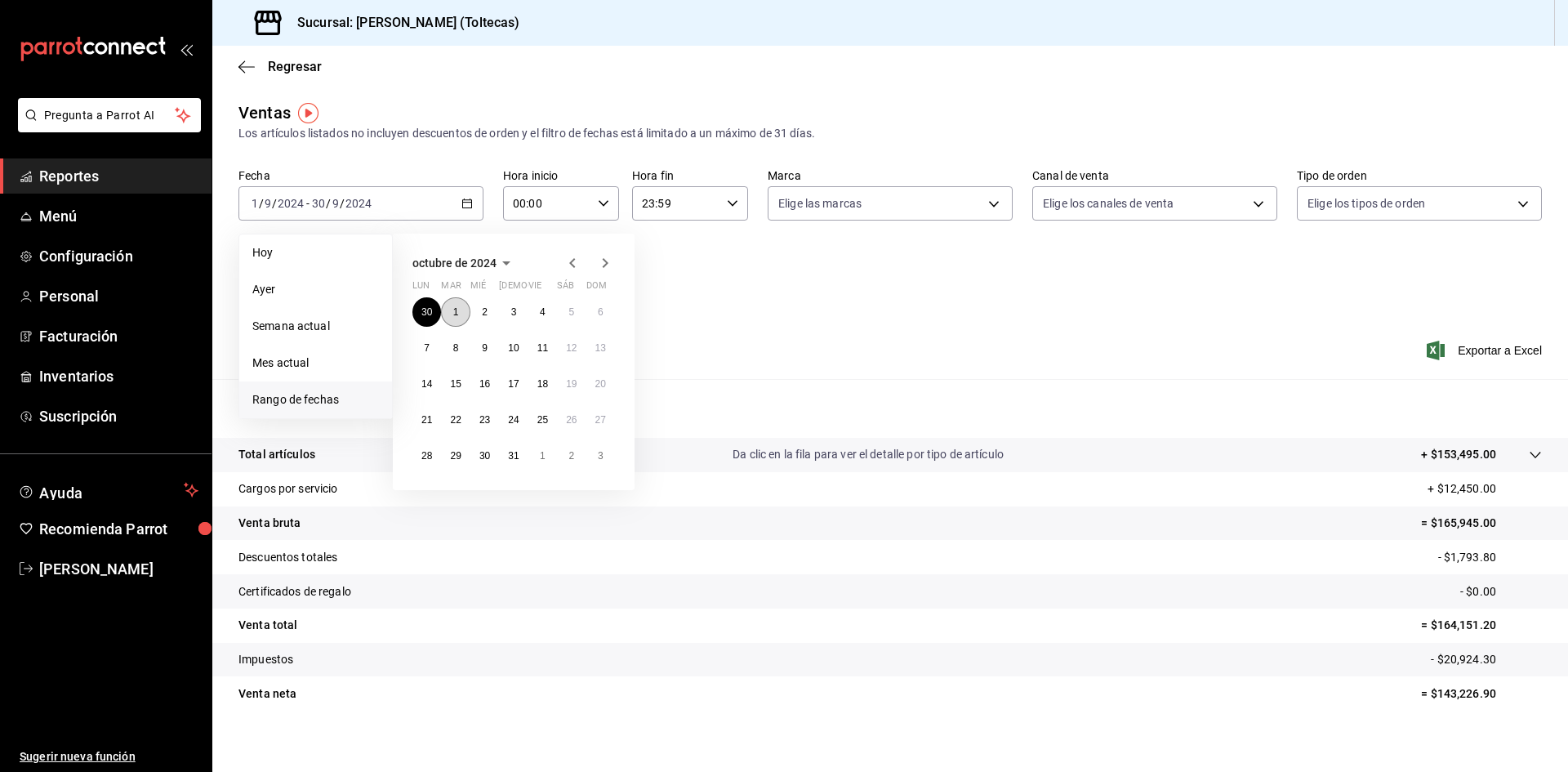
click at [460, 310] on button "1" at bounding box center [455, 311] width 29 height 29
click at [508, 458] on abbr "31" at bounding box center [513, 456] width 10 height 11
